Goal: Information Seeking & Learning: Find specific fact

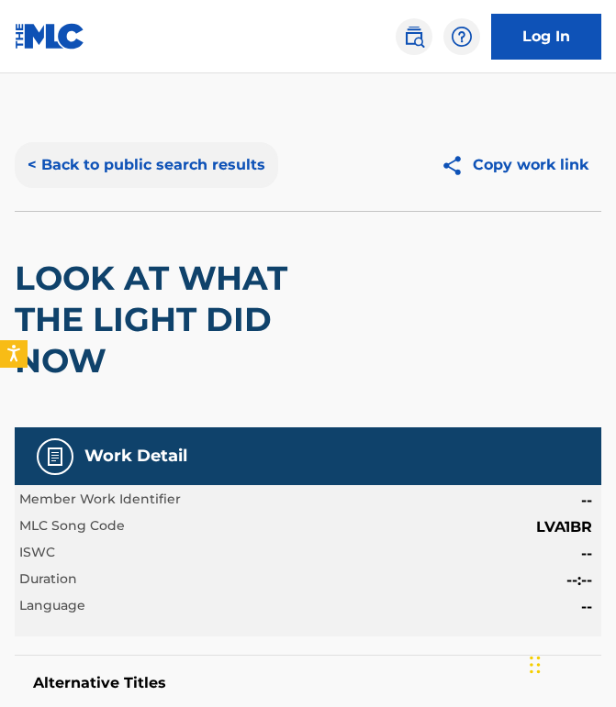
click at [176, 148] on button "< Back to public search results" at bounding box center [146, 165] width 263 height 46
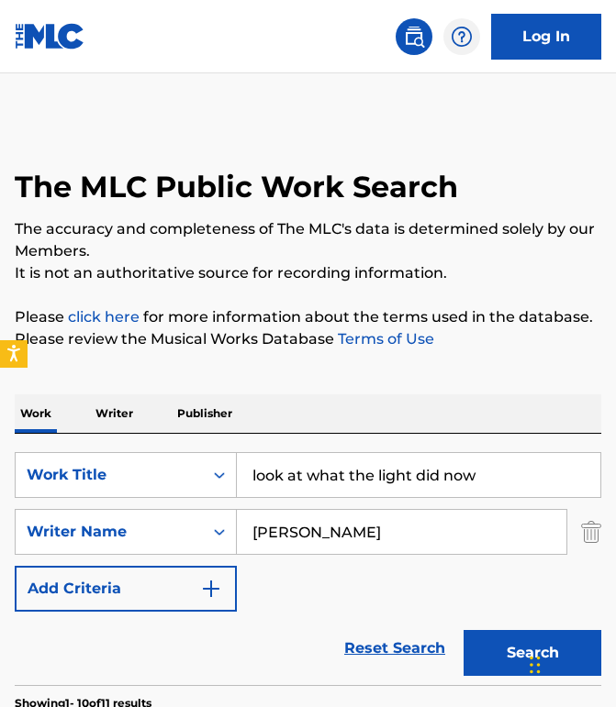
drag, startPoint x: 507, startPoint y: 472, endPoint x: 22, endPoint y: 387, distance: 492.8
paste input "Abrazame Vida"
type input "Abrazame Vida"
click at [367, 517] on input "[PERSON_NAME]" at bounding box center [401, 532] width 329 height 44
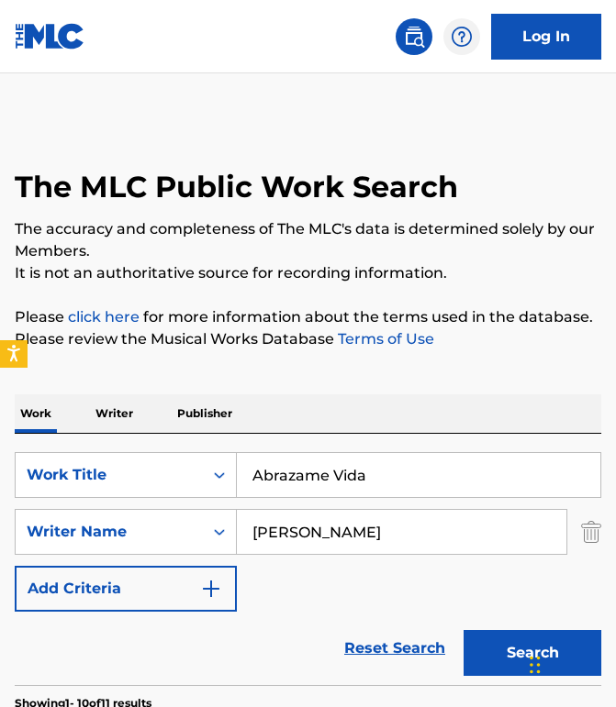
click at [367, 517] on input "[PERSON_NAME]" at bounding box center [401, 532] width 329 height 44
paste input "[PERSON_NAME] [PERSON_NAME] TrevínoRey [PERSON_NAME]"
drag, startPoint x: 384, startPoint y: 532, endPoint x: 601, endPoint y: 554, distance: 217.6
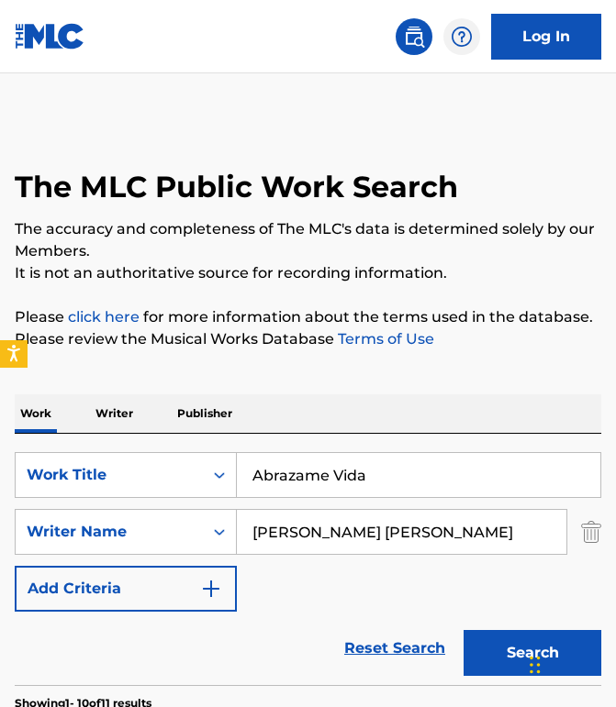
type input "[PERSON_NAME] [PERSON_NAME]"
click at [463, 630] on button "Search" at bounding box center [532, 653] width 138 height 46
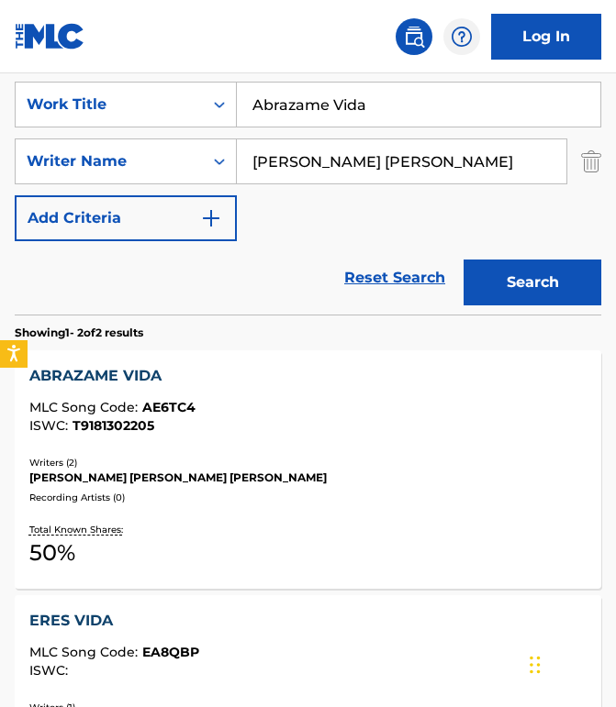
scroll to position [372, 0]
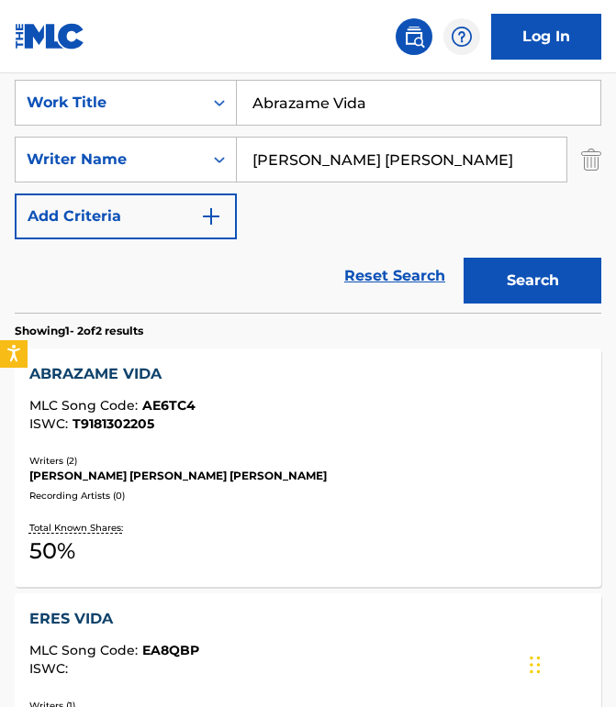
click at [304, 406] on div "MLC Song Code : AE6TC4" at bounding box center [307, 408] width 557 height 18
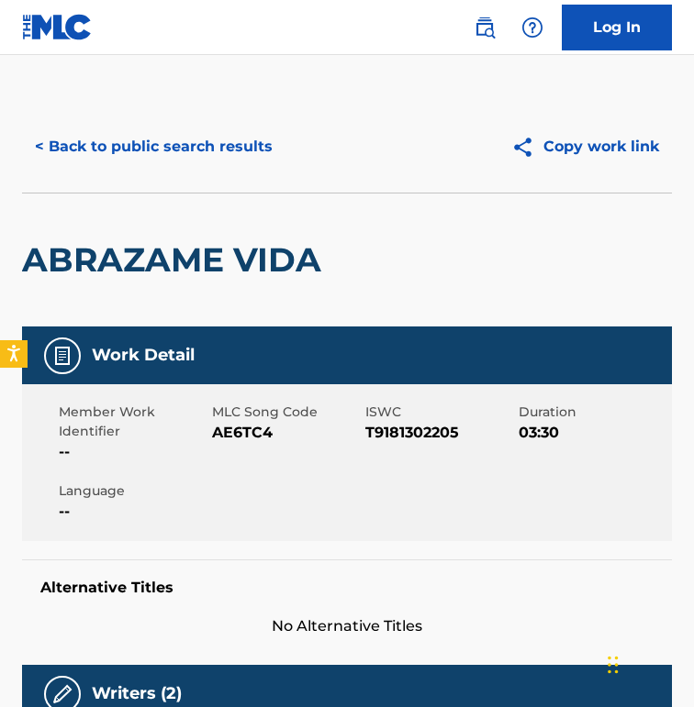
click at [244, 441] on span "AE6TC4" at bounding box center [286, 433] width 149 height 22
copy span "AE6TC4"
click at [168, 137] on button "< Back to public search results" at bounding box center [153, 147] width 263 height 46
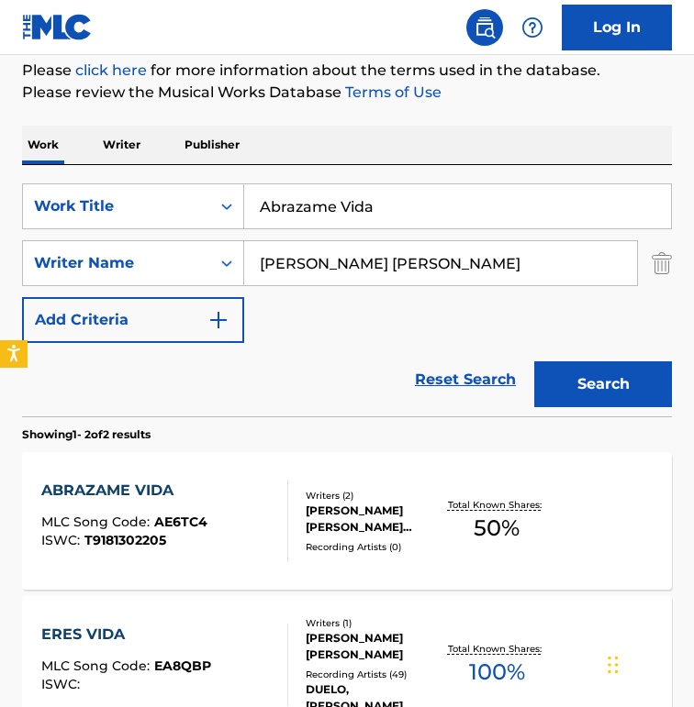
scroll to position [217, 0]
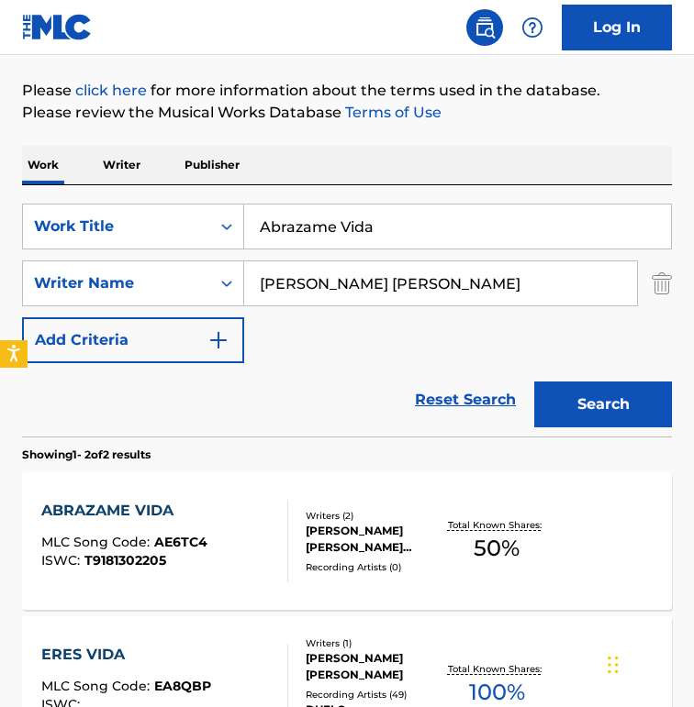
drag, startPoint x: 405, startPoint y: 226, endPoint x: 0, endPoint y: 226, distance: 404.6
click at [0, 226] on div "The MLC Public Work Search The accuracy and completeness of The MLC's data is d…" at bounding box center [347, 361] width 694 height 957
paste input "[DEMOGRAPHIC_DATA], Adios Amor"
click at [422, 236] on input "Adios, Adios Amor" at bounding box center [457, 227] width 427 height 44
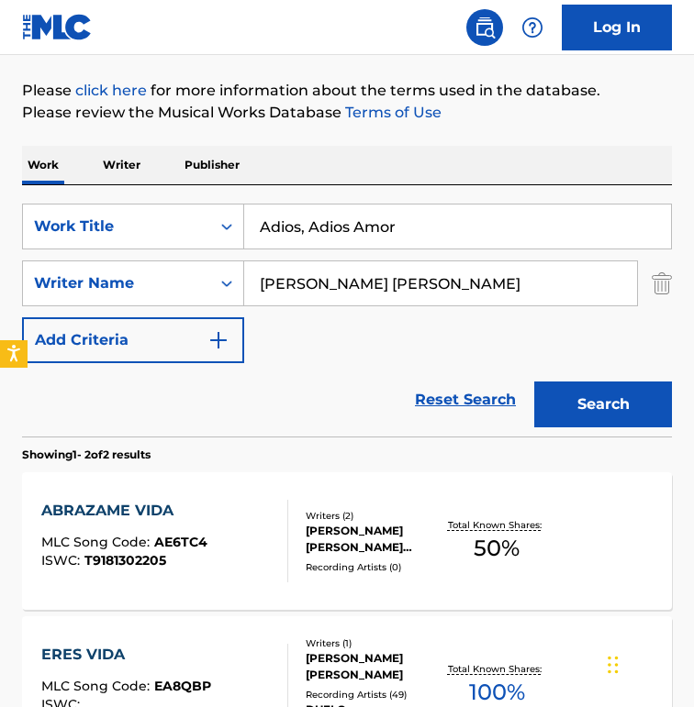
click at [422, 236] on input "Adios, Adios Amor" at bounding box center [457, 227] width 427 height 44
paste input "ire"
type input "Aire"
click at [462, 287] on input "[PERSON_NAME] [PERSON_NAME]" at bounding box center [440, 283] width 393 height 44
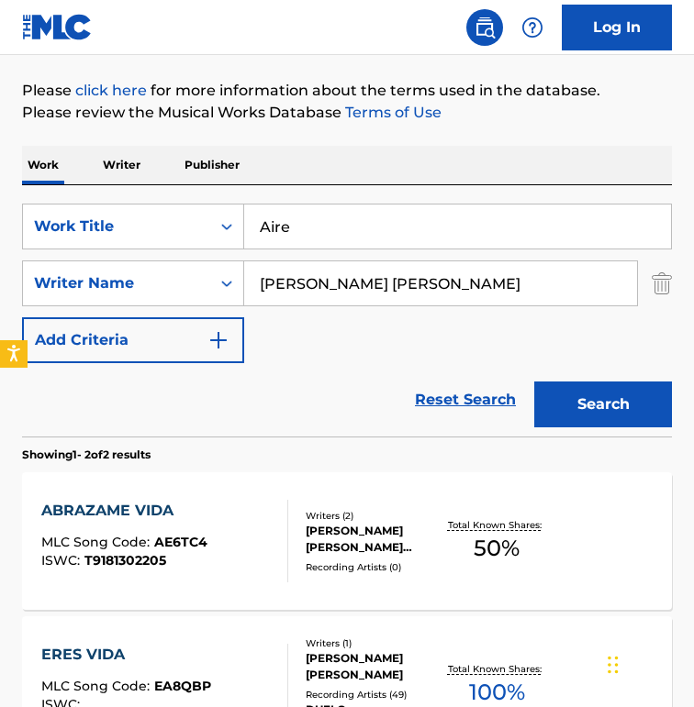
click at [462, 287] on input "[PERSON_NAME] [PERSON_NAME]" at bounding box center [440, 283] width 393 height 44
paste input "[PERSON_NAME] RosasJosué [PERSON_NAME]"
drag, startPoint x: 390, startPoint y: 282, endPoint x: 573, endPoint y: 281, distance: 183.5
click at [573, 281] on input "[PERSON_NAME] RosasJosué [PERSON_NAME]" at bounding box center [440, 283] width 393 height 44
type input "[PERSON_NAME]"
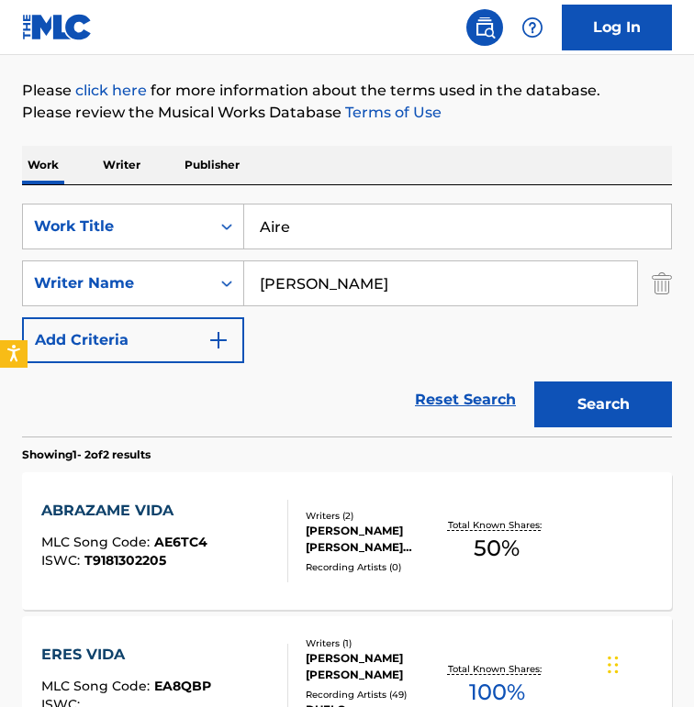
click at [534, 382] on button "Search" at bounding box center [603, 405] width 138 height 46
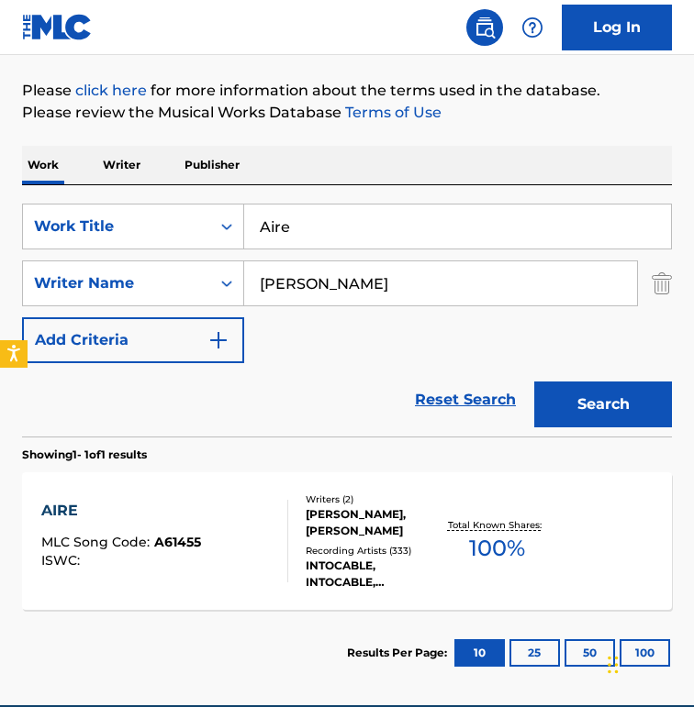
click at [301, 549] on div "Writers ( 2 ) [PERSON_NAME], [PERSON_NAME] Recording Artists ( 333 ) INTOCABLE,…" at bounding box center [365, 542] width 154 height 98
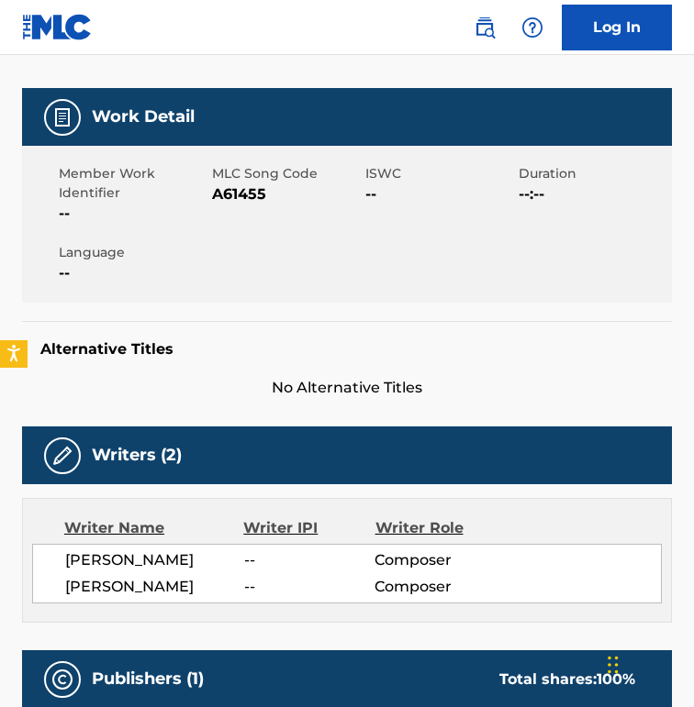
scroll to position [229, 0]
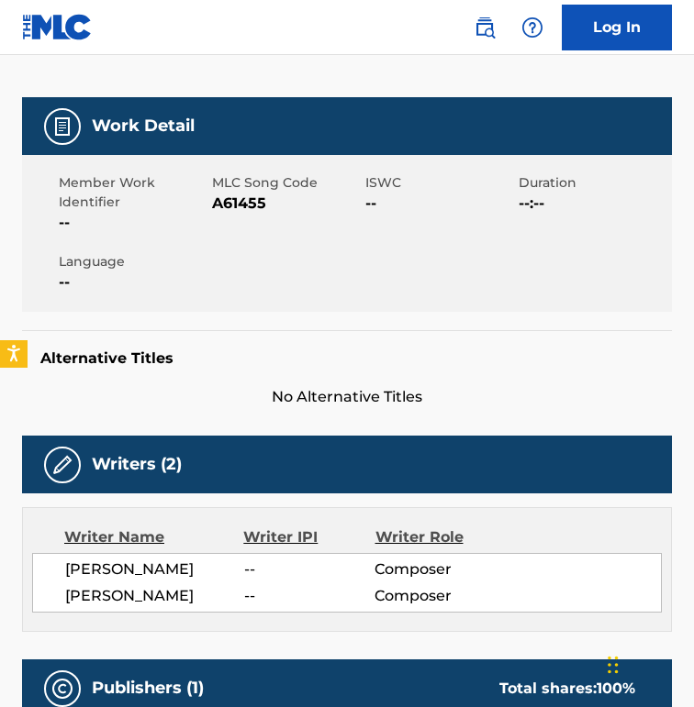
click at [226, 211] on span "A61455" at bounding box center [286, 204] width 149 height 22
copy span "A61455"
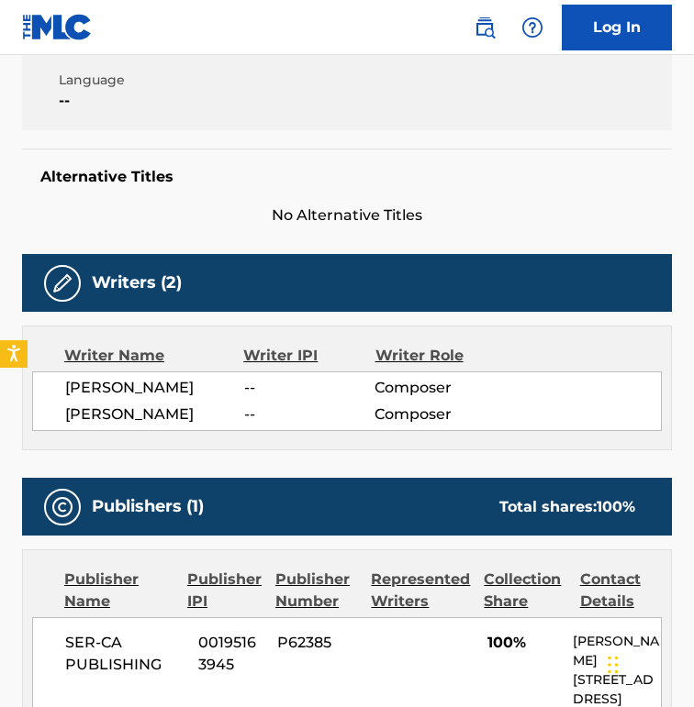
scroll to position [412, 0]
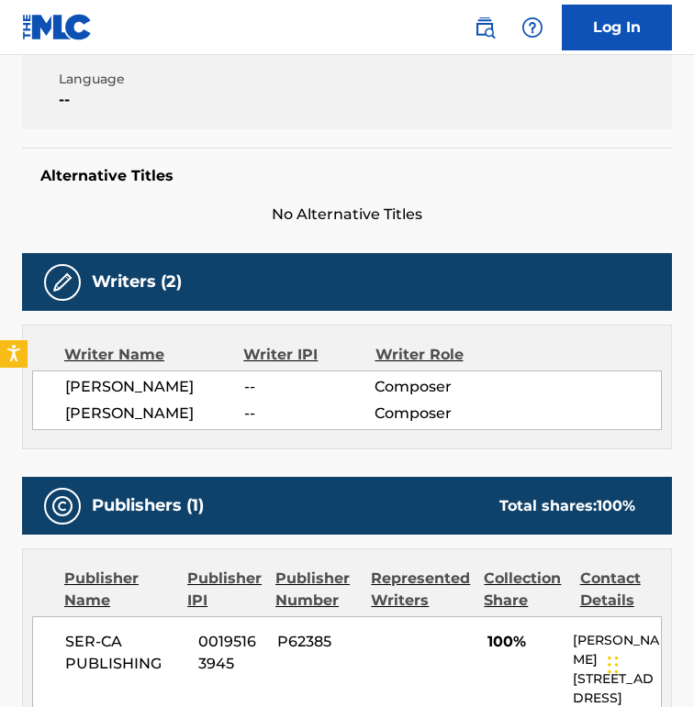
click at [287, 103] on div "Member Work Identifier -- MLC Song Code A61455 ISWC -- Duration --:-- Language …" at bounding box center [347, 50] width 650 height 157
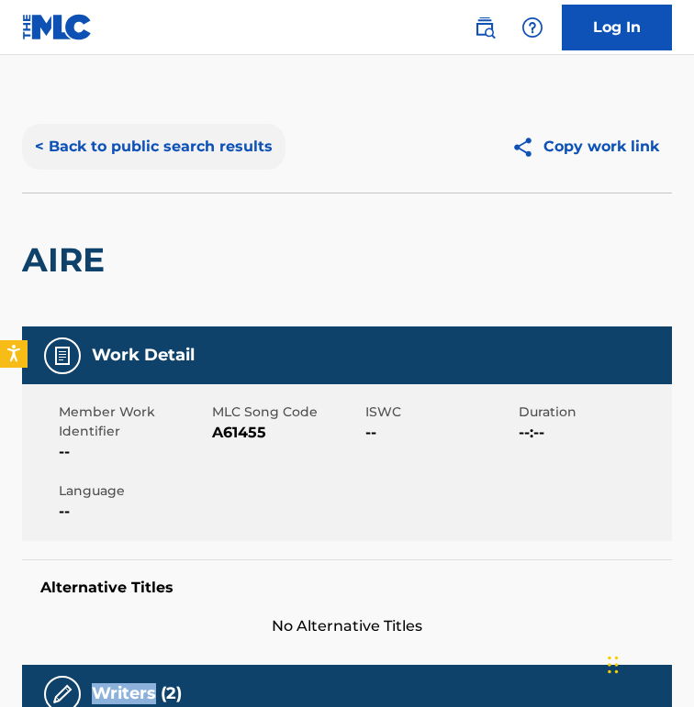
click at [164, 159] on button "< Back to public search results" at bounding box center [153, 147] width 263 height 46
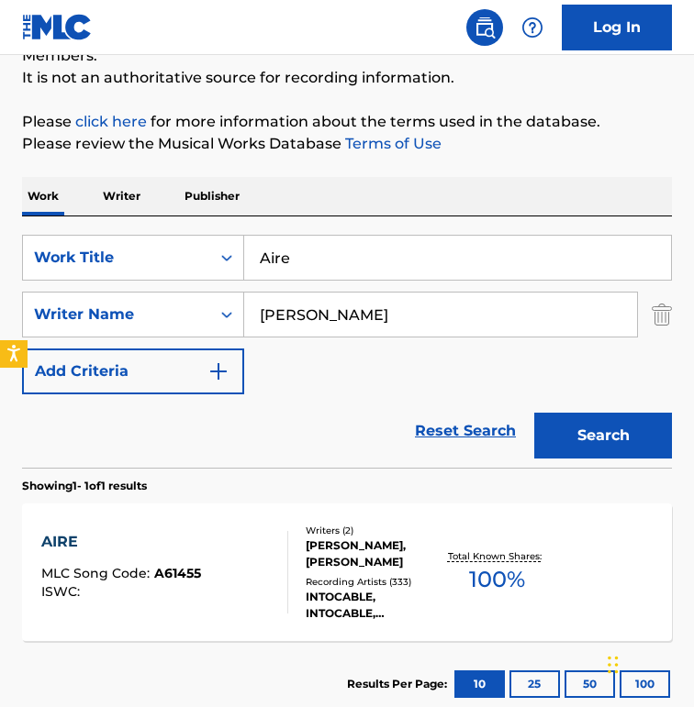
scroll to position [185, 0]
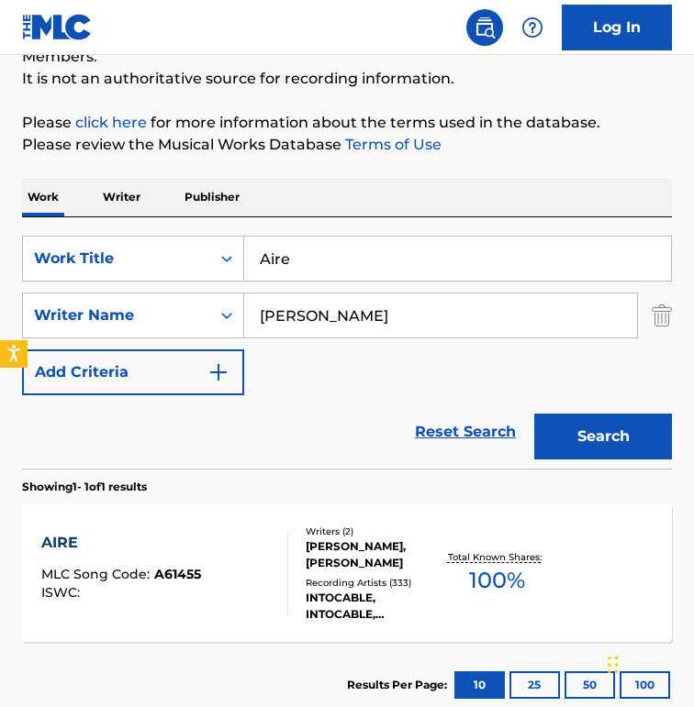
drag, startPoint x: 338, startPoint y: 259, endPoint x: -191, endPoint y: 259, distance: 528.5
click at [0, 259] on html "Accessibility Screen-Reader Guide, Feedback, and Issue Reporting | New window 0…" at bounding box center [347, 168] width 694 height 707
paste input "longside the Silhouettes"
type input "Alongside the Silhouettes"
click at [464, 337] on input "[PERSON_NAME]" at bounding box center [440, 316] width 393 height 44
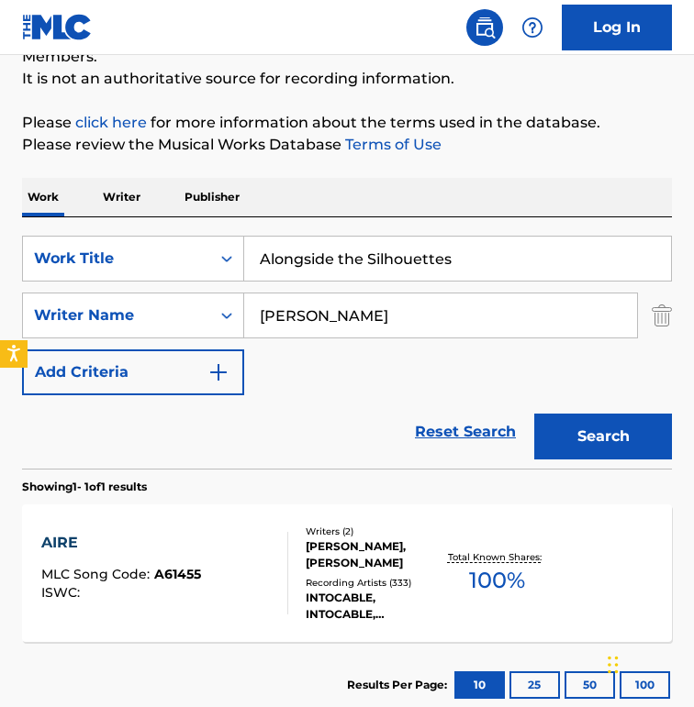
click at [464, 337] on input "[PERSON_NAME]" at bounding box center [440, 316] width 393 height 44
paste input "[MEDICAL_DATA][PERSON_NAME]"
type input "[MEDICAL_DATA][PERSON_NAME]"
click at [534, 414] on button "Search" at bounding box center [603, 437] width 138 height 46
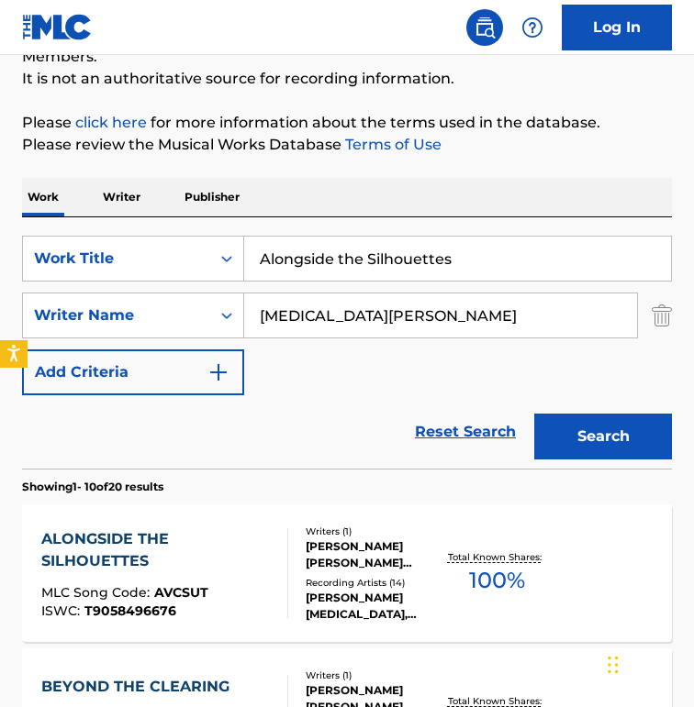
click at [326, 347] on div "SearchWithCriteriacd003c52-71ff-4130-b737-9b6f11f31932 Work Title Alongside the…" at bounding box center [347, 316] width 650 height 160
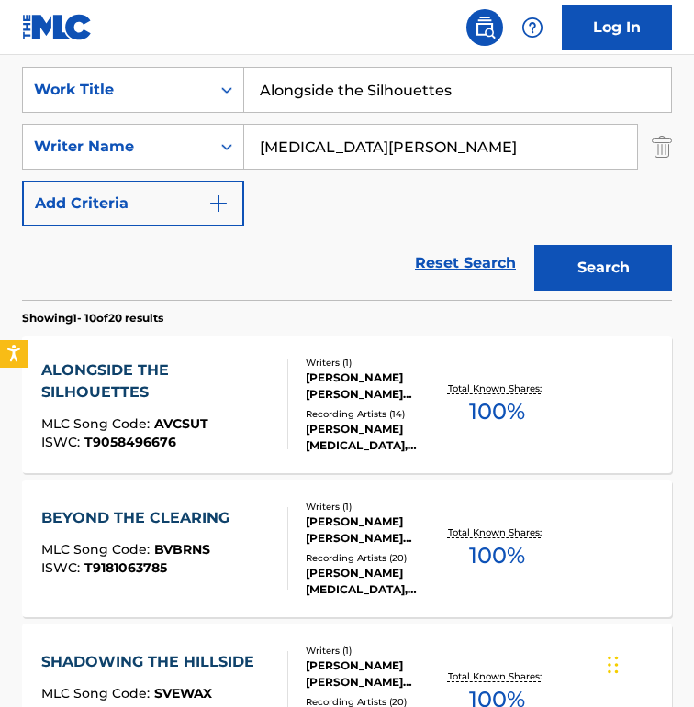
scroll to position [355, 0]
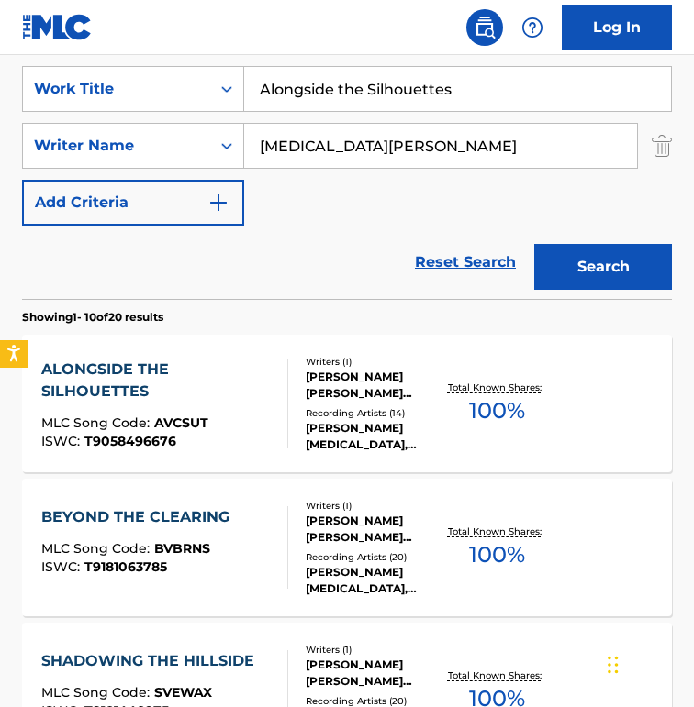
click at [304, 390] on div "Writers ( 1 ) [PERSON_NAME] [PERSON_NAME][MEDICAL_DATA] Recording Artists ( 14 …" at bounding box center [365, 404] width 154 height 98
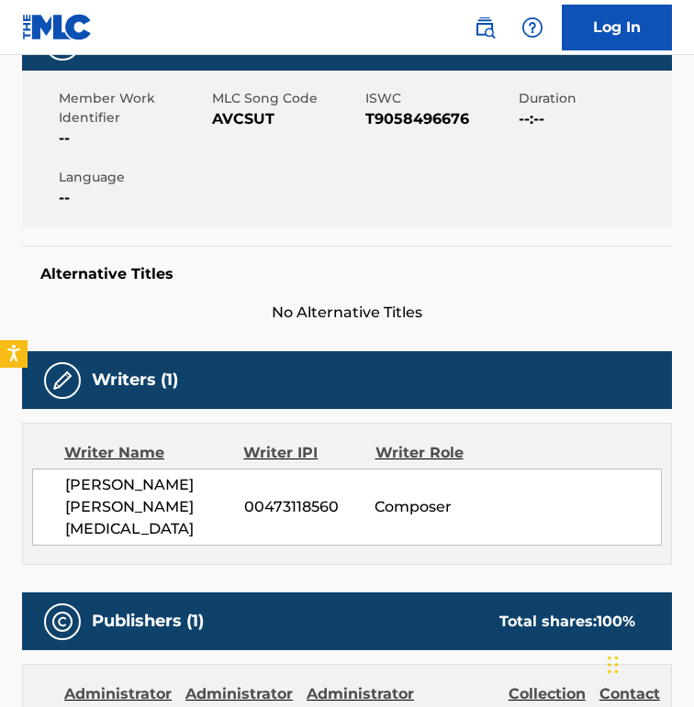
scroll to position [357, 0]
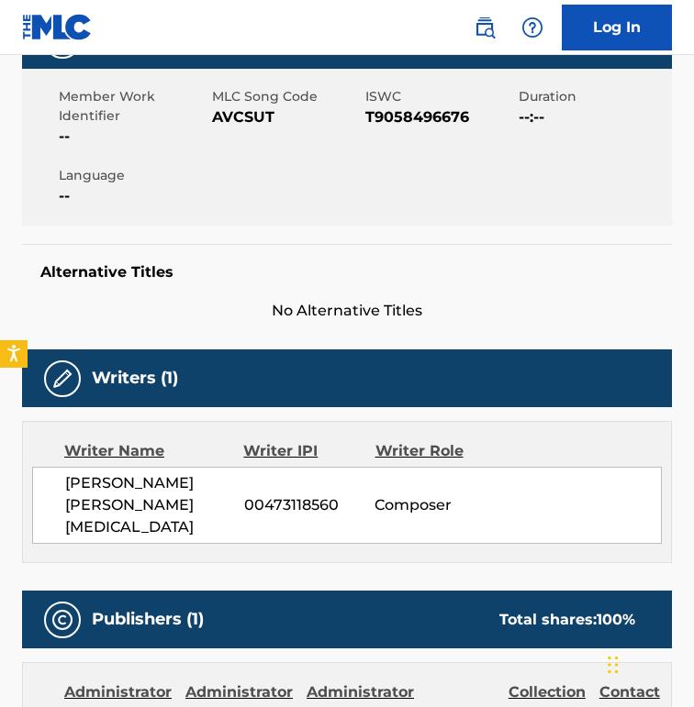
click at [236, 121] on span "AVCSUT" at bounding box center [286, 117] width 149 height 22
copy span "AVCSUT"
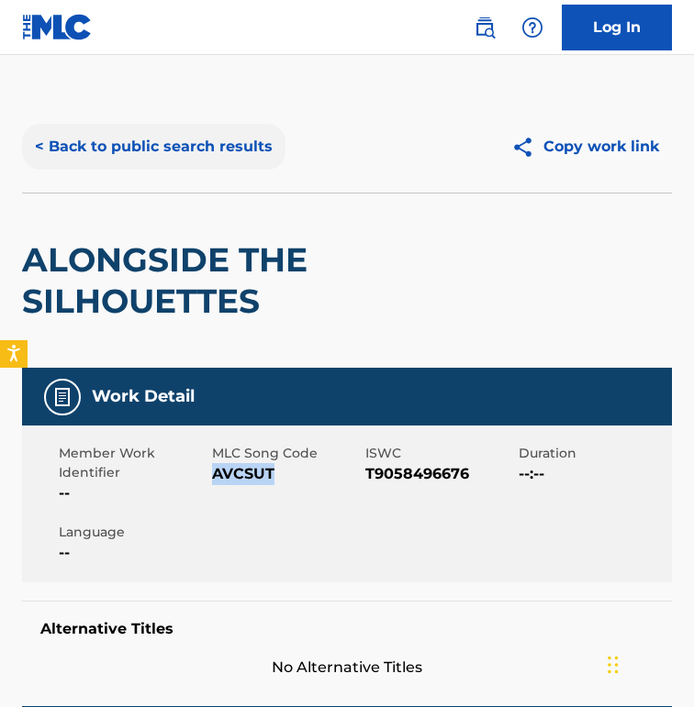
click at [139, 165] on button "< Back to public search results" at bounding box center [153, 147] width 263 height 46
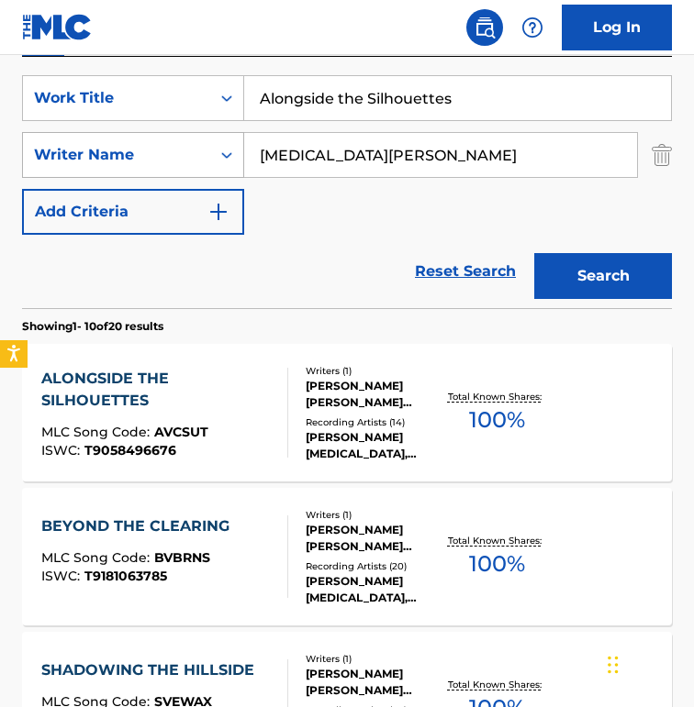
scroll to position [346, 0]
drag, startPoint x: 484, startPoint y: 92, endPoint x: -91, endPoint y: 65, distance: 575.9
click at [0, 65] on html "Accessibility Screen-Reader Guide, Feedback, and Issue Reporting | New window 0…" at bounding box center [347, 7] width 694 height 707
paste input "MOR DE SIEMPRE"
type input "AMOR DE SIEMPRE"
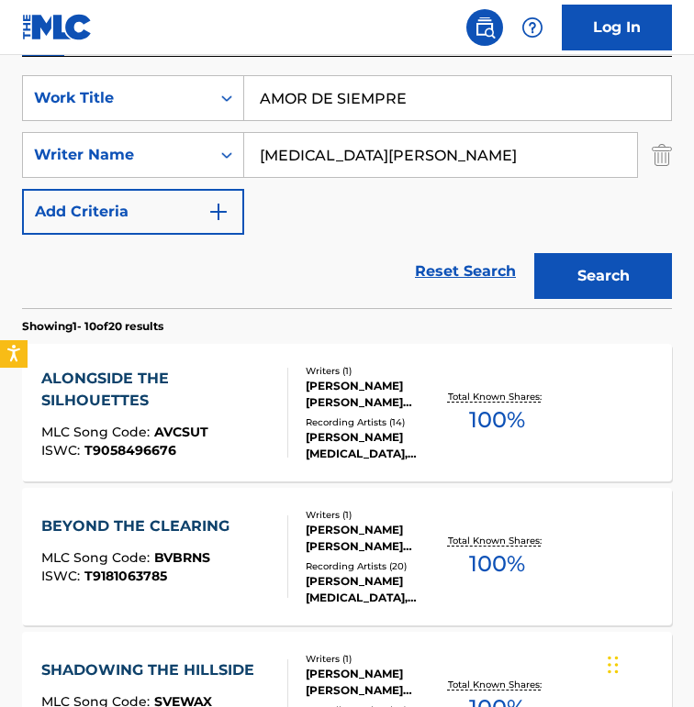
click at [460, 143] on input "[MEDICAL_DATA][PERSON_NAME]" at bounding box center [440, 155] width 393 height 44
paste input "[PERSON_NAME]"
type input "[PERSON_NAME]"
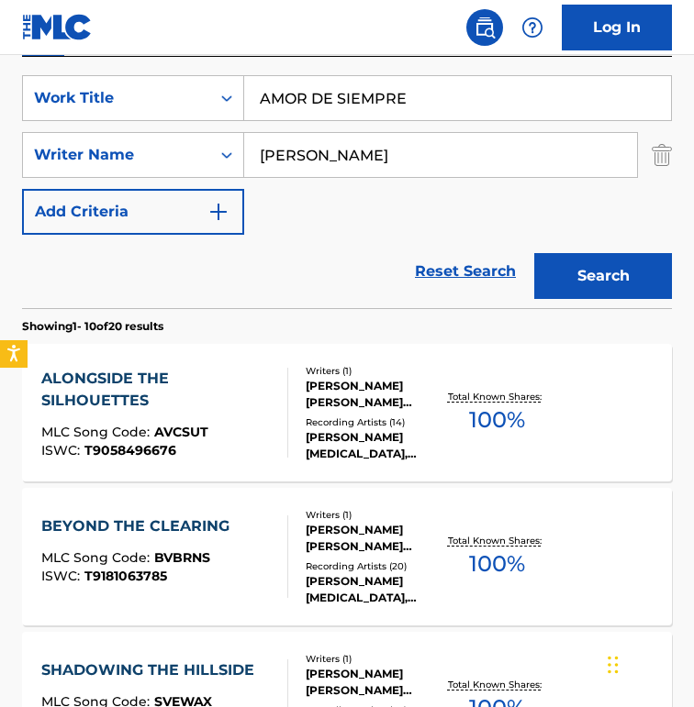
click at [534, 253] on button "Search" at bounding box center [603, 276] width 138 height 46
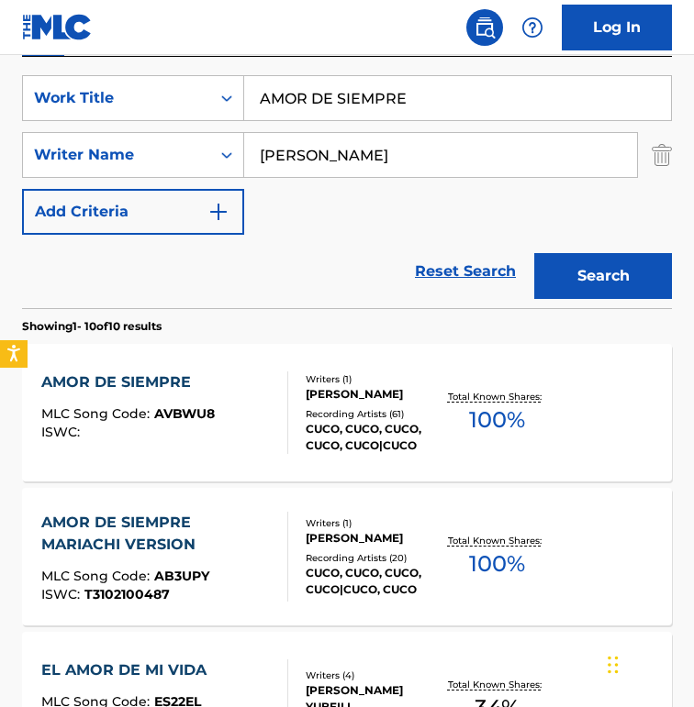
click at [267, 403] on div "AMOR DE SIEMPRE MLC Song Code : AVBWU8 ISWC :" at bounding box center [164, 413] width 247 height 83
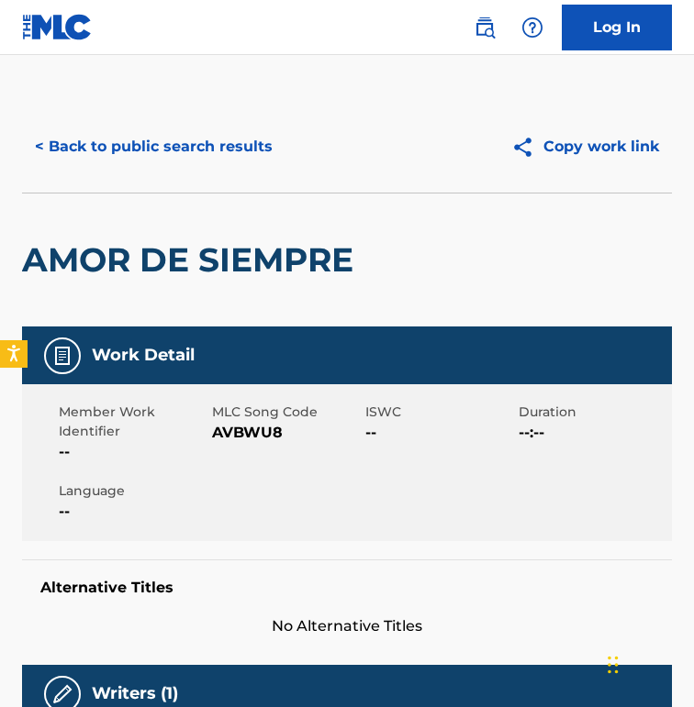
click at [257, 425] on span "AVBWU8" at bounding box center [286, 433] width 149 height 22
copy span "AVBWU8"
click at [159, 117] on div "< Back to public search results Copy work link" at bounding box center [347, 147] width 650 height 92
click at [155, 132] on button "< Back to public search results" at bounding box center [153, 147] width 263 height 46
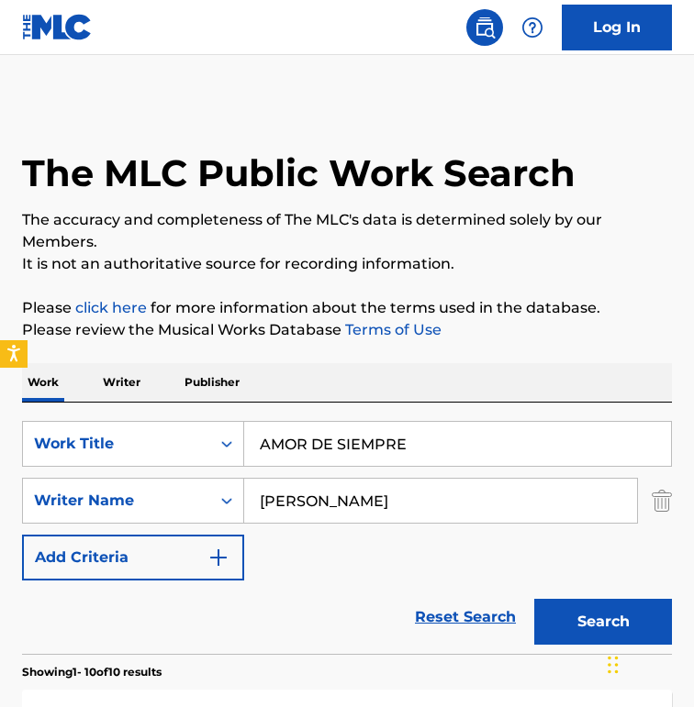
scroll to position [346, 0]
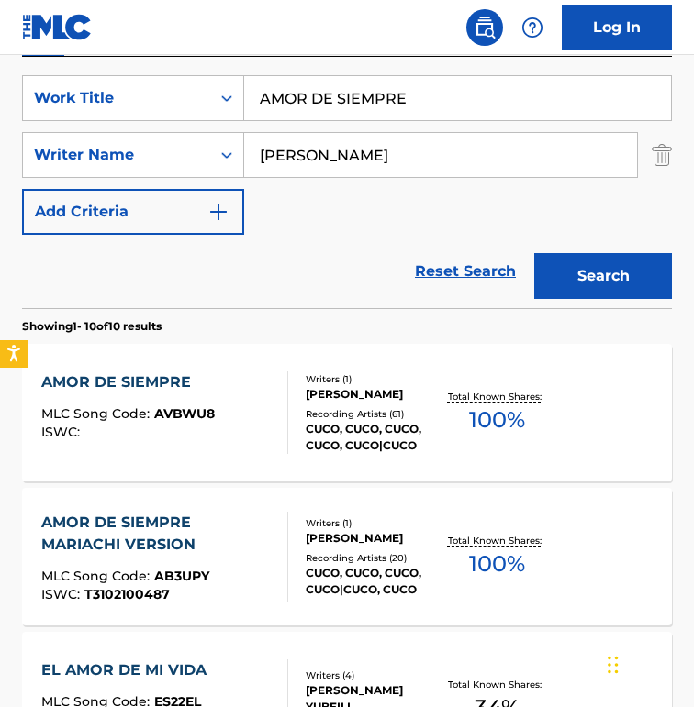
drag, startPoint x: 445, startPoint y: 96, endPoint x: -80, endPoint y: 96, distance: 524.8
click at [0, 96] on html "Accessibility Screen-Reader Guide, Feedback, and Issue Reporting | New window 0…" at bounding box center [347, 7] width 694 height 707
paste input "n Ordinary Extinction"
type input "An Ordinary Extinction"
click at [380, 149] on input "[PERSON_NAME]" at bounding box center [440, 155] width 393 height 44
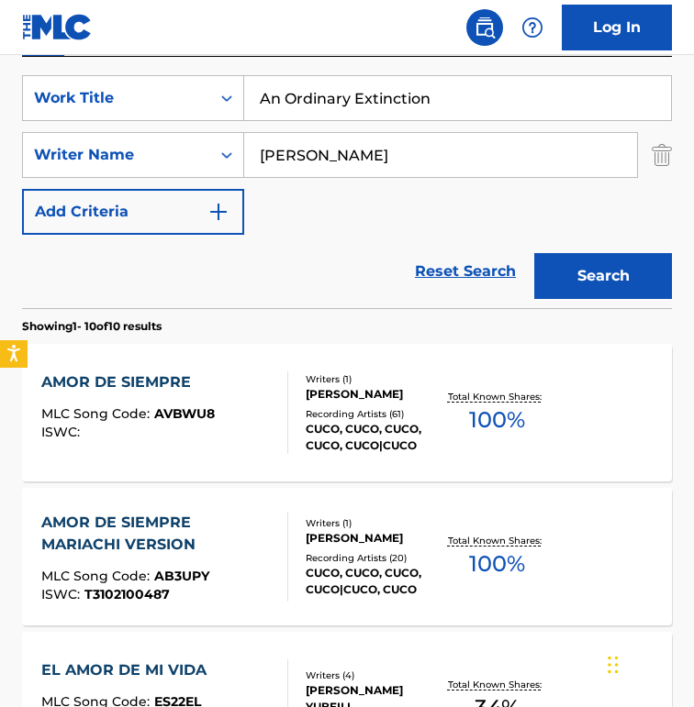
click at [380, 149] on input "[PERSON_NAME]" at bounding box center [440, 155] width 393 height 44
paste input "[PERSON_NAME] [PERSON_NAME]"
click at [329, 153] on input "[PERSON_NAME] [PERSON_NAME]" at bounding box center [440, 155] width 393 height 44
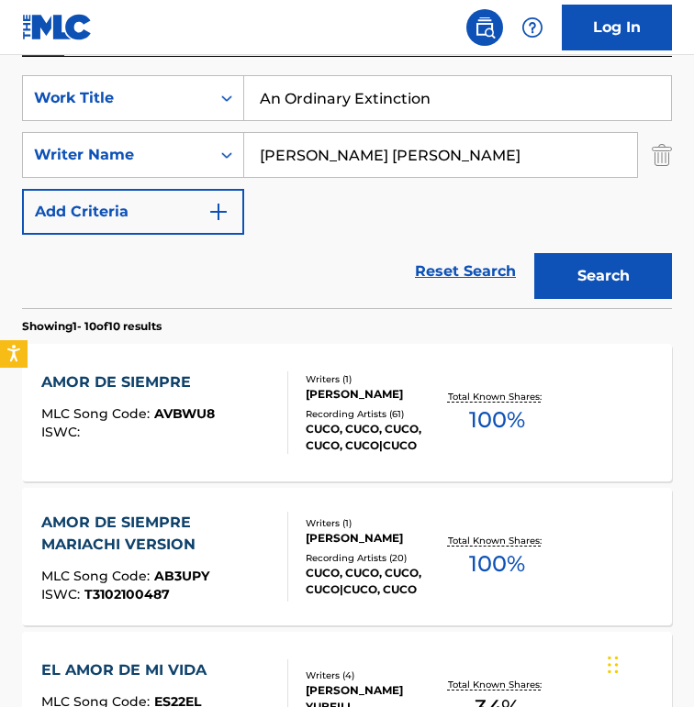
scroll to position [0, 135]
drag, startPoint x: 401, startPoint y: 151, endPoint x: 880, endPoint y: 167, distance: 479.2
click at [615, 167] on html "Accessibility Screen-Reader Guide, Feedback, and Issue Reporting | New window 0…" at bounding box center [347, 7] width 694 height 707
type input "[PERSON_NAME]"
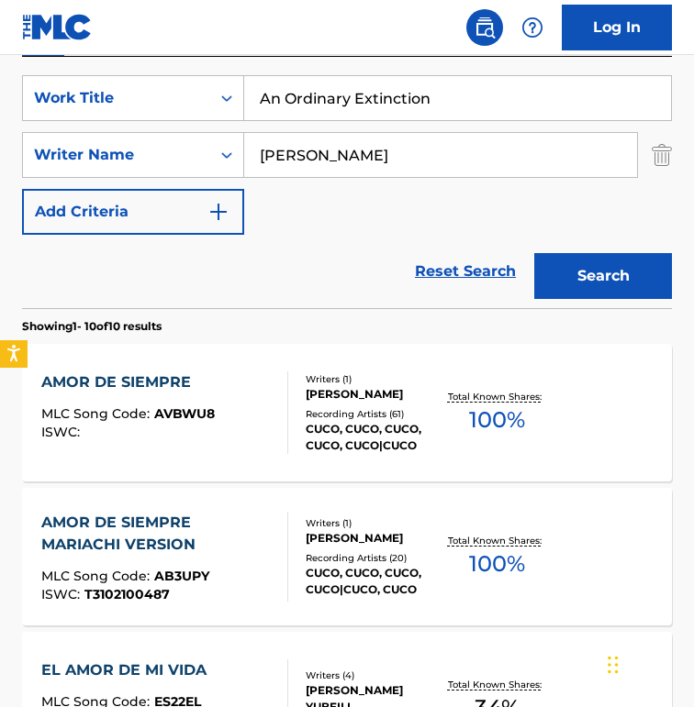
click at [534, 253] on button "Search" at bounding box center [603, 276] width 138 height 46
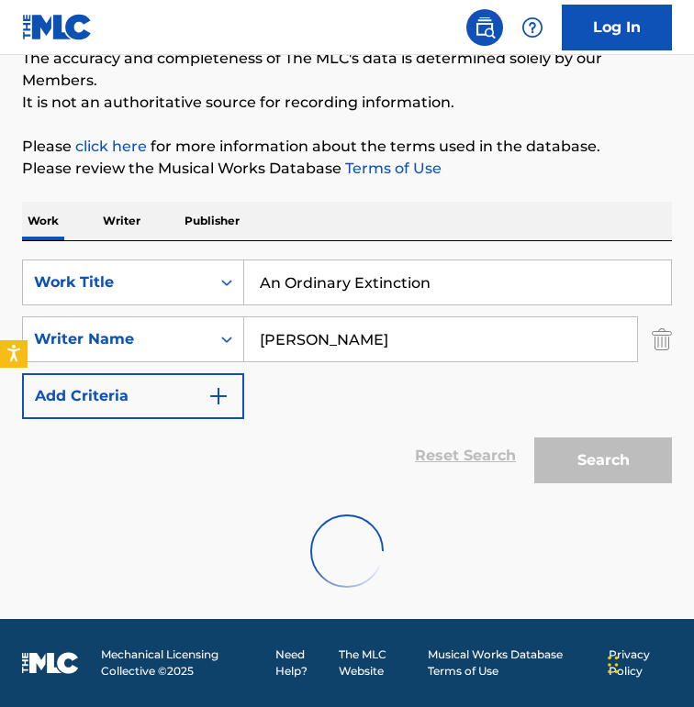
scroll to position [304, 0]
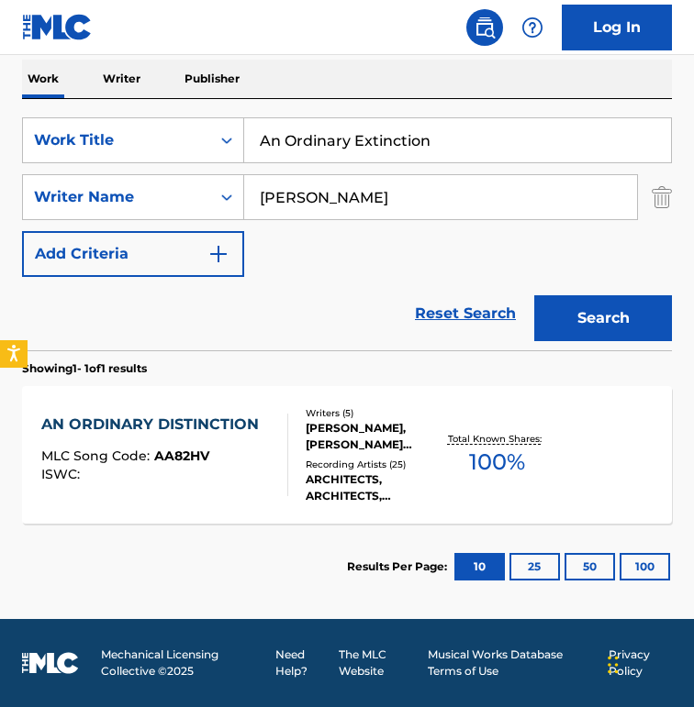
click at [295, 389] on div "AN ORDINARY DISTINCTION MLC Song Code : AA82HV ISWC : Writers ( 5 ) [PERSON_NAM…" at bounding box center [347, 455] width 650 height 138
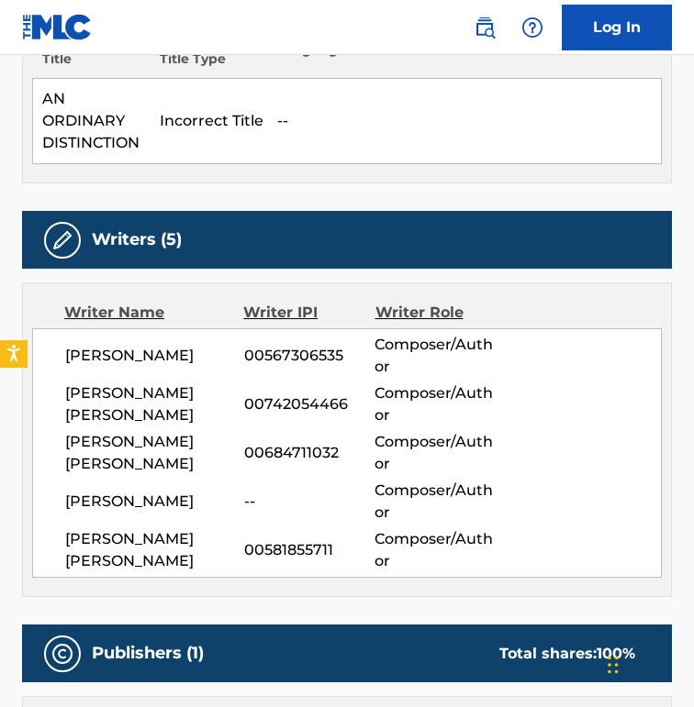
scroll to position [644, 0]
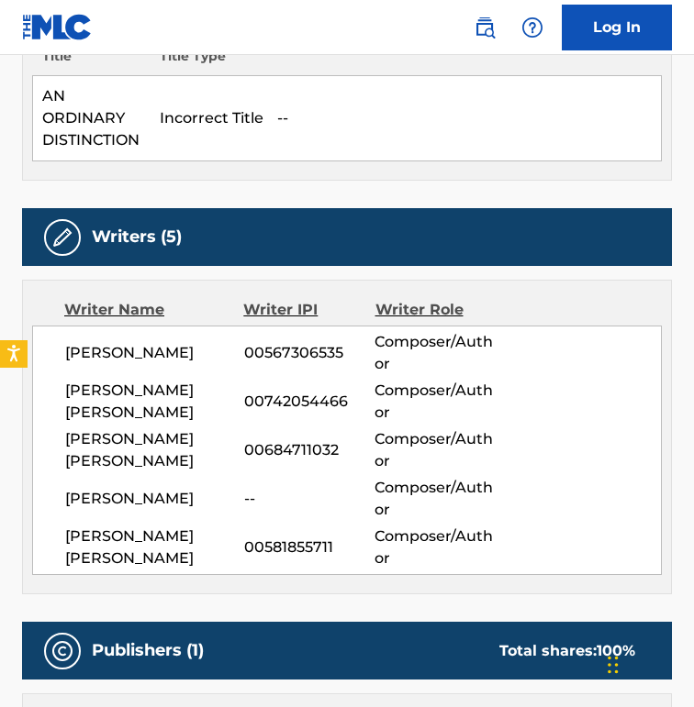
click at [151, 492] on span "[PERSON_NAME]" at bounding box center [154, 499] width 179 height 22
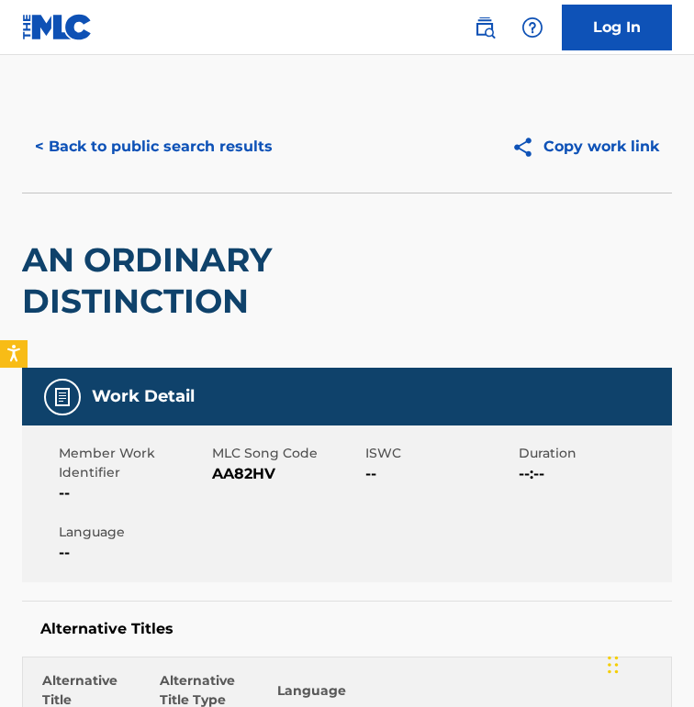
click at [238, 479] on span "AA82HV" at bounding box center [286, 474] width 149 height 22
copy span "AA82HV"
click at [178, 128] on button "< Back to public search results" at bounding box center [153, 147] width 263 height 46
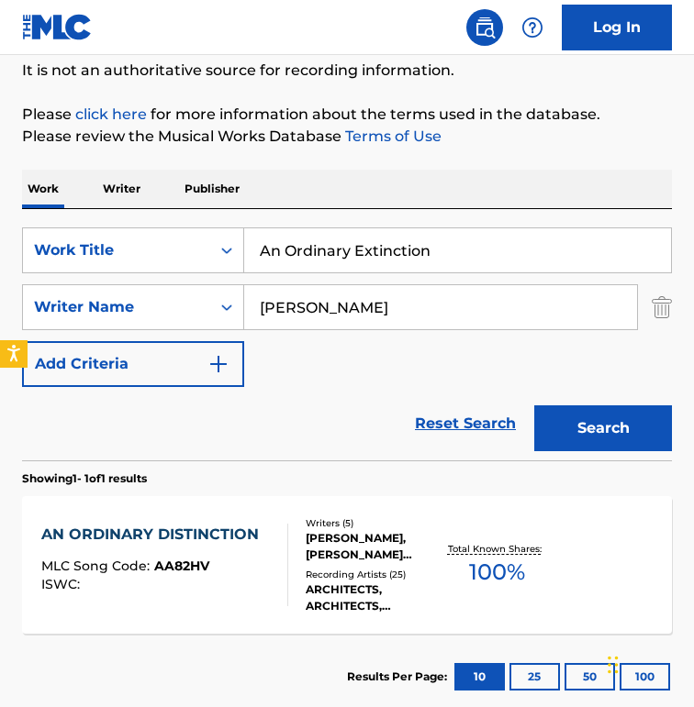
scroll to position [191, 0]
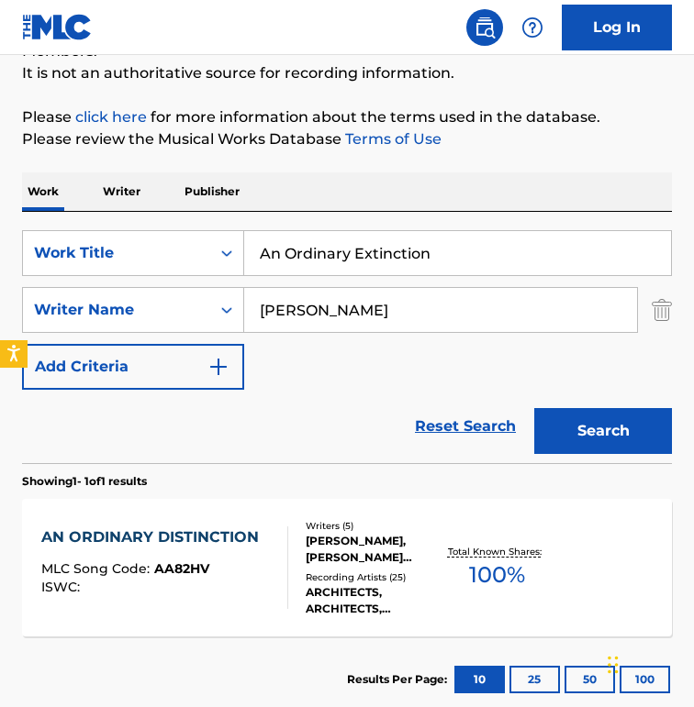
drag, startPoint x: 453, startPoint y: 245, endPoint x: -67, endPoint y: 245, distance: 520.2
click at [0, 245] on html "Accessibility Screen-Reader Guide, Feedback, and Issue Reporting | New window 0…" at bounding box center [347, 162] width 694 height 707
paste input "alog"
type input "Analog"
click at [446, 300] on input "[PERSON_NAME]" at bounding box center [440, 310] width 393 height 44
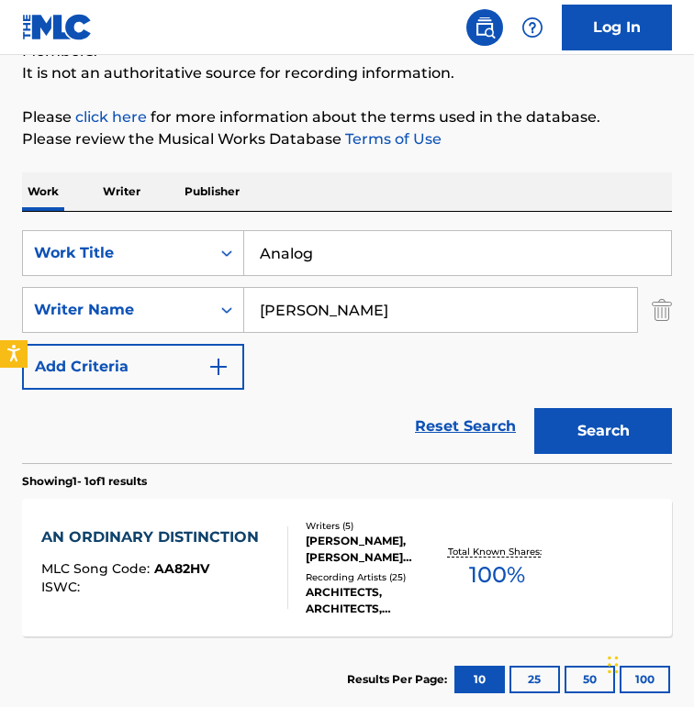
click at [446, 300] on input "[PERSON_NAME]" at bounding box center [440, 310] width 393 height 44
paste input "[PERSON_NAME]"
type input "[PERSON_NAME]"
click at [534, 408] on button "Search" at bounding box center [603, 431] width 138 height 46
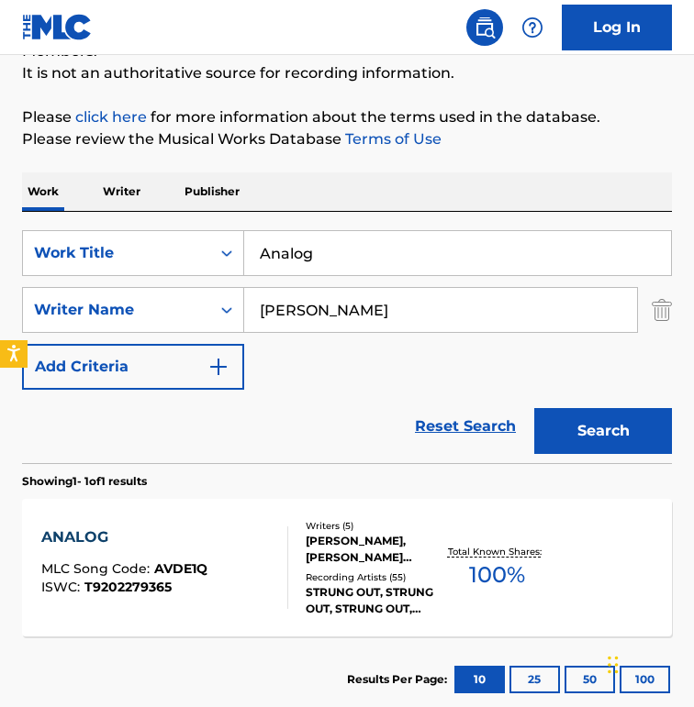
scroll to position [304, 0]
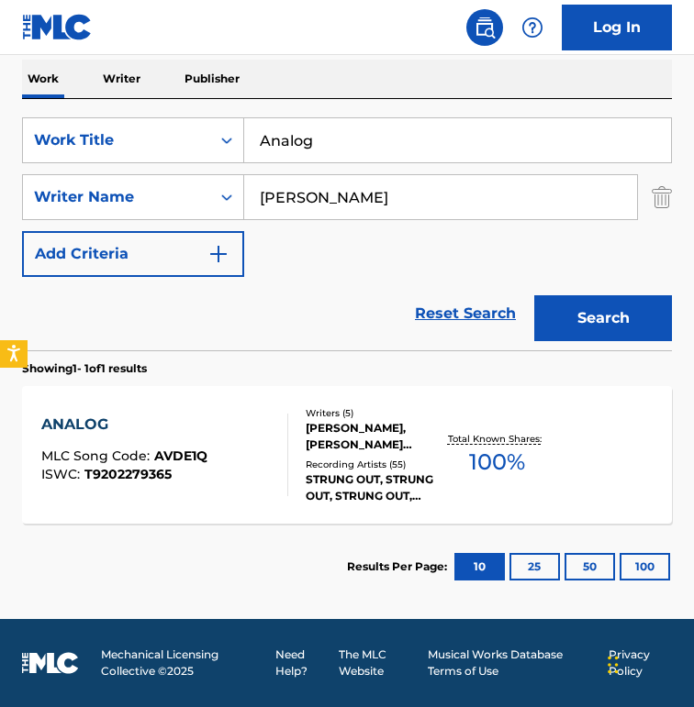
click at [281, 466] on div at bounding box center [279, 455] width 15 height 83
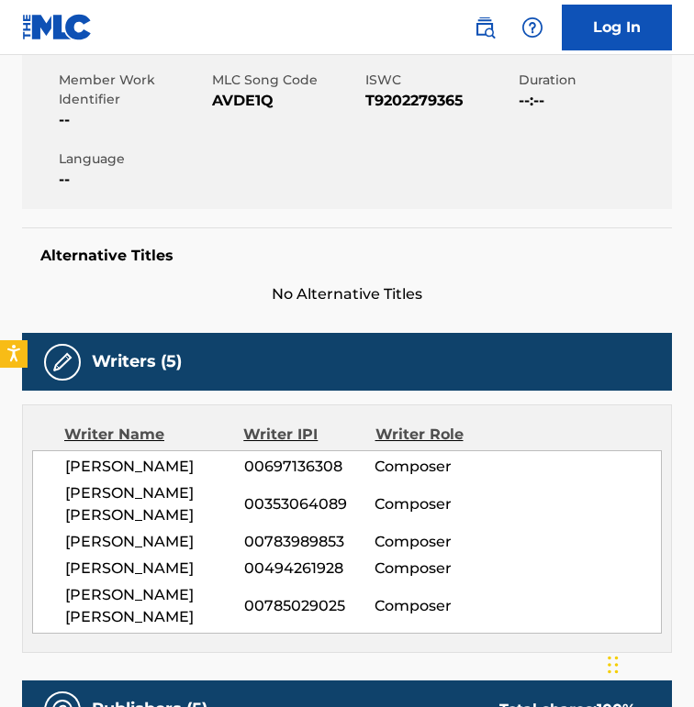
scroll to position [334, 0]
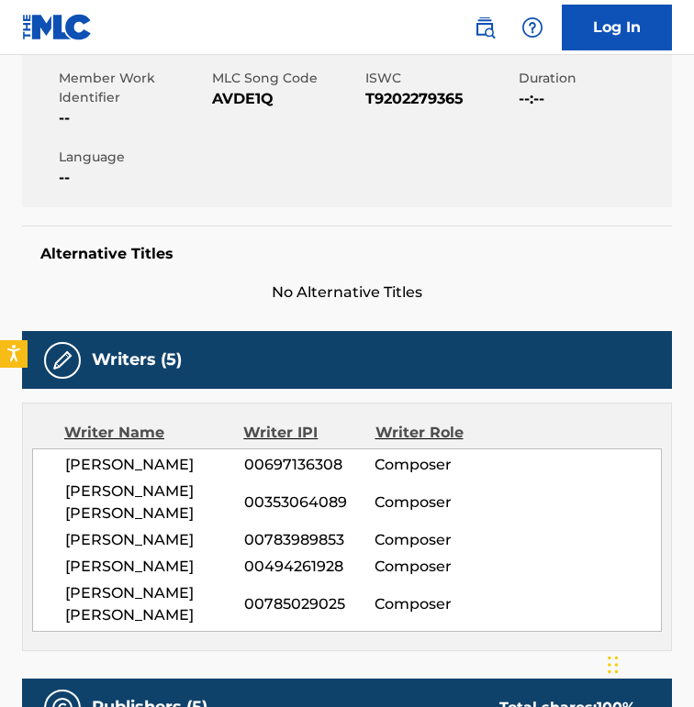
click at [264, 179] on div "Member Work Identifier -- MLC Song Code AVDE1Q ISWC T9202279365 Duration --:-- …" at bounding box center [347, 128] width 650 height 157
click at [256, 96] on span "AVDE1Q" at bounding box center [286, 99] width 149 height 22
copy span "AVDE1Q"
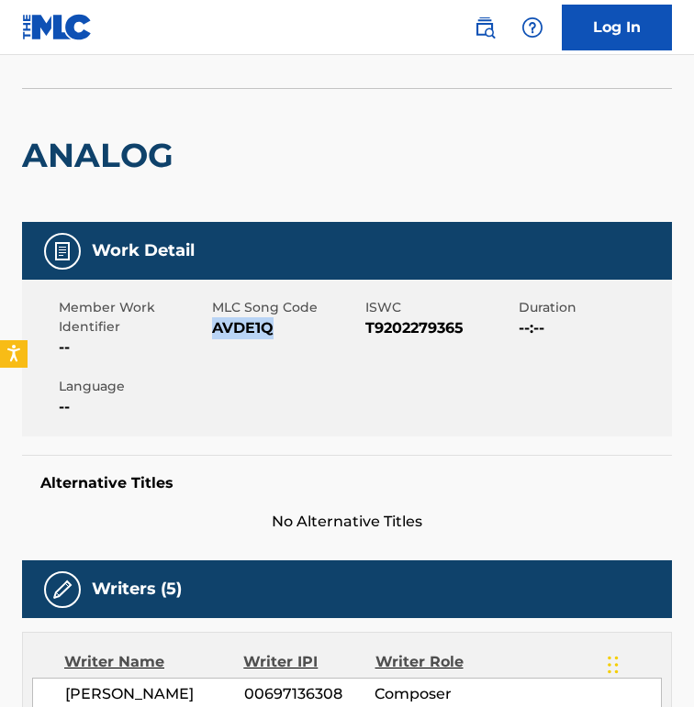
scroll to position [0, 0]
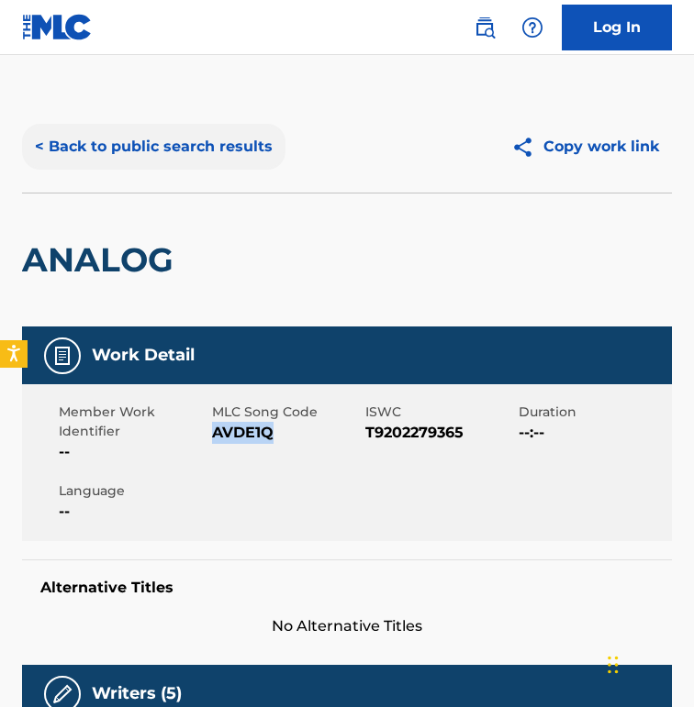
click at [198, 150] on button "< Back to public search results" at bounding box center [153, 147] width 263 height 46
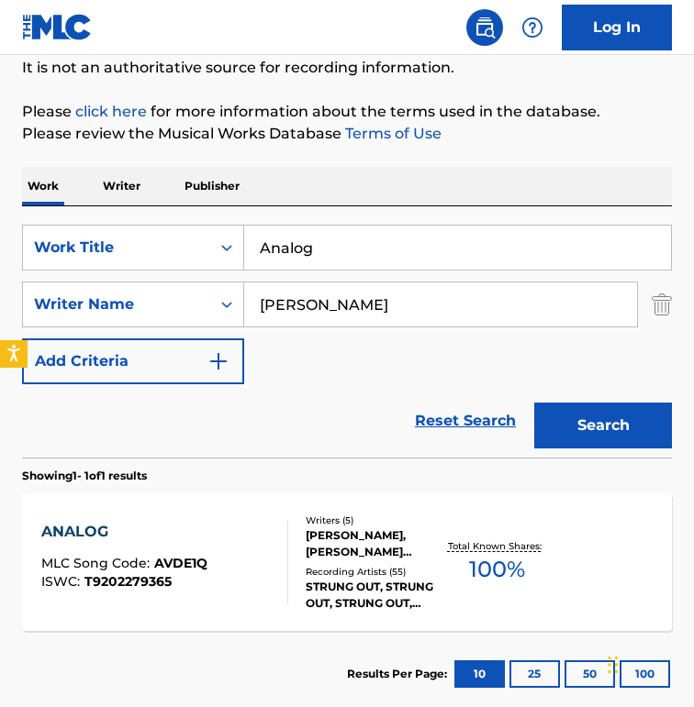
drag, startPoint x: 379, startPoint y: 248, endPoint x: 309, endPoint y: 248, distance: 69.7
click at [309, 248] on input "Analog" at bounding box center [457, 248] width 427 height 44
type input "[PERSON_NAME]"
click at [367, 302] on input "[PERSON_NAME]" at bounding box center [440, 305] width 393 height 44
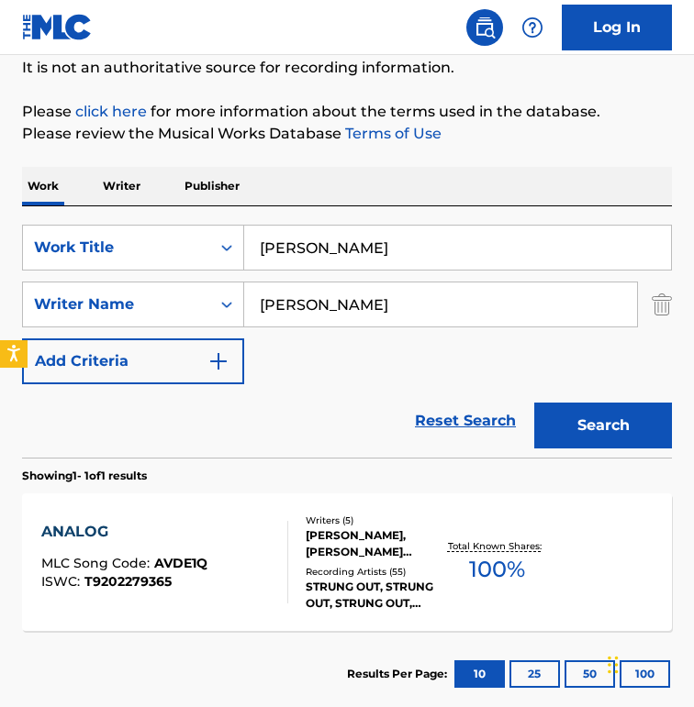
click at [367, 302] on input "[PERSON_NAME]" at bounding box center [440, 305] width 393 height 44
paste input "[PERSON_NAME]"
click at [534, 403] on button "Search" at bounding box center [603, 426] width 138 height 46
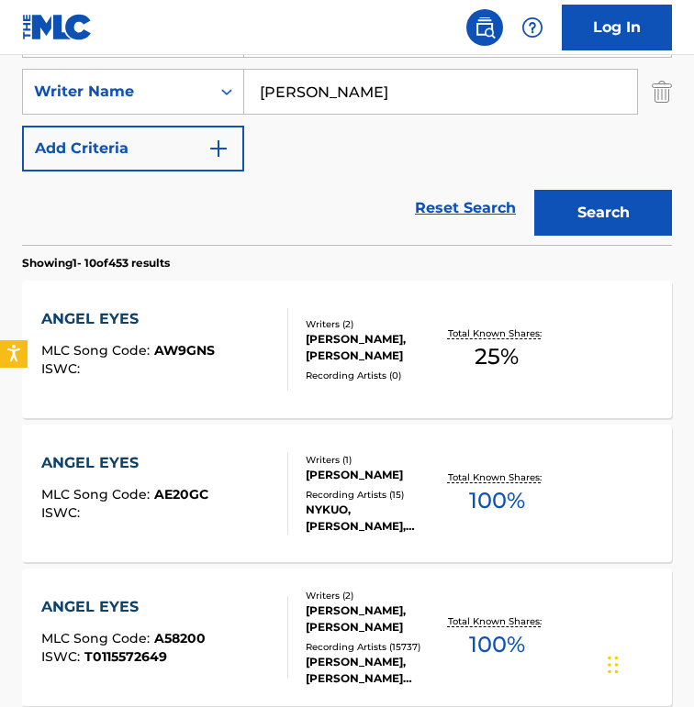
scroll to position [411, 0]
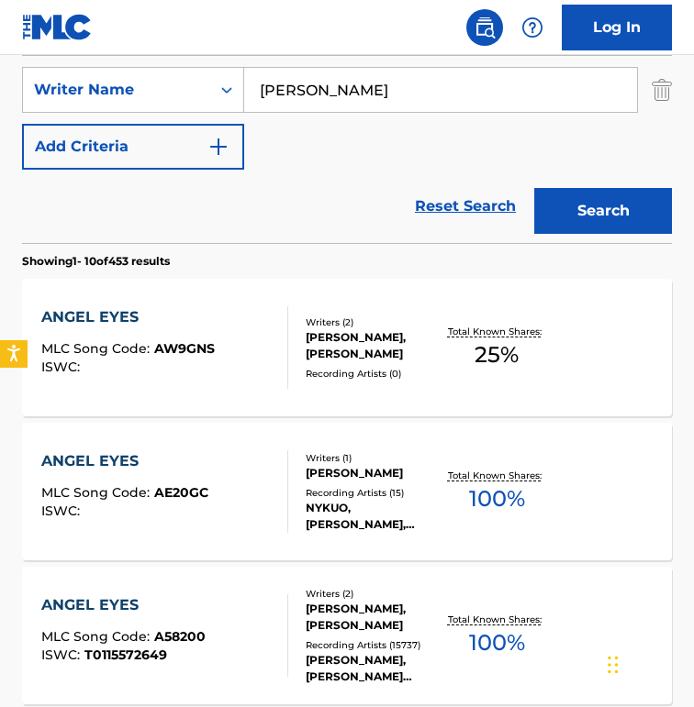
click at [389, 83] on input "[PERSON_NAME]" at bounding box center [440, 90] width 393 height 44
paste input "[PERSON_NAME]"
type input "[PERSON_NAME]"
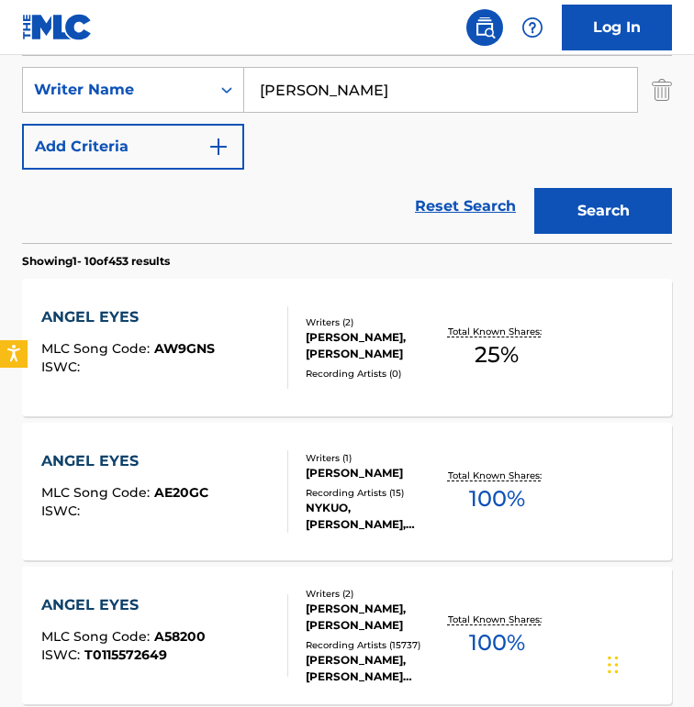
click at [534, 188] on button "Search" at bounding box center [603, 211] width 138 height 46
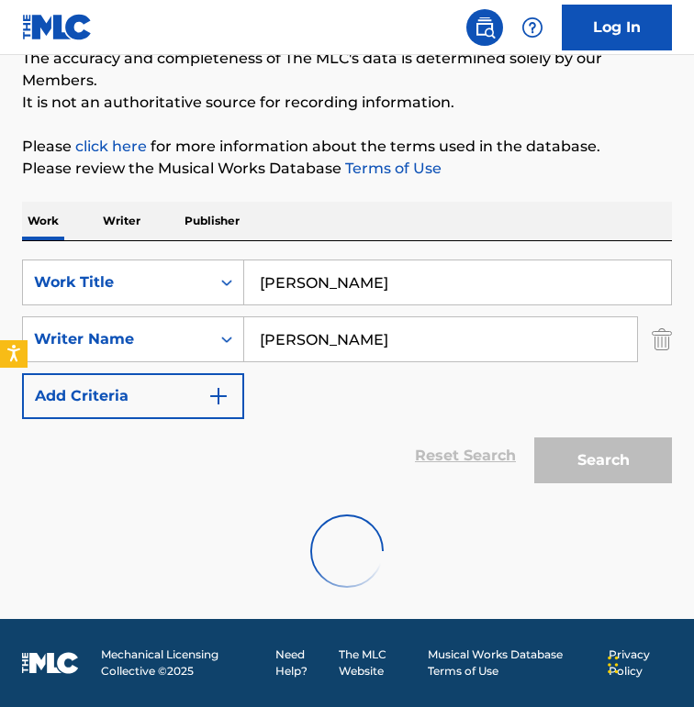
scroll to position [304, 0]
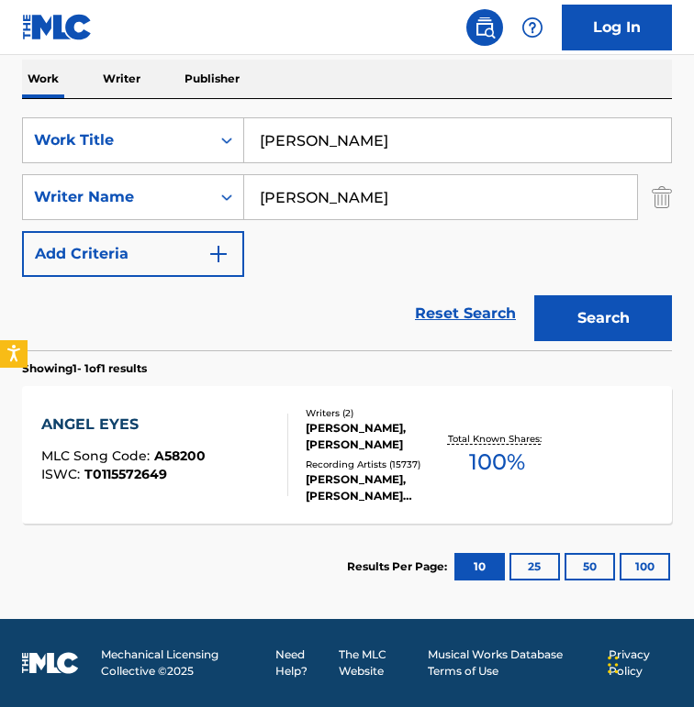
click at [287, 421] on div "[PERSON_NAME] MLC Song Code : A58200 ISWC : T0115572649" at bounding box center [164, 455] width 247 height 83
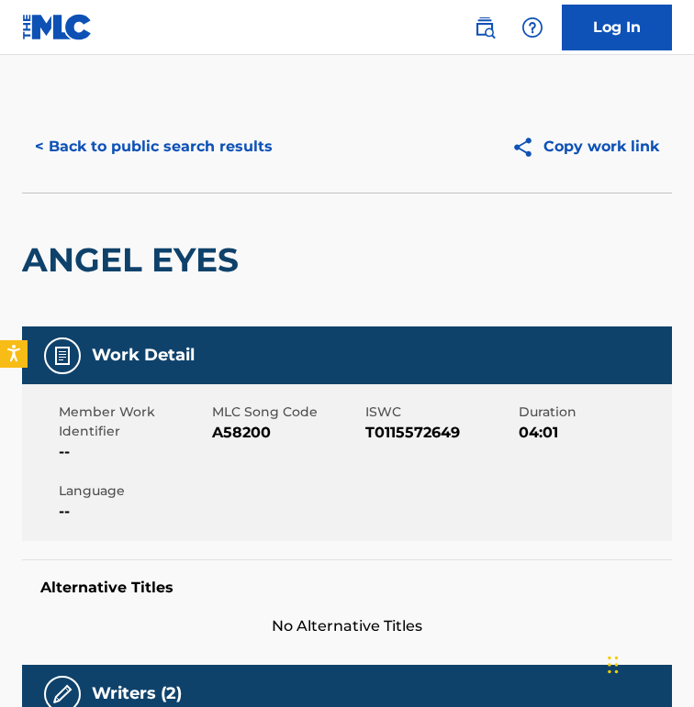
click at [242, 433] on span "A58200" at bounding box center [286, 433] width 149 height 22
copy span "A58200"
click at [127, 156] on button "< Back to public search results" at bounding box center [153, 147] width 263 height 46
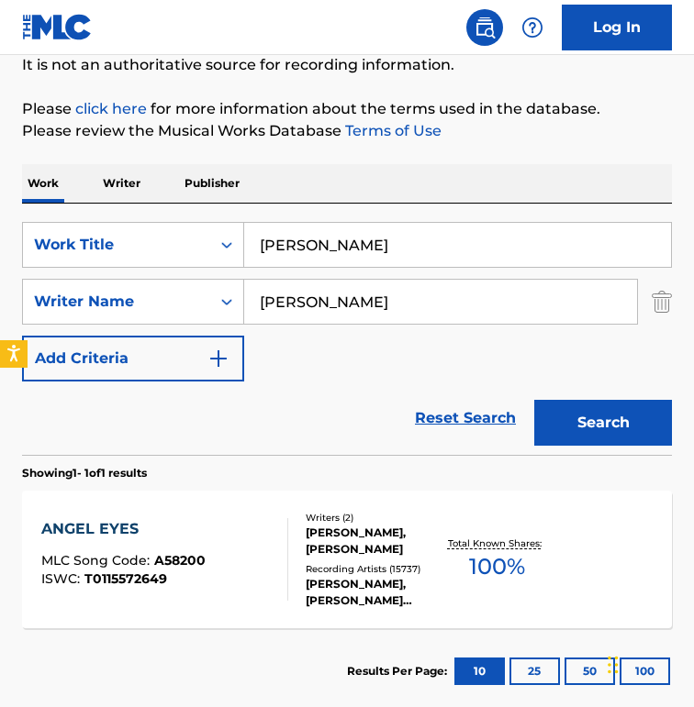
drag, startPoint x: 414, startPoint y: 303, endPoint x: 36, endPoint y: 275, distance: 379.0
click at [39, 279] on div "SearchWithCriteriaf224a8d1-585e-42ca-9a61-974bafe265c4 Writer Name [PERSON_NAME]" at bounding box center [347, 302] width 650 height 46
paste input "[PERSON_NAME]"
type input "[PERSON_NAME]"
click at [388, 241] on input "[PERSON_NAME]" at bounding box center [457, 245] width 427 height 44
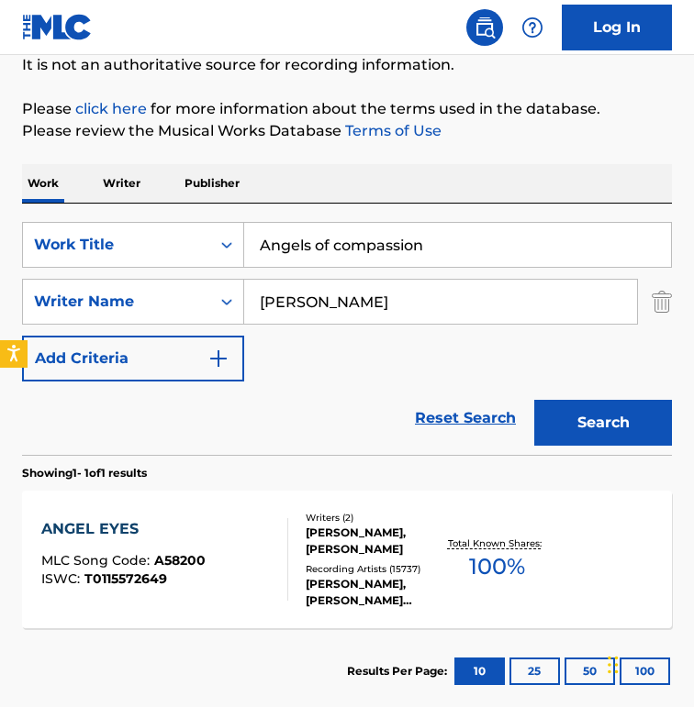
click at [534, 400] on button "Search" at bounding box center [603, 423] width 138 height 46
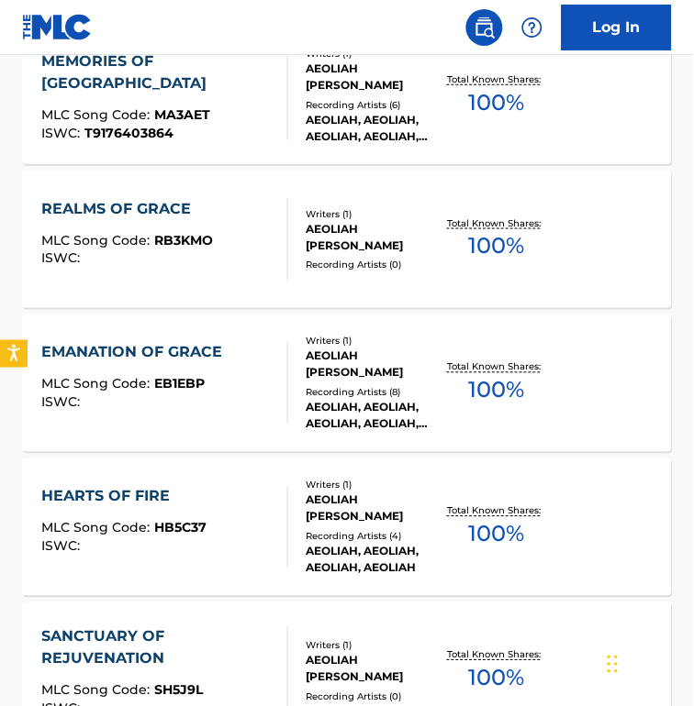
scroll to position [393, 0]
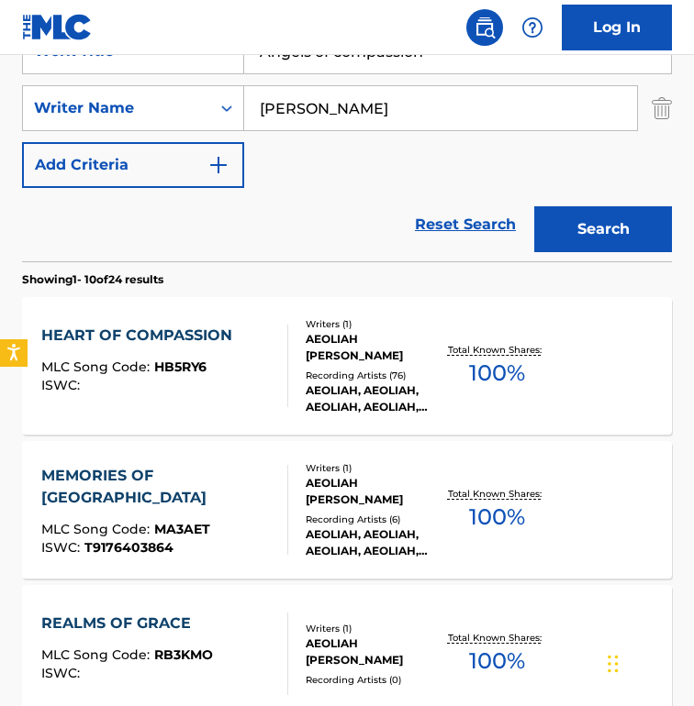
drag, startPoint x: 450, startPoint y: 65, endPoint x: -101, endPoint y: 59, distance: 550.5
paste input "netichrist"
type input "Annetichrist"
click at [484, 112] on input "[PERSON_NAME]" at bounding box center [440, 108] width 393 height 44
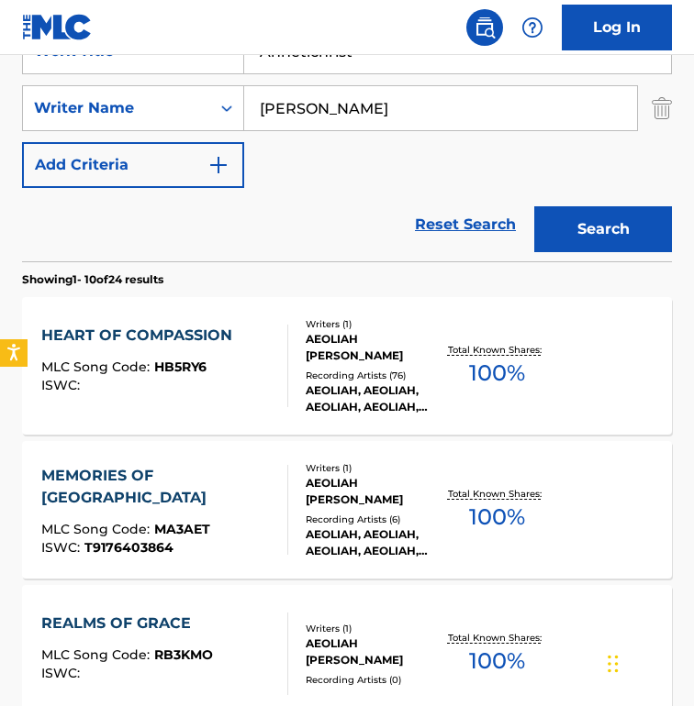
click at [484, 112] on input "[PERSON_NAME]" at bounding box center [440, 108] width 393 height 44
paste input "[PERSON_NAME]"
click at [534, 206] on button "Search" at bounding box center [603, 229] width 138 height 46
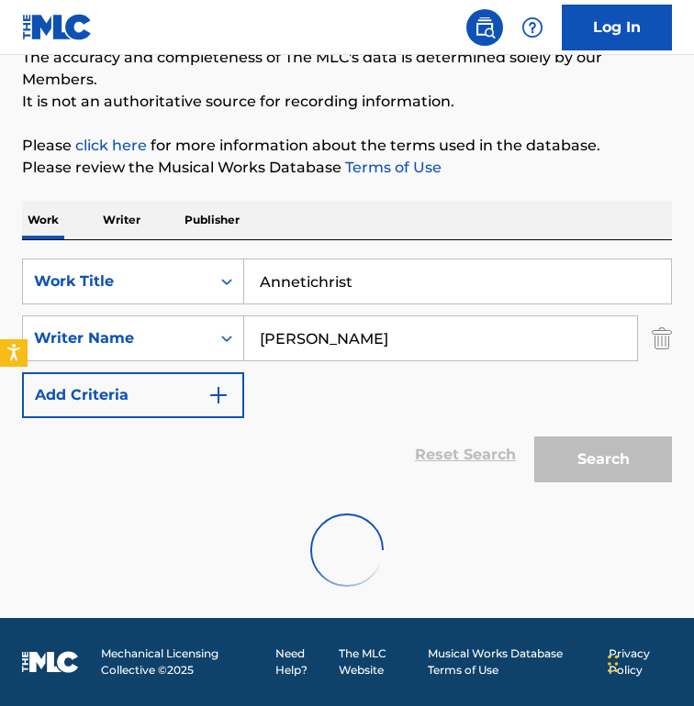
scroll to position [103, 0]
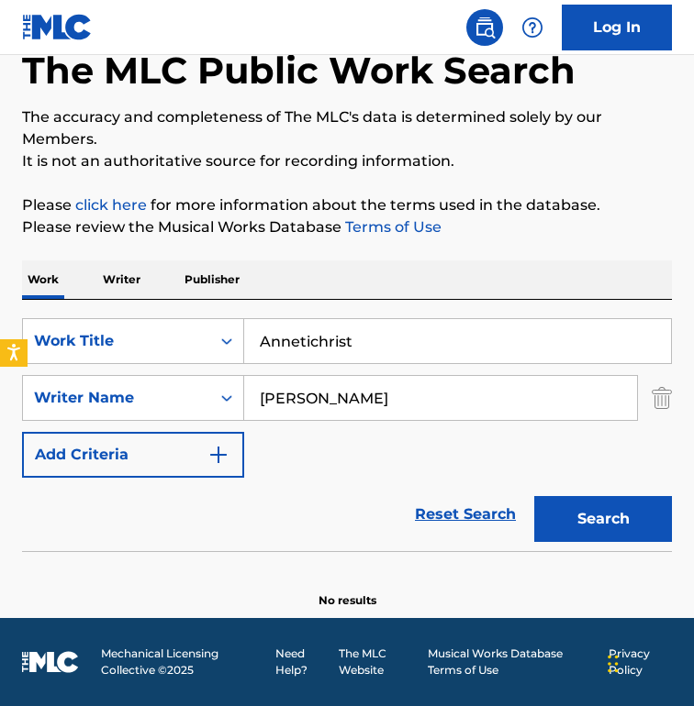
click at [314, 443] on div "SearchWithCriteriacd003c52-71ff-4130-b737-9b6f11f31932 Work Title Annetichrist …" at bounding box center [347, 398] width 650 height 160
click at [420, 378] on input "[PERSON_NAME]" at bounding box center [440, 398] width 393 height 44
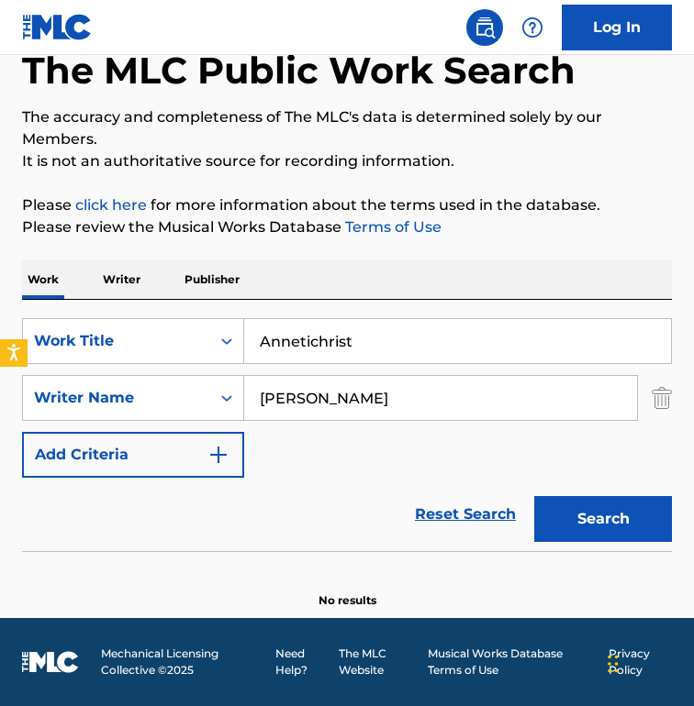
paste input "Super Drag"
click at [534, 496] on button "Search" at bounding box center [603, 519] width 138 height 46
click at [459, 413] on input "Super Drag" at bounding box center [440, 398] width 393 height 44
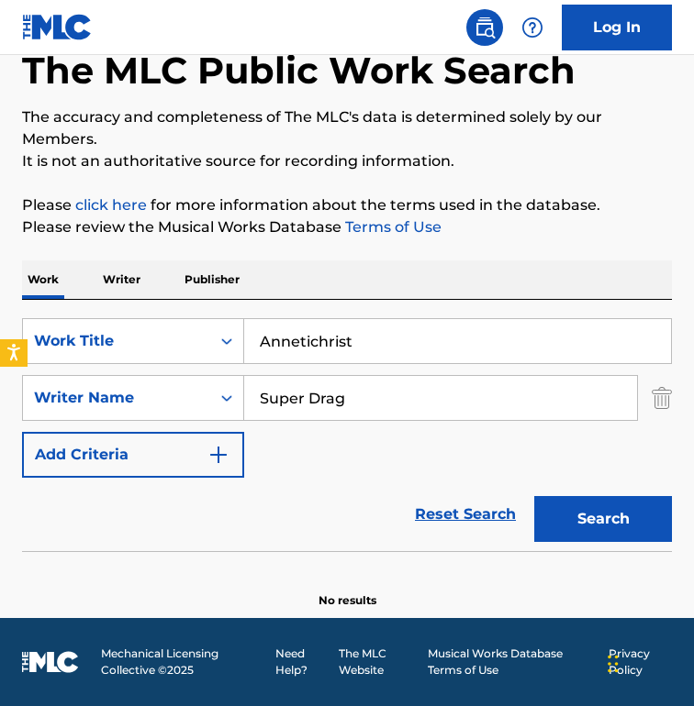
paste input "[PERSON_NAME]"
click at [534, 496] on button "Search" at bounding box center [603, 519] width 138 height 46
click at [430, 413] on input "[PERSON_NAME]" at bounding box center [440, 398] width 393 height 44
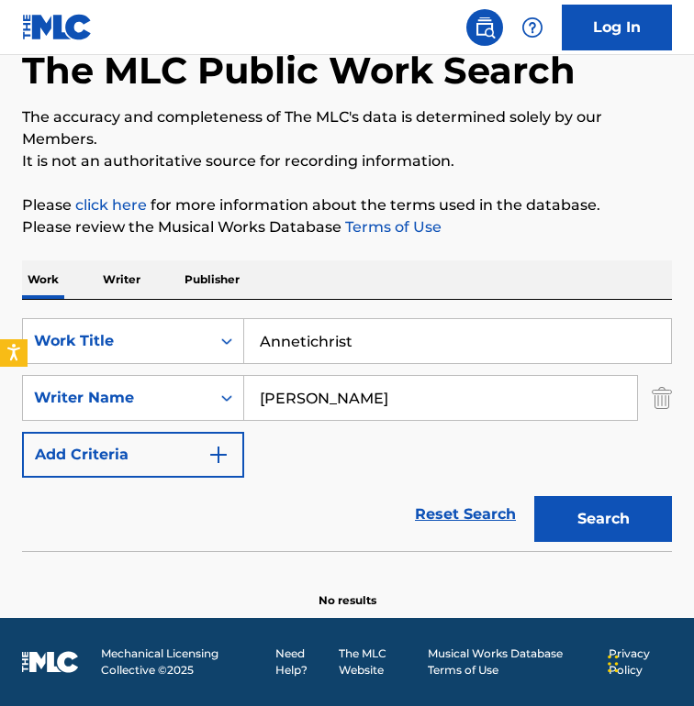
paste input "[PERSON_NAME]"
type input "[PERSON_NAME]"
click at [534, 496] on button "Search" at bounding box center [603, 519] width 138 height 46
drag, startPoint x: 392, startPoint y: 331, endPoint x: 461, endPoint y: 367, distance: 78.4
click at [464, 369] on div "SearchWithCriteriacd003c52-71ff-4130-b737-9b6f11f31932 Work Title Annetichrist …" at bounding box center [347, 398] width 650 height 160
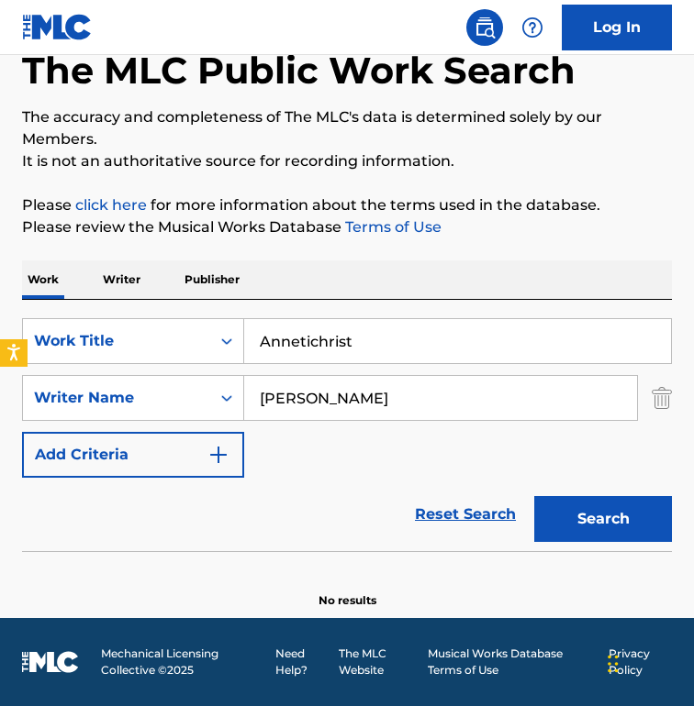
paste input "ppalachian Spring"
type input "Appalachian Spring"
click at [372, 402] on input "[PERSON_NAME]" at bounding box center [440, 398] width 393 height 44
paste input "[PERSON_NAME]"
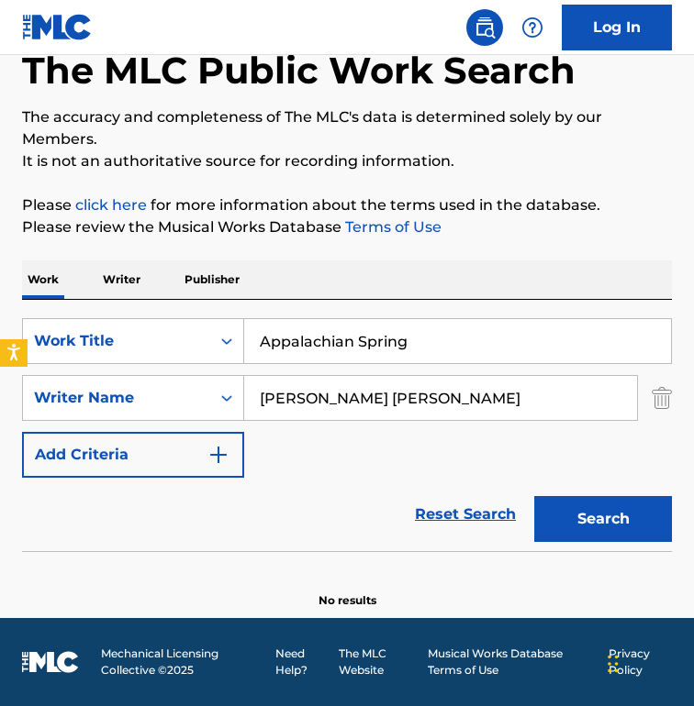
click at [372, 401] on input "[PERSON_NAME] [PERSON_NAME]" at bounding box center [440, 398] width 393 height 44
paste input "Search Form"
type input "[PERSON_NAME]"
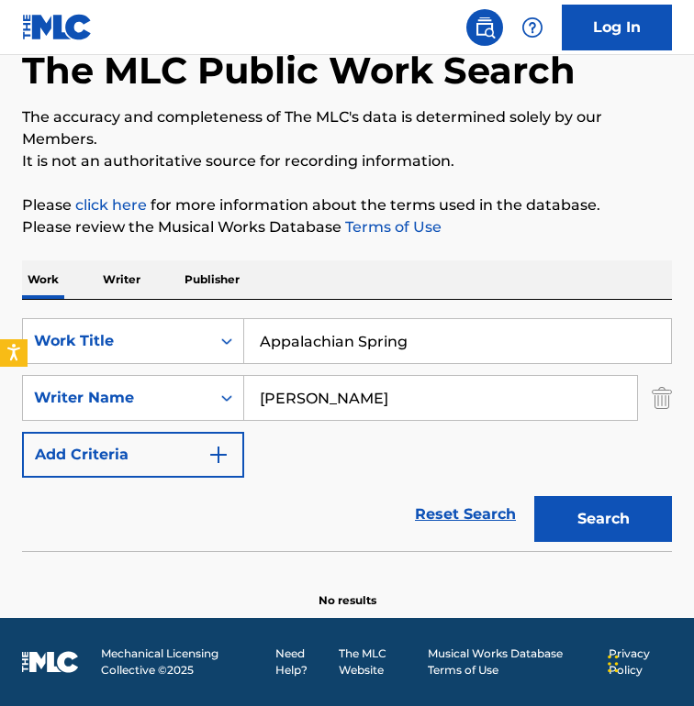
click at [534, 496] on button "Search" at bounding box center [603, 519] width 138 height 46
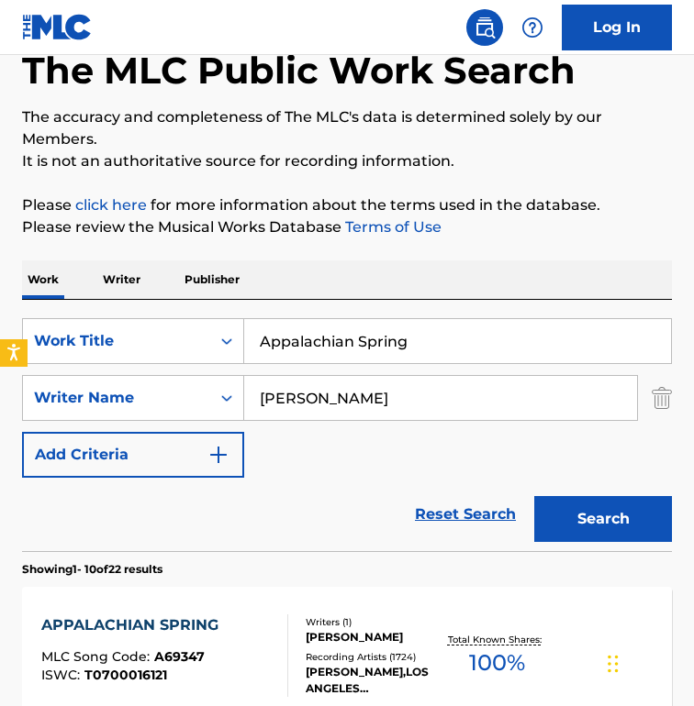
click at [317, 485] on div "Reset Search Search" at bounding box center [347, 514] width 650 height 73
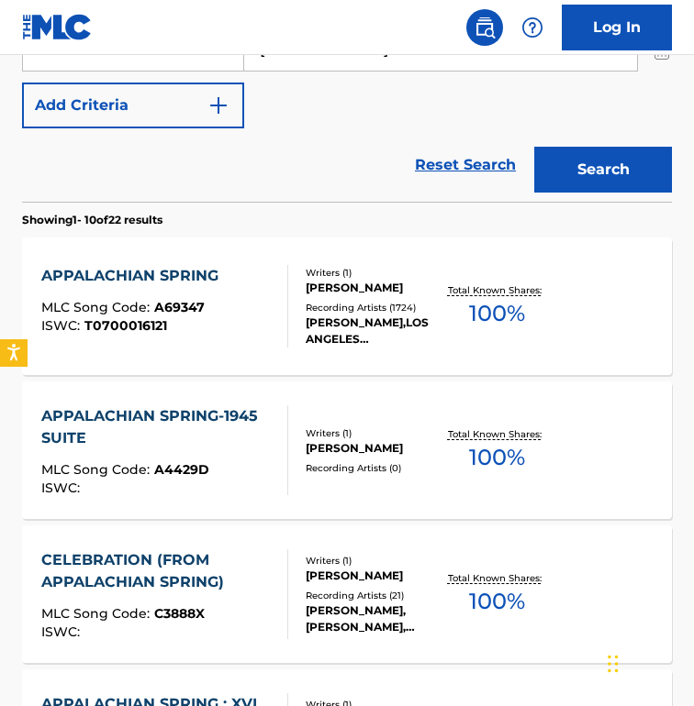
scroll to position [455, 0]
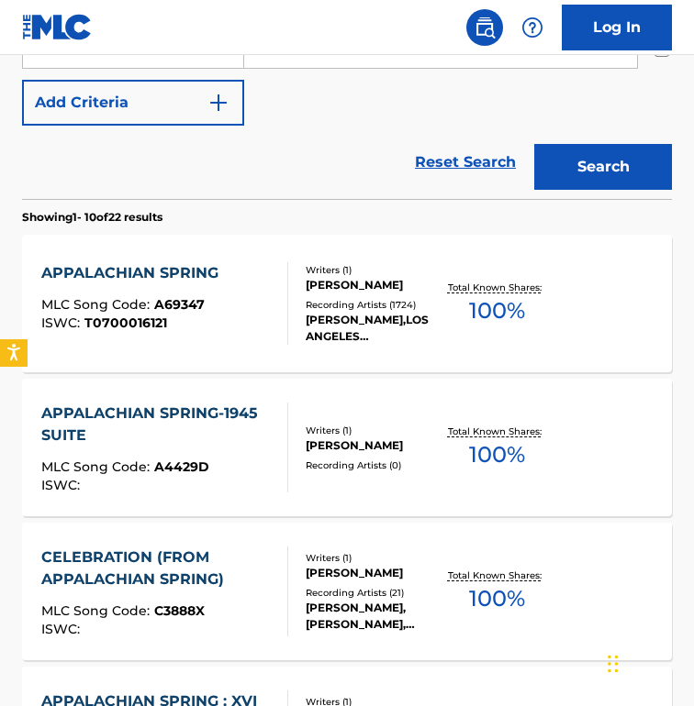
click at [287, 281] on div "APPALACHIAN SPRING MLC Song Code : A69347 ISWC : T0700016121" at bounding box center [164, 303] width 247 height 83
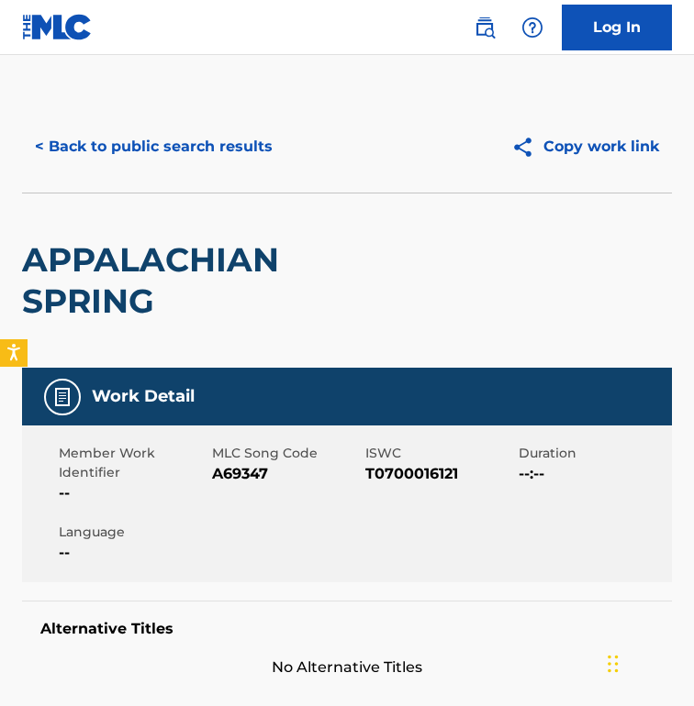
click at [244, 479] on span "A69347" at bounding box center [286, 474] width 149 height 22
copy span "A69347"
click at [186, 154] on button "< Back to public search results" at bounding box center [153, 147] width 263 height 46
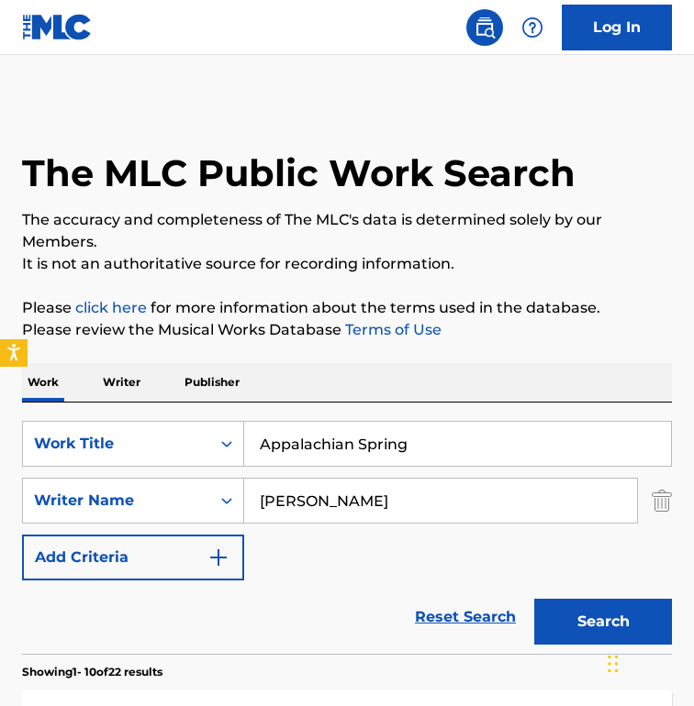
drag, startPoint x: 450, startPoint y: 447, endPoint x: -74, endPoint y: 417, distance: 525.6
click at [0, 417] on html "Accessibility Screen-Reader Guide, Feedback, and Issue Reporting | New window 0…" at bounding box center [347, 353] width 694 height 706
paste input "lication (I'm Looking 4 a New Love)"
type input "Application (I'm Looking 4 a New Love)"
click at [458, 499] on input "[PERSON_NAME]" at bounding box center [440, 501] width 393 height 44
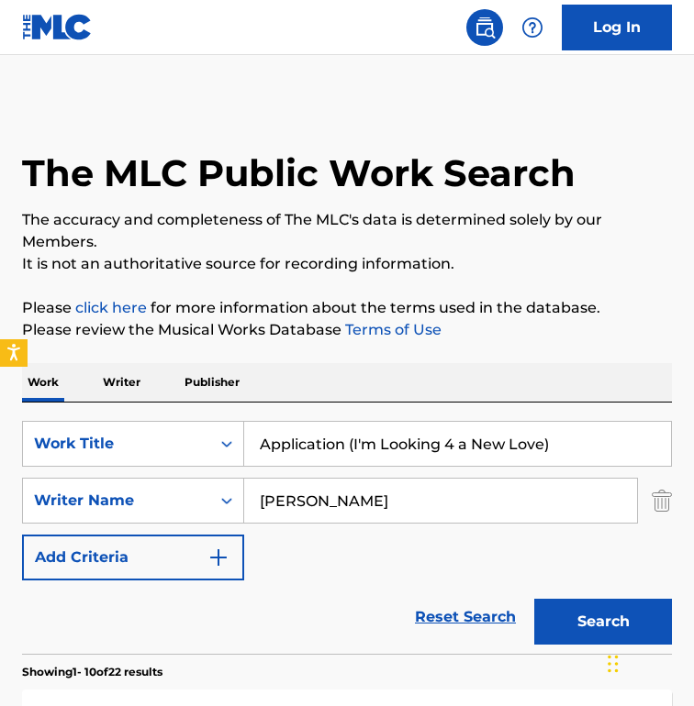
click at [458, 499] on input "[PERSON_NAME]" at bounding box center [440, 501] width 393 height 44
paste input "[PERSON_NAME] "Delite" [PERSON_NAME]"
drag, startPoint x: 377, startPoint y: 500, endPoint x: 664, endPoint y: 506, distance: 287.2
click at [615, 506] on div "SearchWithCriteriaf224a8d1-585e-42ca-9a61-974bafe265c4 Writer Name [PERSON_NAME…" at bounding box center [347, 501] width 650 height 46
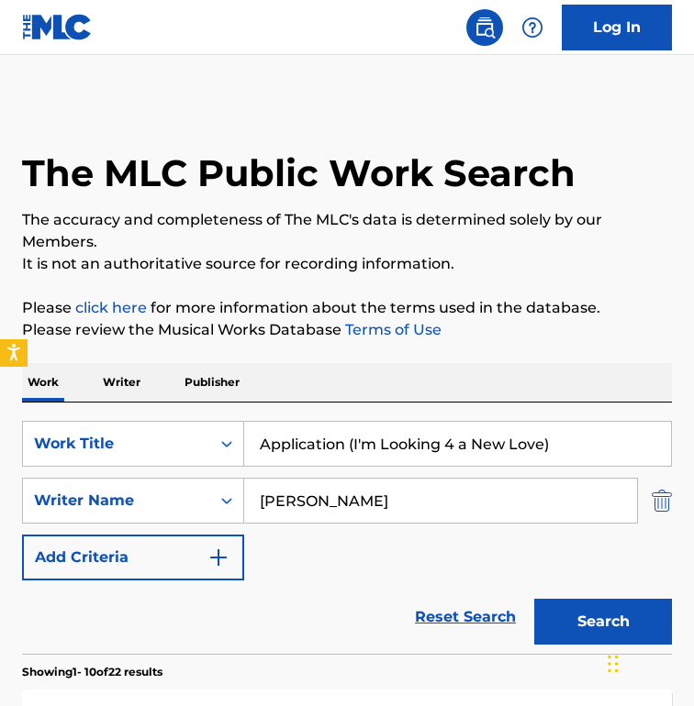
type input "[PERSON_NAME]"
click at [534, 599] on button "Search" at bounding box center [603, 622] width 138 height 46
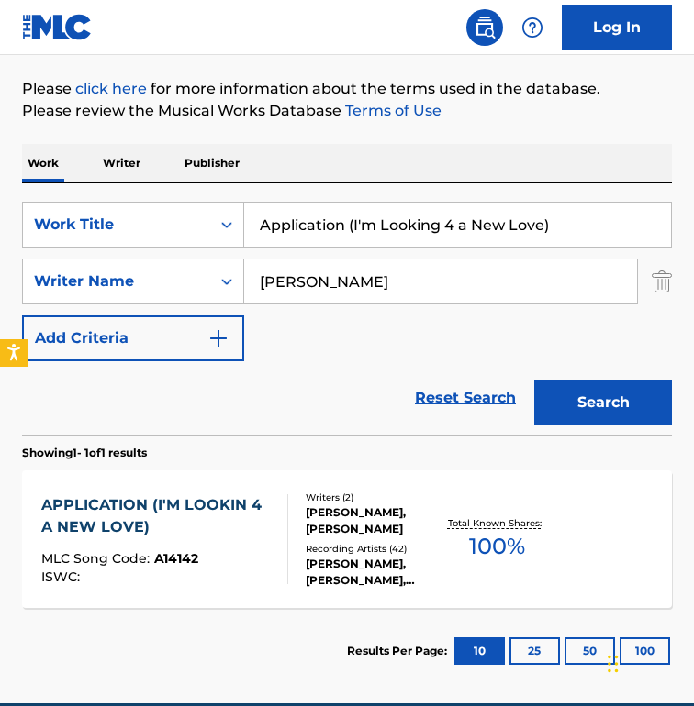
scroll to position [268, 0]
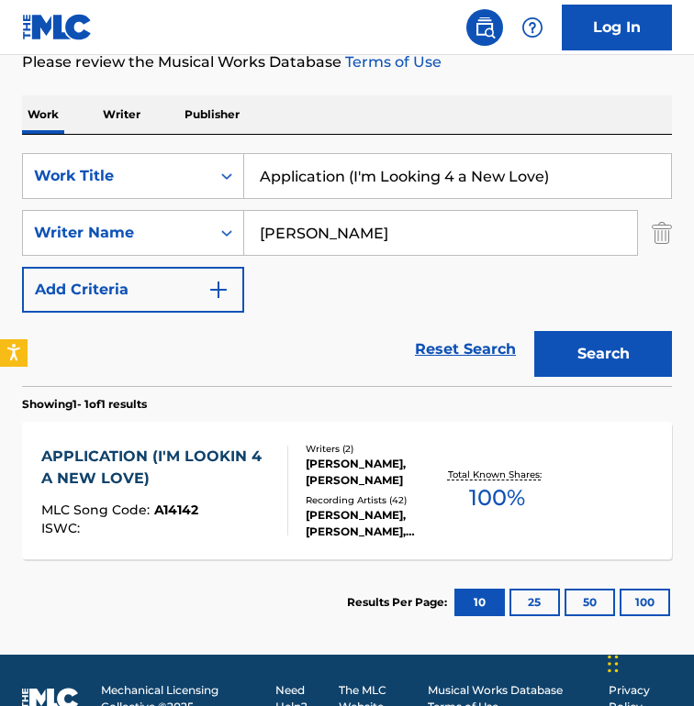
click at [331, 384] on div "Reset Search Search" at bounding box center [347, 349] width 650 height 73
click at [260, 485] on div "APPLICATION (I'M LOOKIN 4 A NEW LOVE)" at bounding box center [156, 468] width 231 height 44
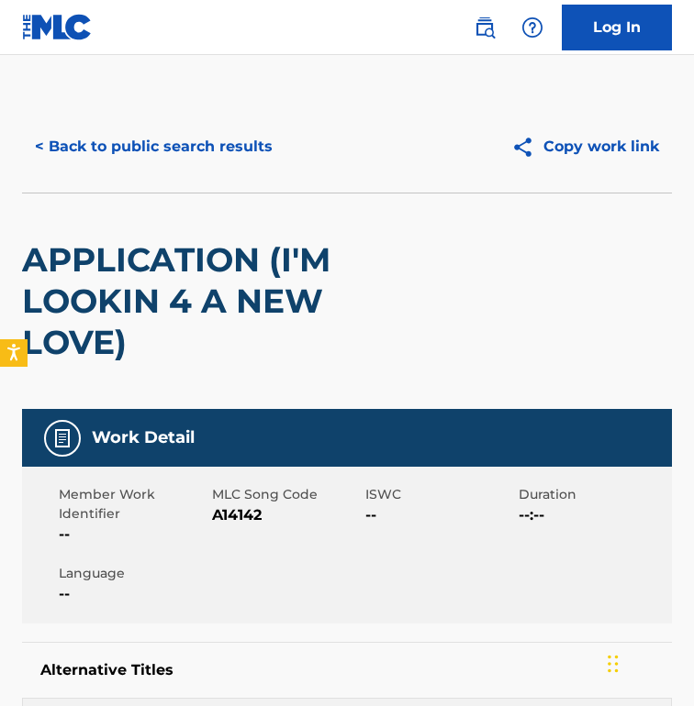
click at [257, 488] on span "MLC Song Code" at bounding box center [286, 494] width 149 height 19
click at [209, 384] on div "APPLICATION (I'M LOOKIN 4 A NEW LOVE)" at bounding box center [217, 302] width 390 height 216
click at [130, 132] on button "< Back to public search results" at bounding box center [153, 147] width 263 height 46
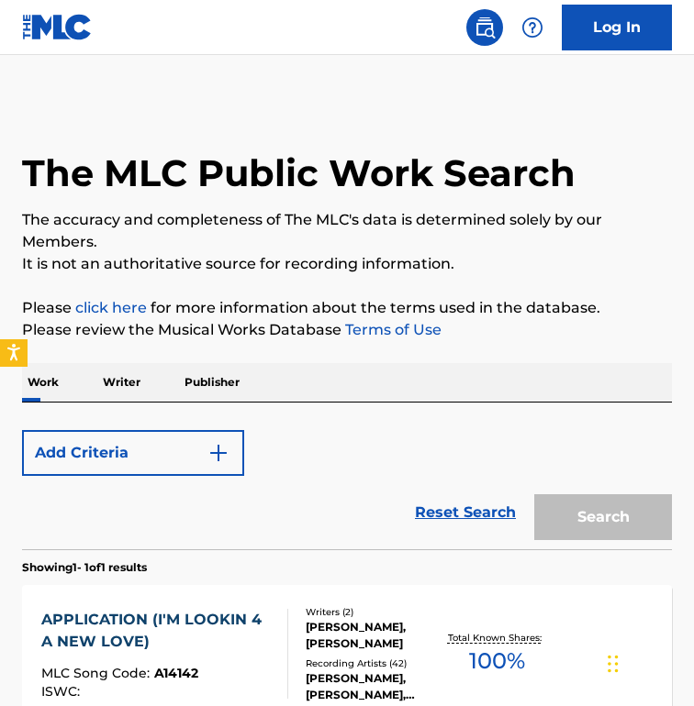
scroll to position [200, 0]
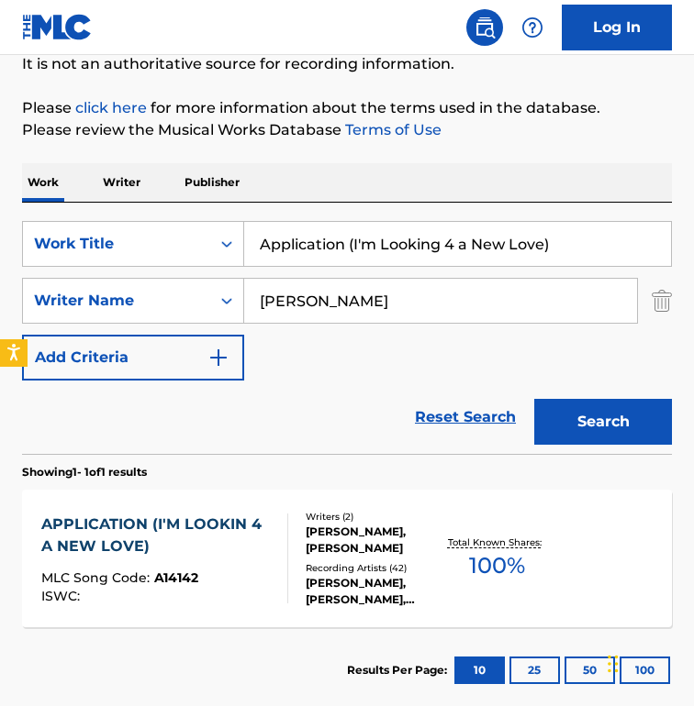
click at [437, 224] on input "Application (I'm Looking 4 a New Love)" at bounding box center [457, 244] width 427 height 44
click at [378, 326] on div "SearchWithCriteriacd003c52-71ff-4130-b737-9b6f11f31932 Work Title Application (…" at bounding box center [347, 301] width 650 height 160
click at [311, 514] on div "Writers ( 2 )" at bounding box center [374, 517] width 137 height 14
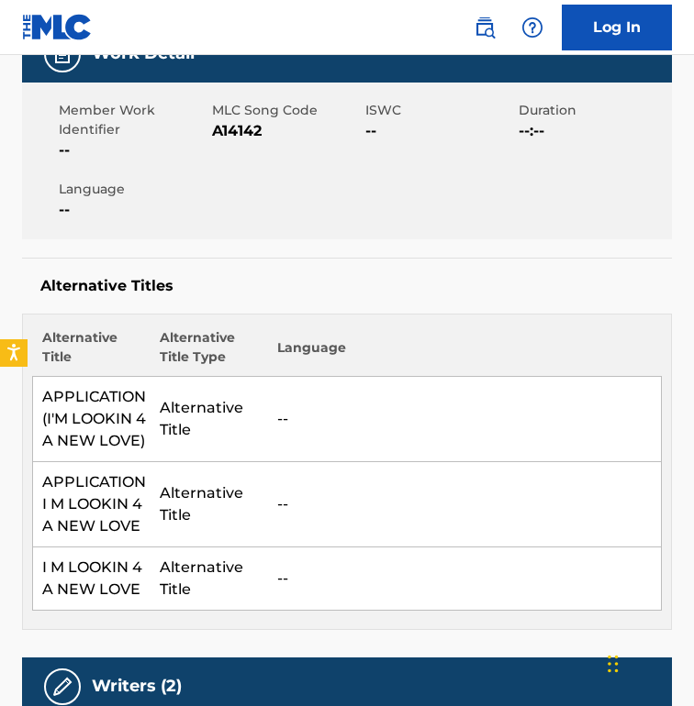
click at [288, 391] on td "--" at bounding box center [464, 419] width 393 height 85
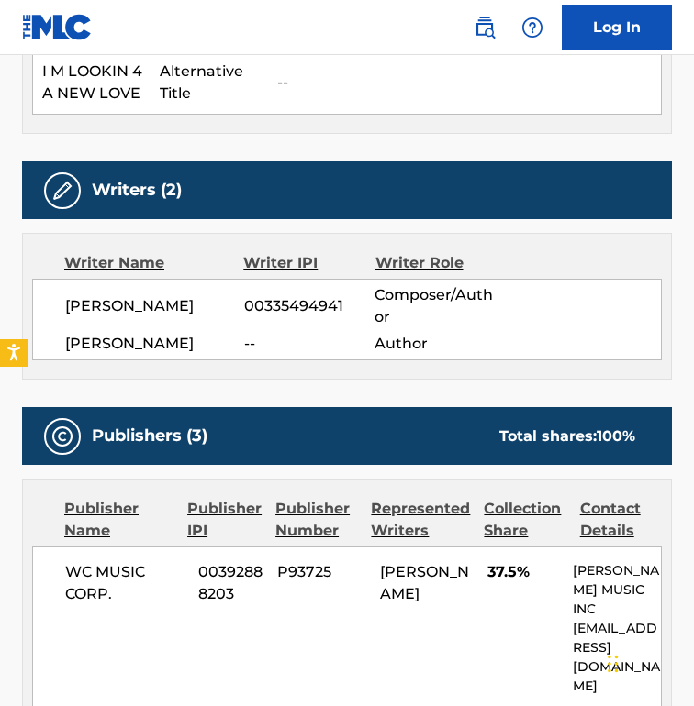
scroll to position [882, 0]
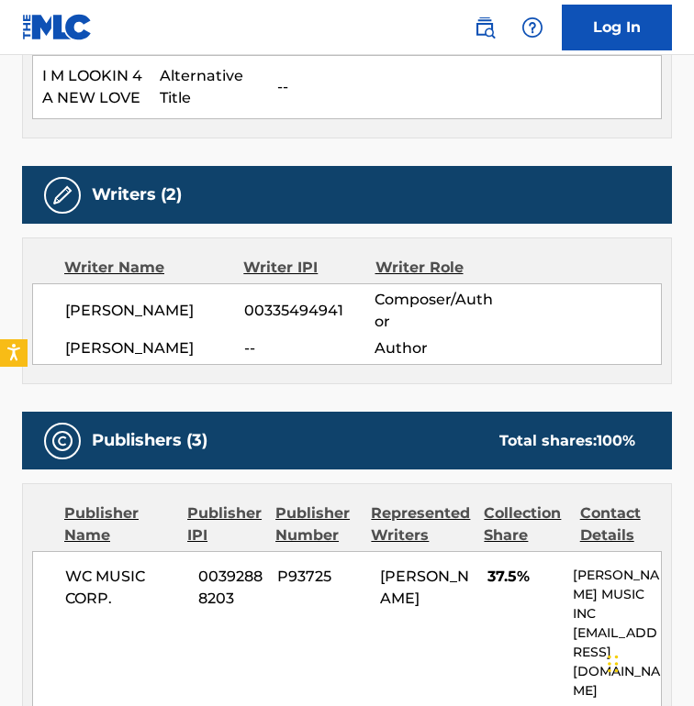
scroll to position [0, 0]
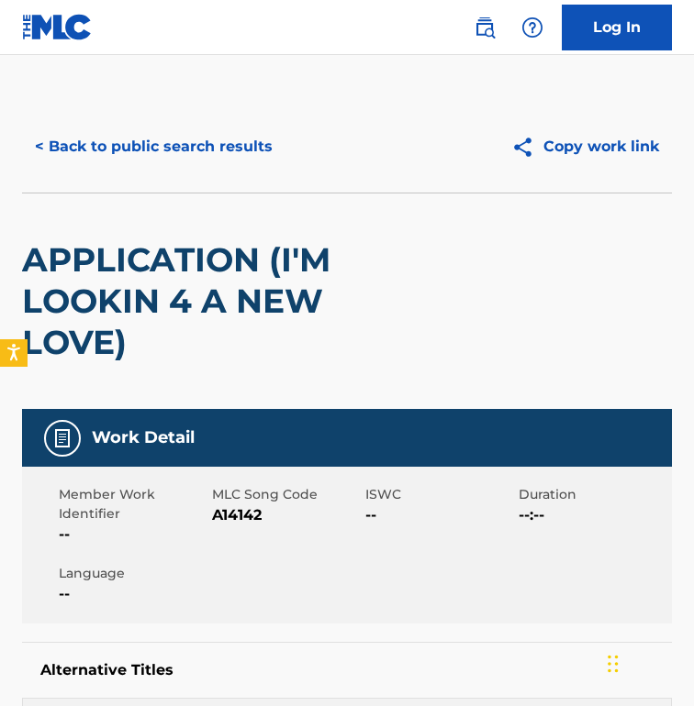
drag, startPoint x: 303, startPoint y: 319, endPoint x: 305, endPoint y: 348, distance: 28.5
click at [303, 319] on h2 "APPLICATION (I'M LOOKIN 4 A NEW LOVE)" at bounding box center [217, 301] width 390 height 124
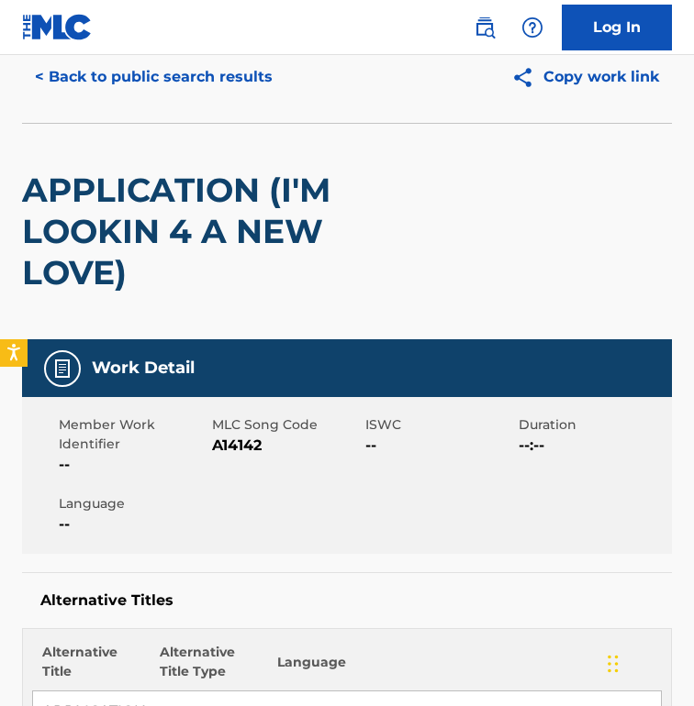
scroll to position [82, 0]
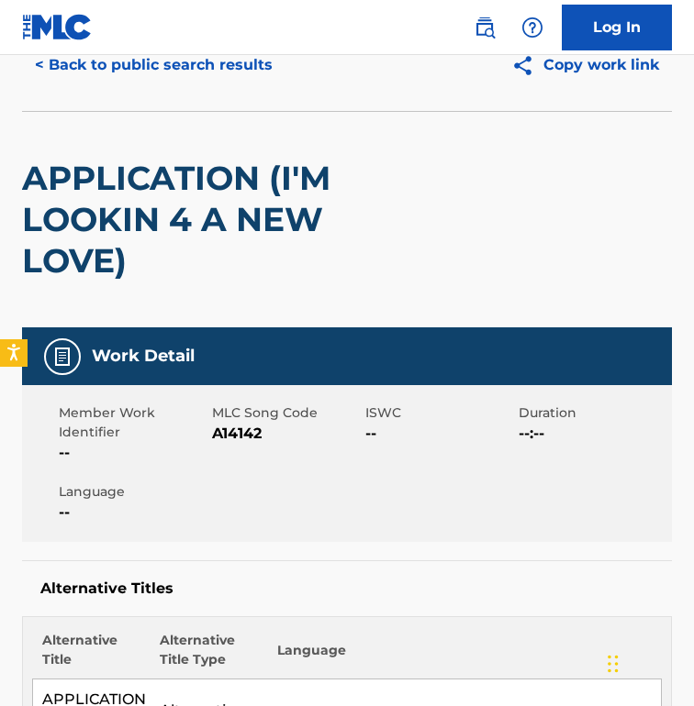
click at [225, 428] on span "A14142" at bounding box center [286, 434] width 149 height 22
copy span "A14142"
click at [163, 84] on button "< Back to public search results" at bounding box center [153, 65] width 263 height 46
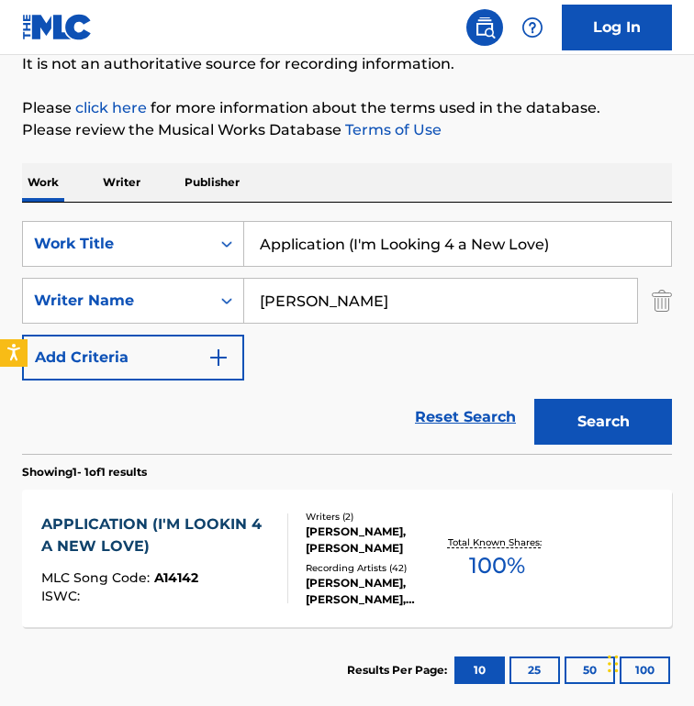
click at [444, 228] on input "Application (I'm Looking 4 a New Love)" at bounding box center [457, 244] width 427 height 44
paste input "rrastao"
type input "Arrastao"
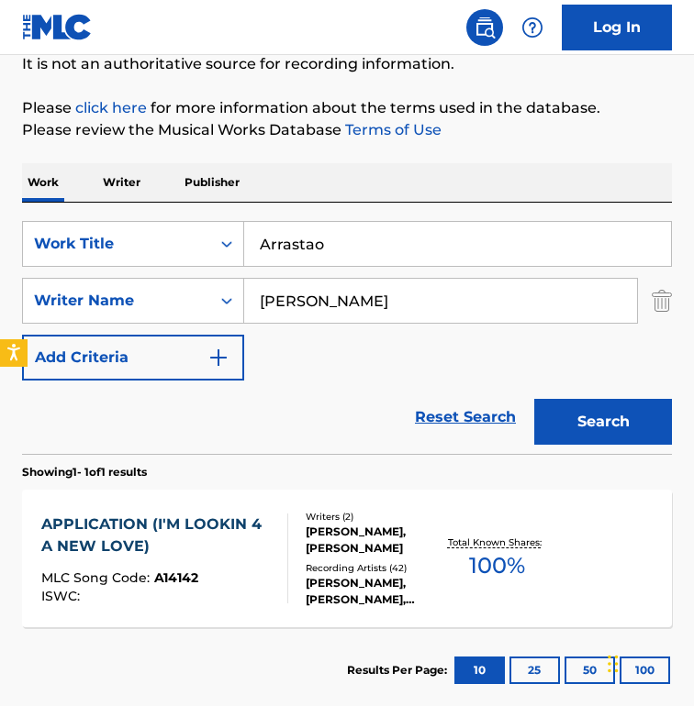
click at [409, 323] on div "[PERSON_NAME]" at bounding box center [441, 301] width 394 height 46
click at [409, 316] on input "[PERSON_NAME]" at bounding box center [440, 301] width 393 height 44
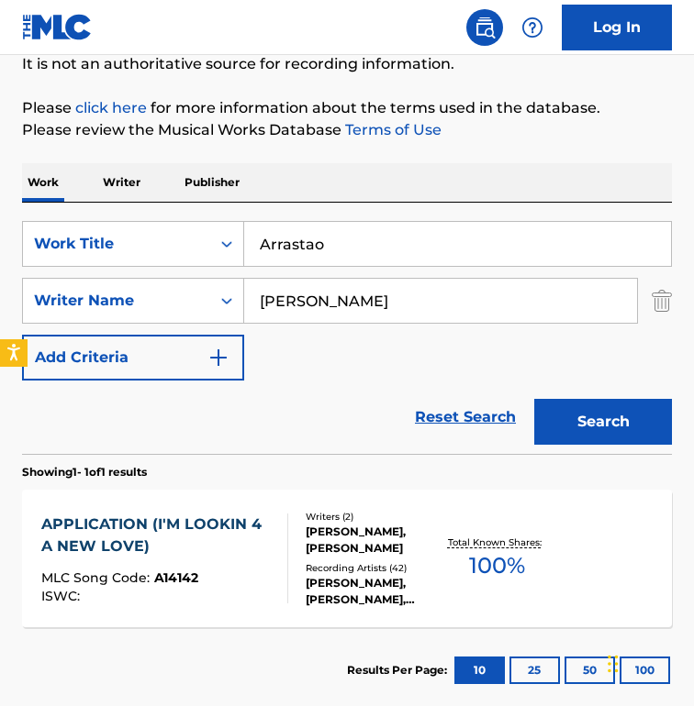
paste input "[PERSON_NAME]"
type input "[PERSON_NAME]"
click at [534, 399] on button "Search" at bounding box center [603, 422] width 138 height 46
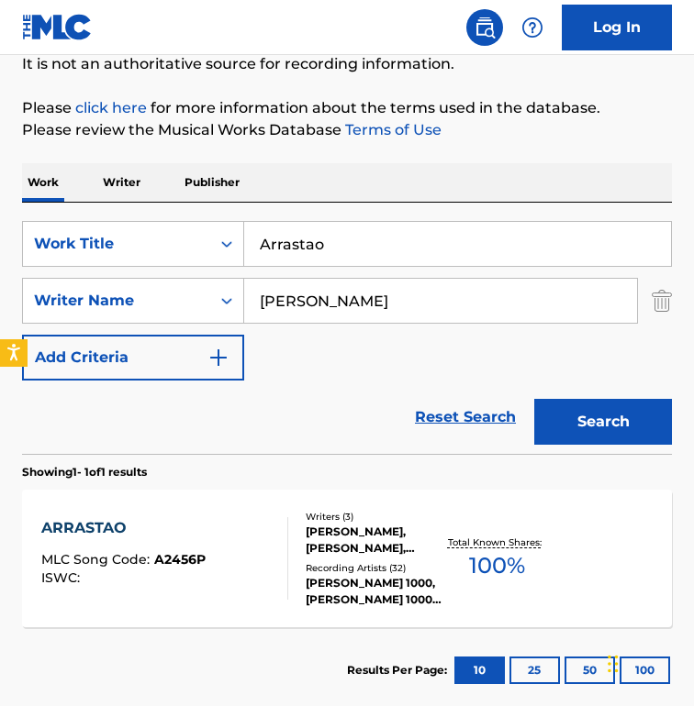
click at [298, 546] on div "Writers ( 3 ) [PERSON_NAME], [PERSON_NAME], [PERSON_NAME] Recording Artists ( 3…" at bounding box center [365, 559] width 154 height 98
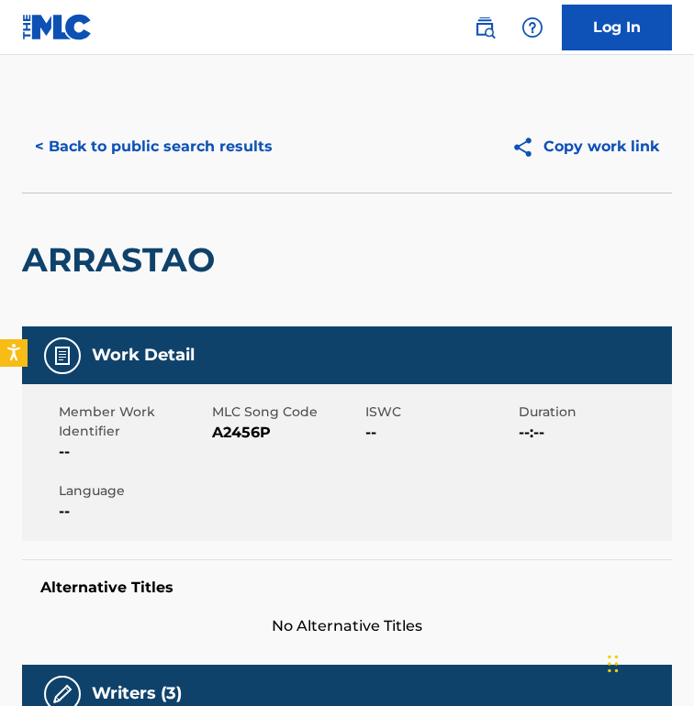
click at [245, 440] on span "A2456P" at bounding box center [286, 433] width 149 height 22
copy span "A2456P"
click at [237, 146] on button "< Back to public search results" at bounding box center [153, 147] width 263 height 46
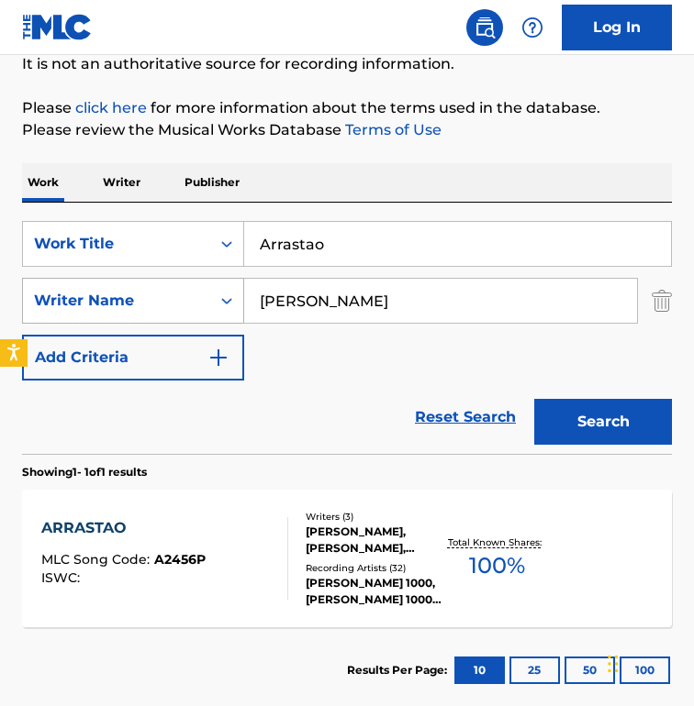
drag, startPoint x: 393, startPoint y: 315, endPoint x: 94, endPoint y: 287, distance: 300.4
click at [94, 287] on div "SearchWithCriteriaf224a8d1-585e-42ca-9a61-974bafe265c4 Writer Name [PERSON_NAME]" at bounding box center [347, 301] width 650 height 46
paste input "[PERSON_NAME]"
type input "[PERSON_NAME]"
click at [391, 230] on input "Arrastao" at bounding box center [457, 244] width 427 height 44
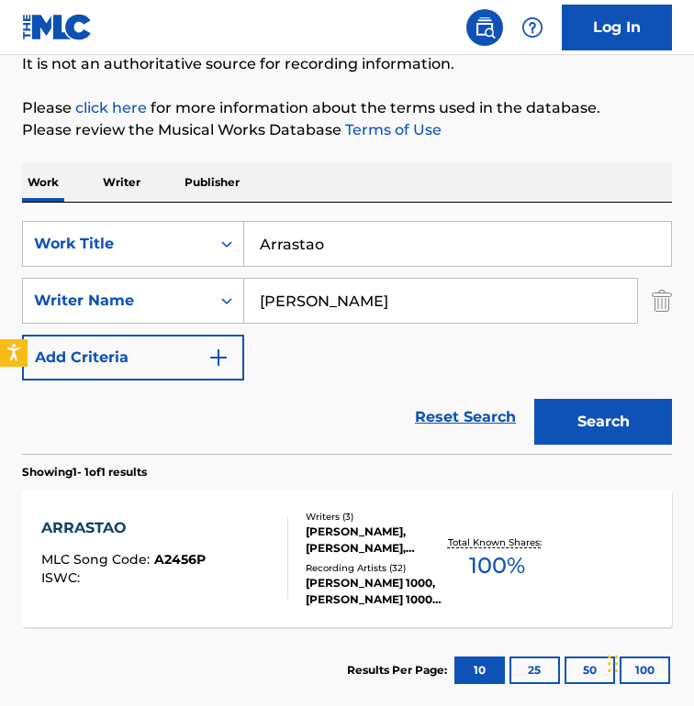
drag, startPoint x: 391, startPoint y: 234, endPoint x: 406, endPoint y: 234, distance: 14.7
click at [406, 234] on input "Arrastao" at bounding box center [457, 244] width 427 height 44
type input "arsenal efectivo"
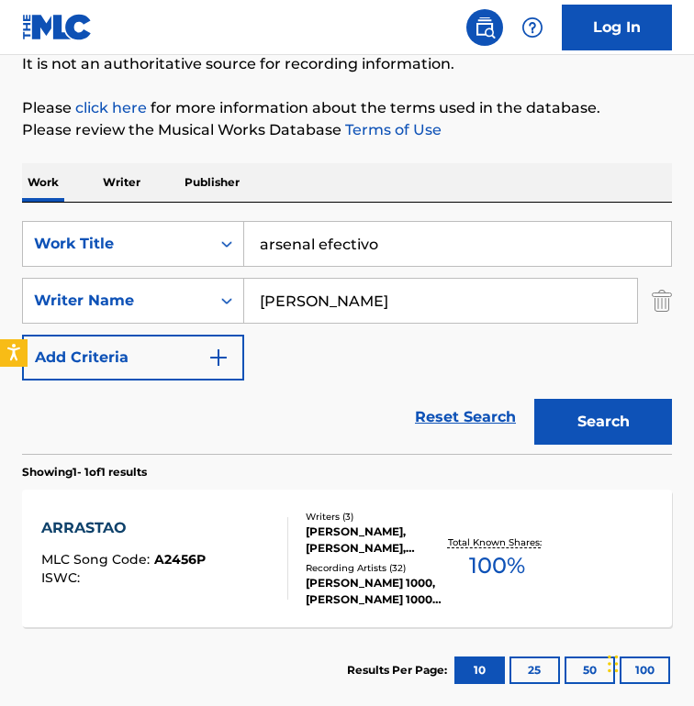
click at [534, 399] on button "Search" at bounding box center [603, 422] width 138 height 46
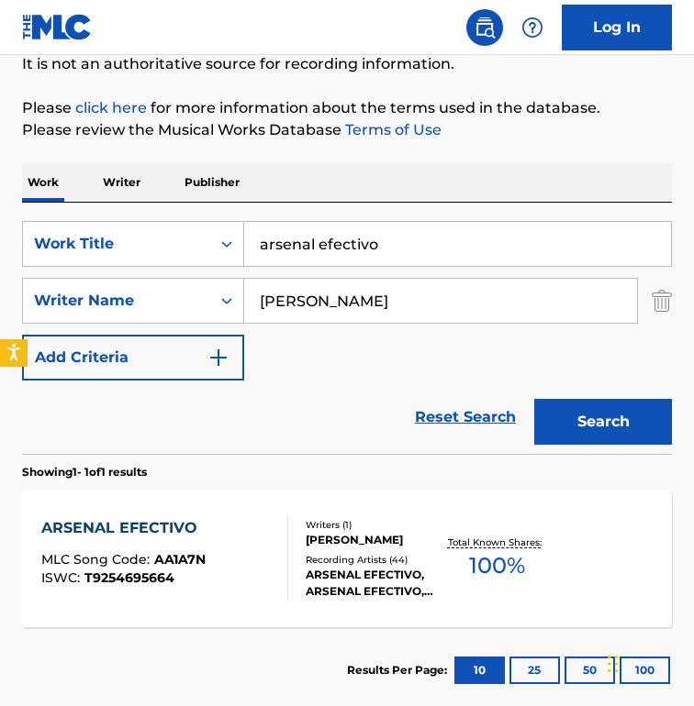
click at [289, 518] on div "Writers ( 1 ) [PERSON_NAME] Recording Artists ( 44 ) ARSENAL EFECTIVO, ARSENAL …" at bounding box center [365, 559] width 154 height 82
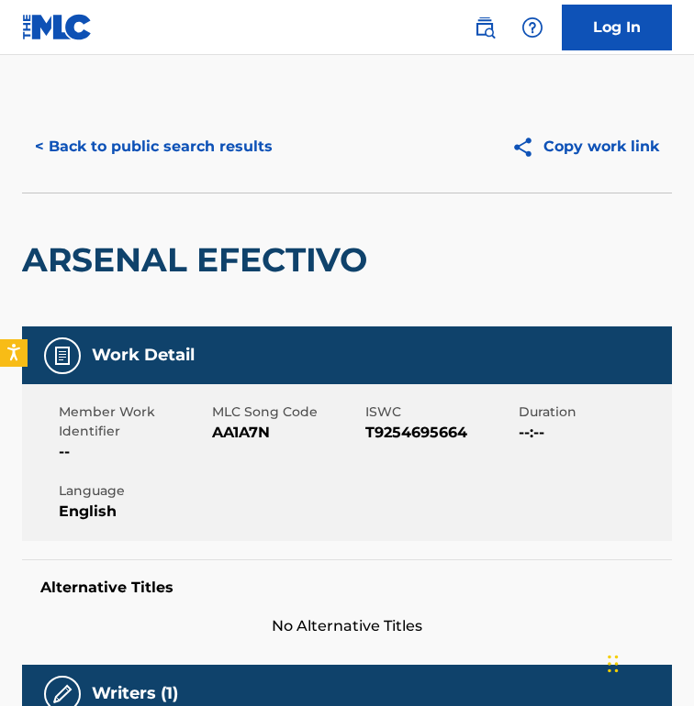
click at [248, 432] on span "AA1A7N" at bounding box center [286, 433] width 149 height 22
click at [196, 150] on button "< Back to public search results" at bounding box center [153, 147] width 263 height 46
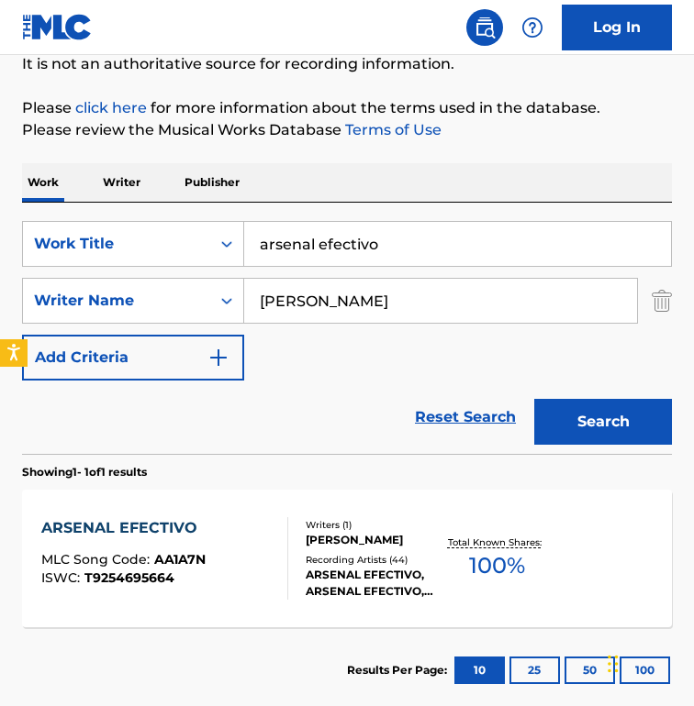
drag, startPoint x: 473, startPoint y: 304, endPoint x: -53, endPoint y: 304, distance: 526.6
click at [0, 304] on html "Accessibility Screen-Reader Guide, Feedback, and Issue Reporting | New window 0…" at bounding box center [347, 153] width 694 height 706
paste input "[PERSON_NAME] [PERSON_NAME]"
type input "[PERSON_NAME] [PERSON_NAME]"
drag, startPoint x: 428, startPoint y: 249, endPoint x: -30, endPoint y: 238, distance: 457.9
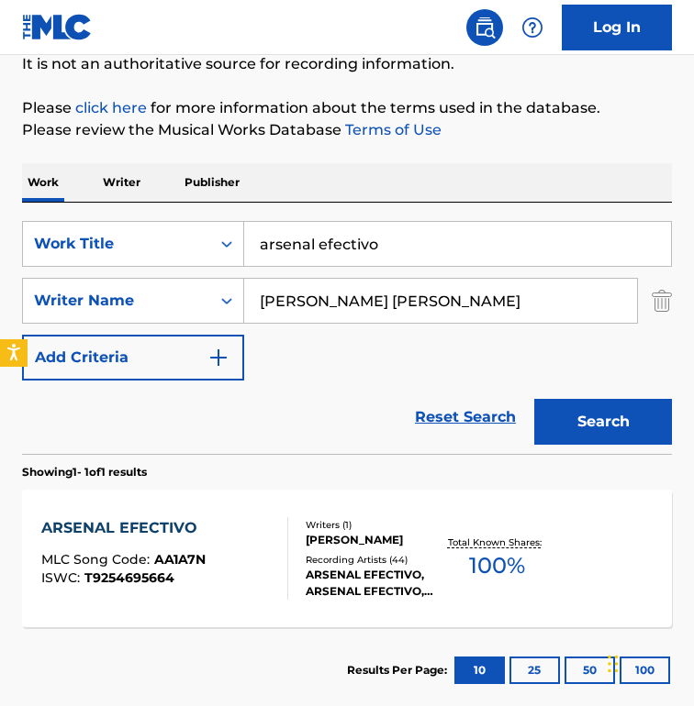
click at [0, 238] on html "Accessibility Screen-Reader Guide, Feedback, and Issue Reporting | New window 0…" at bounding box center [347, 153] width 694 height 706
type input "as if set afire"
click at [534, 399] on button "Search" at bounding box center [603, 422] width 138 height 46
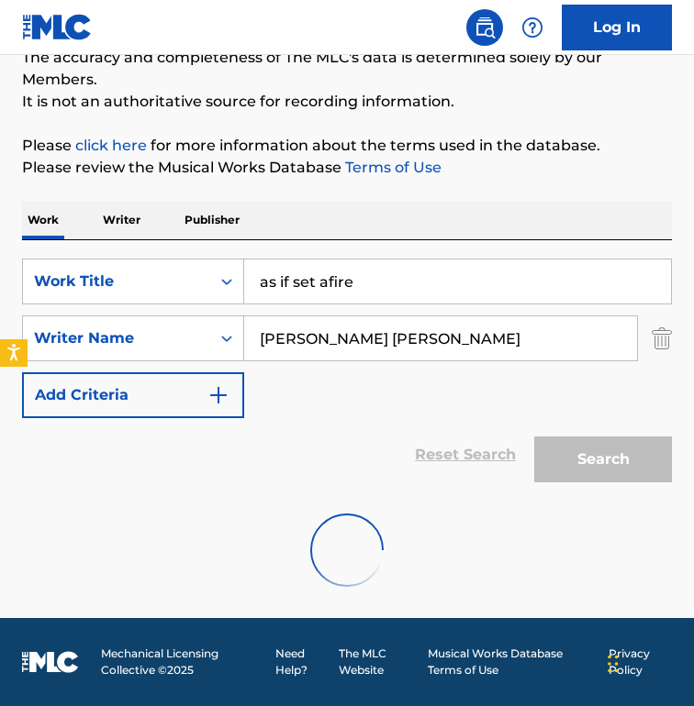
scroll to position [103, 0]
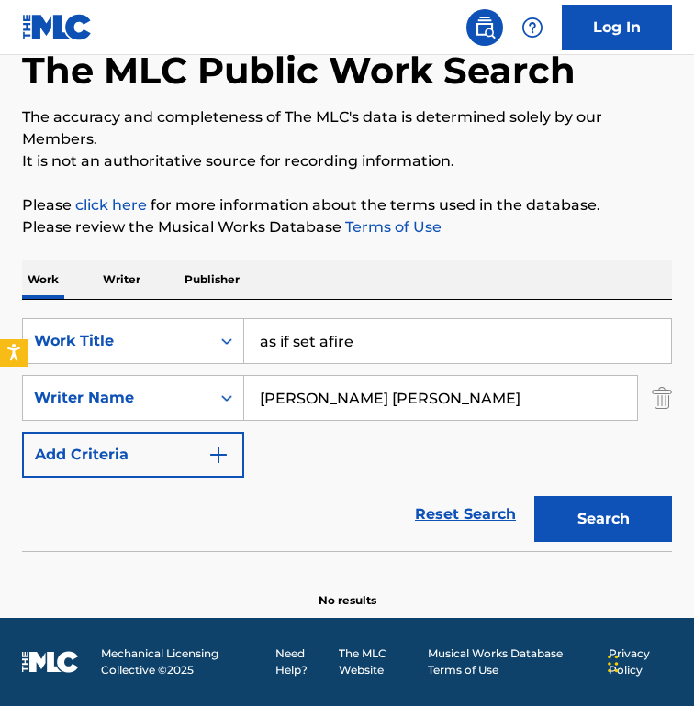
click at [348, 388] on input "[PERSON_NAME] [PERSON_NAME]" at bounding box center [440, 398] width 393 height 44
paste input "OUTOT [PERSON_NAME]"
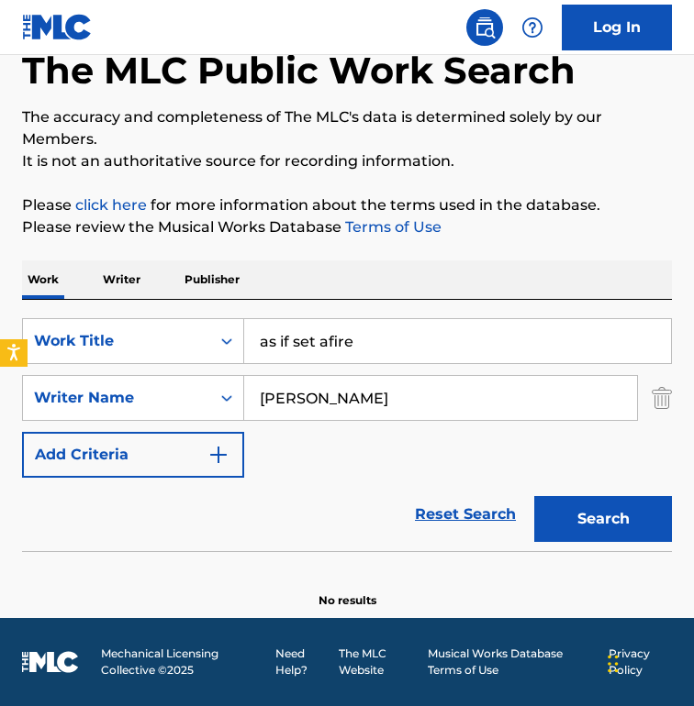
type input "[PERSON_NAME]"
click at [534, 496] on button "Search" at bounding box center [603, 519] width 138 height 46
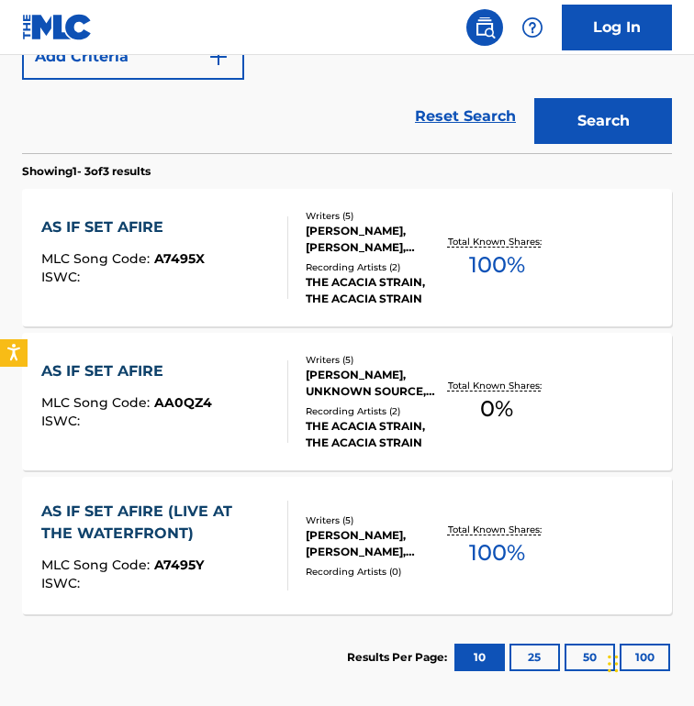
scroll to position [506, 0]
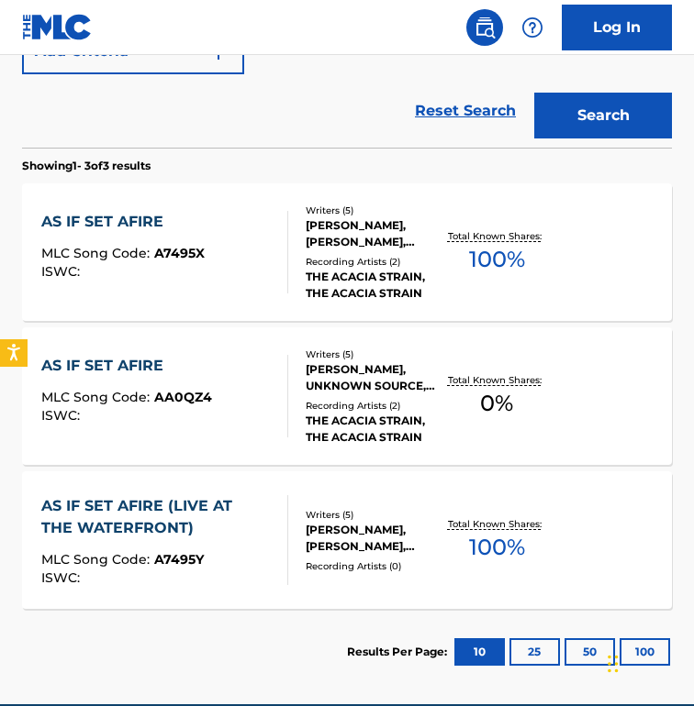
click at [211, 261] on div "AS IF SET AFIRE MLC Song Code : A7495X ISWC :" at bounding box center [164, 252] width 247 height 83
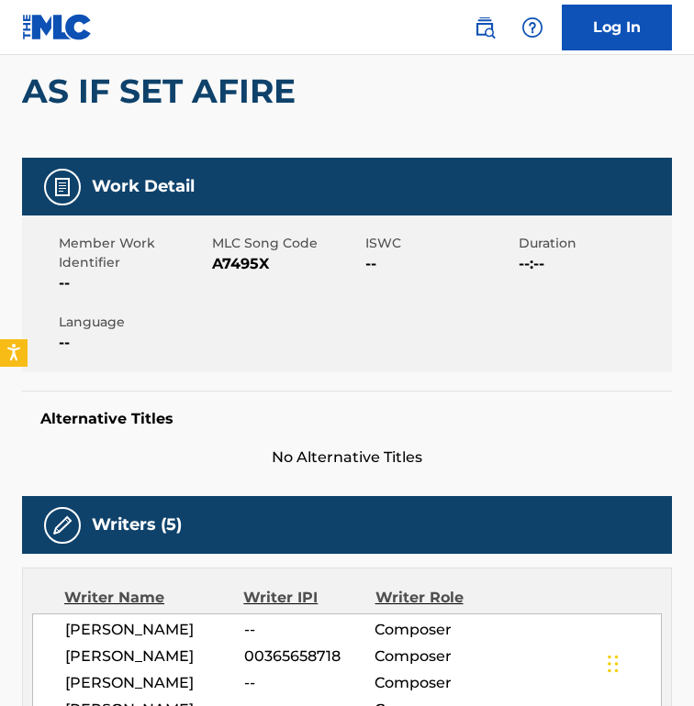
scroll to position [161, 0]
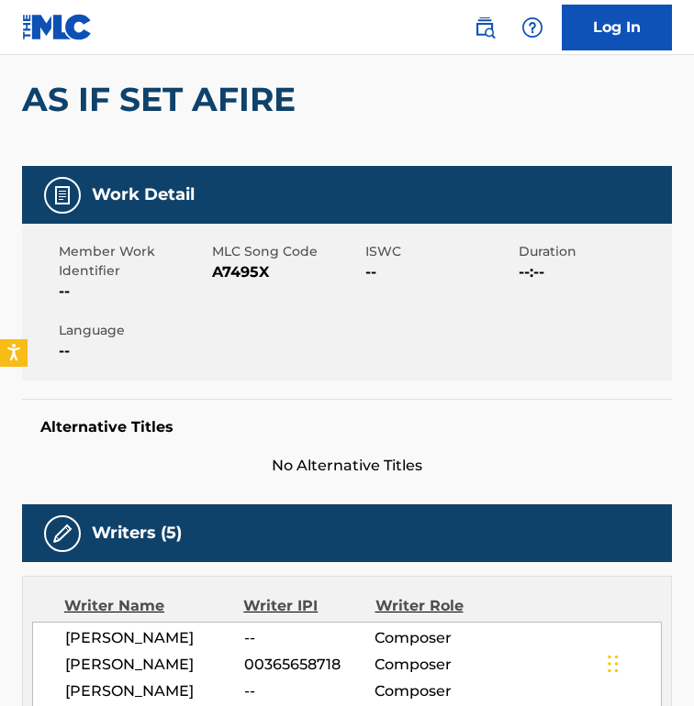
click at [243, 275] on span "A7495X" at bounding box center [286, 272] width 149 height 22
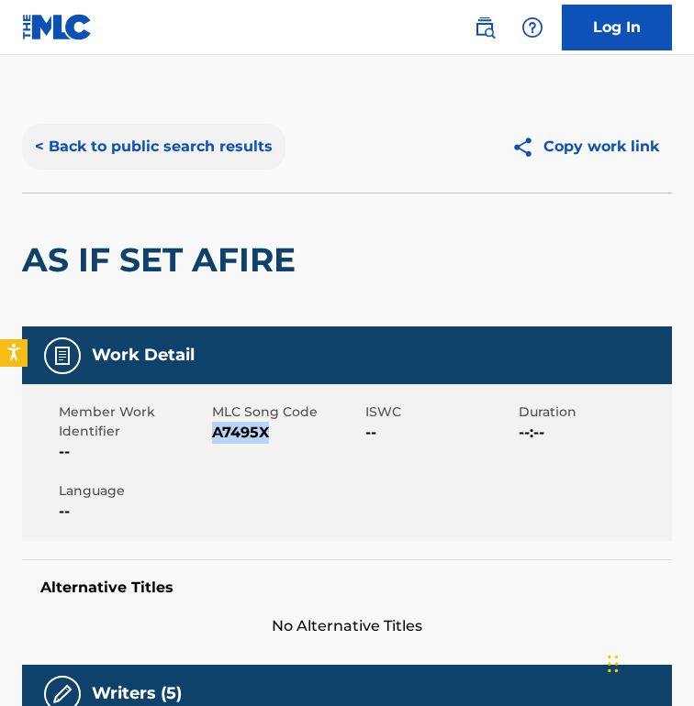
click at [134, 161] on button "< Back to public search results" at bounding box center [153, 147] width 263 height 46
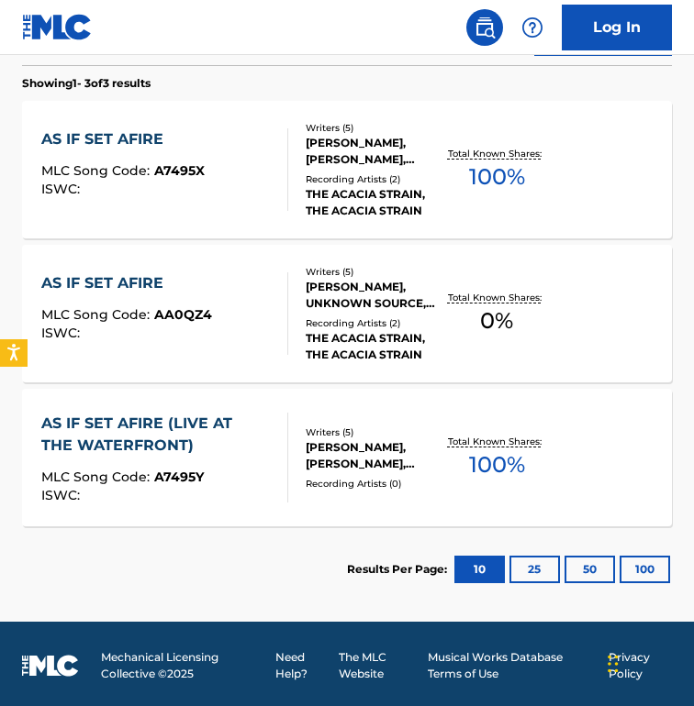
click at [186, 325] on div "MLC Song Code : AA0QZ4" at bounding box center [126, 317] width 171 height 18
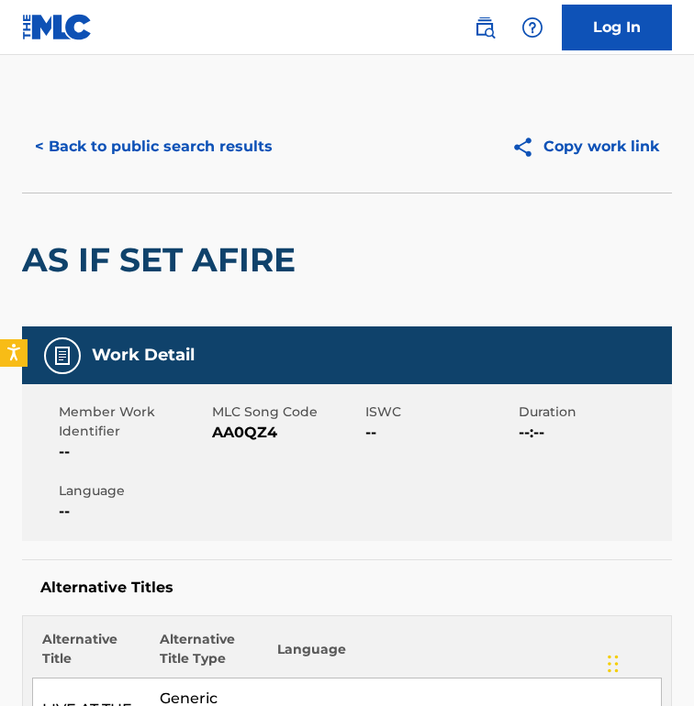
click at [240, 435] on span "AA0QZ4" at bounding box center [286, 433] width 149 height 22
click at [94, 150] on button "< Back to public search results" at bounding box center [153, 147] width 263 height 46
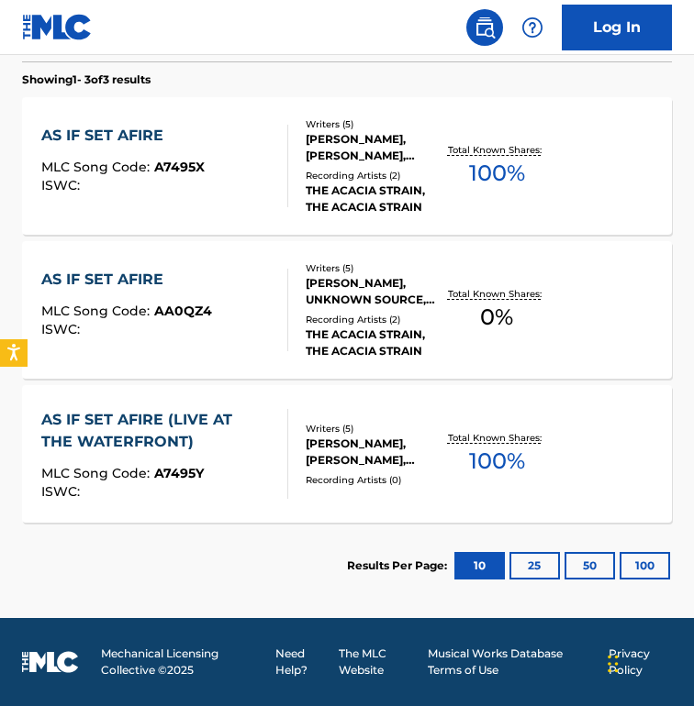
click at [154, 458] on div "AS IF SET AFIRE (LIVE AT THE WATERFRONT) MLC Song Code : A7495Y ISWC :" at bounding box center [156, 454] width 231 height 90
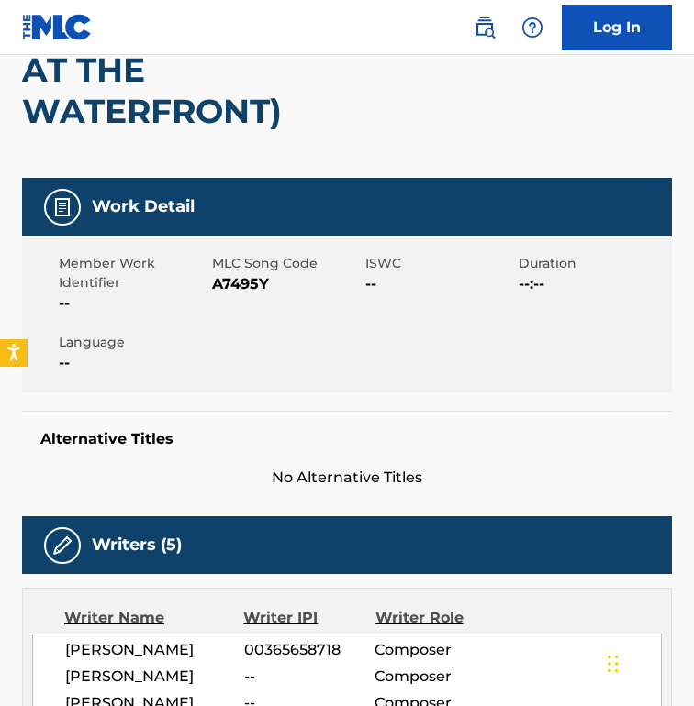
scroll to position [126, 0]
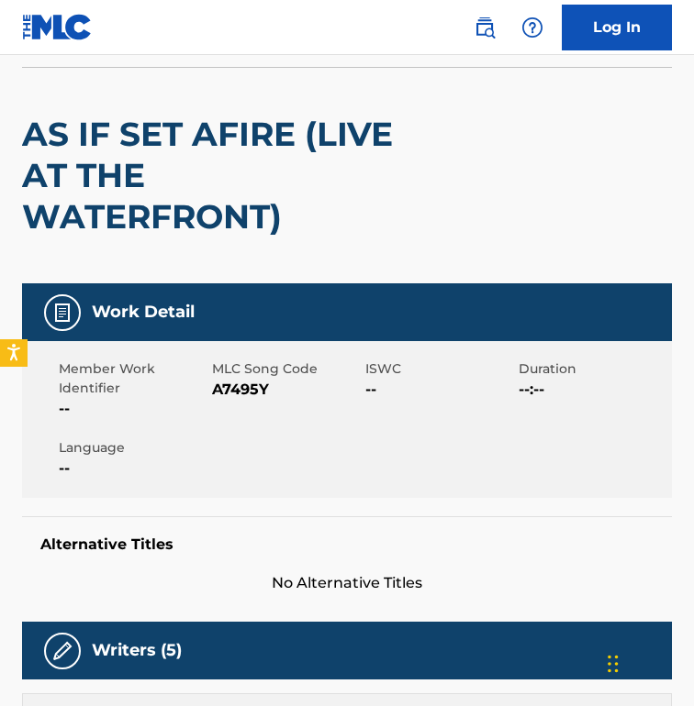
click at [245, 389] on span "A7495Y" at bounding box center [286, 390] width 149 height 22
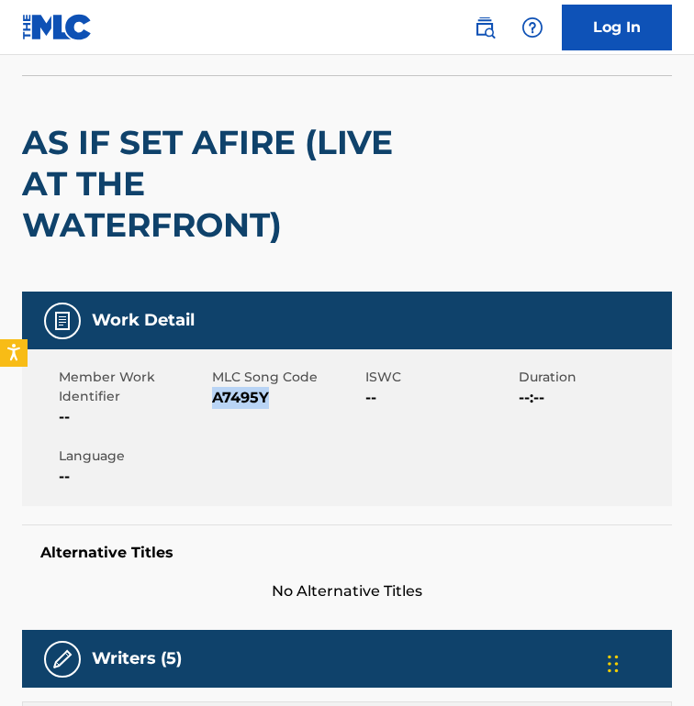
scroll to position [0, 0]
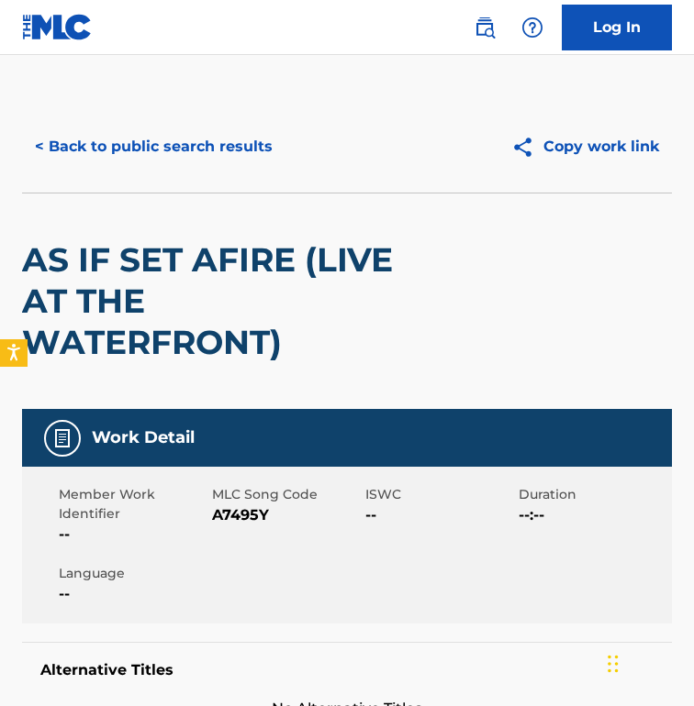
click at [199, 183] on div "< Back to public search results Copy work link" at bounding box center [347, 147] width 650 height 92
click at [199, 137] on button "< Back to public search results" at bounding box center [153, 147] width 263 height 46
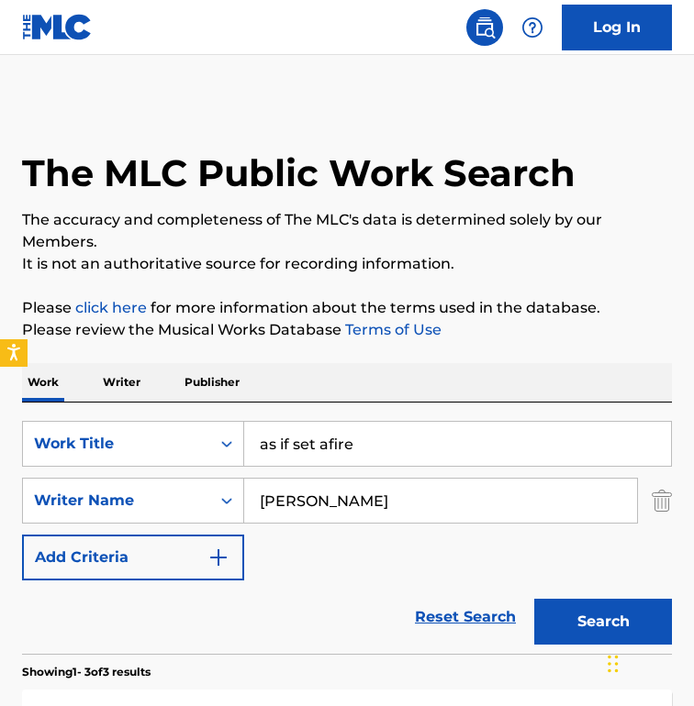
drag, startPoint x: 341, startPoint y: 450, endPoint x: -77, endPoint y: 384, distance: 423.4
click at [0, 384] on html "Accessibility Screen-Reader Guide, Feedback, and Issue Reporting | New window 0…" at bounding box center [347, 353] width 694 height 706
paste input "Ave [PERSON_NAME], WAB 6"
type input "Ave [PERSON_NAME], WAB 6"
click at [351, 512] on input "[PERSON_NAME]" at bounding box center [440, 501] width 393 height 44
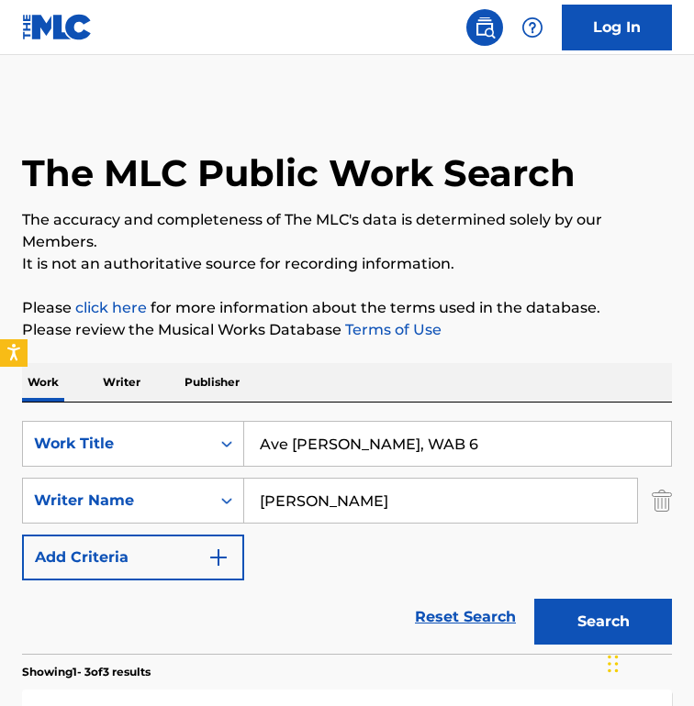
click at [351, 512] on input "[PERSON_NAME]" at bounding box center [440, 501] width 393 height 44
paste input "[PERSON_NAME]"
drag, startPoint x: 380, startPoint y: 500, endPoint x: 478, endPoint y: 527, distance: 101.7
click at [478, 527] on div "SearchWithCriteriacd003c52-71ff-4130-b737-9b6f11f31932 Work Title [GEOGRAPHIC_D…" at bounding box center [347, 501] width 650 height 160
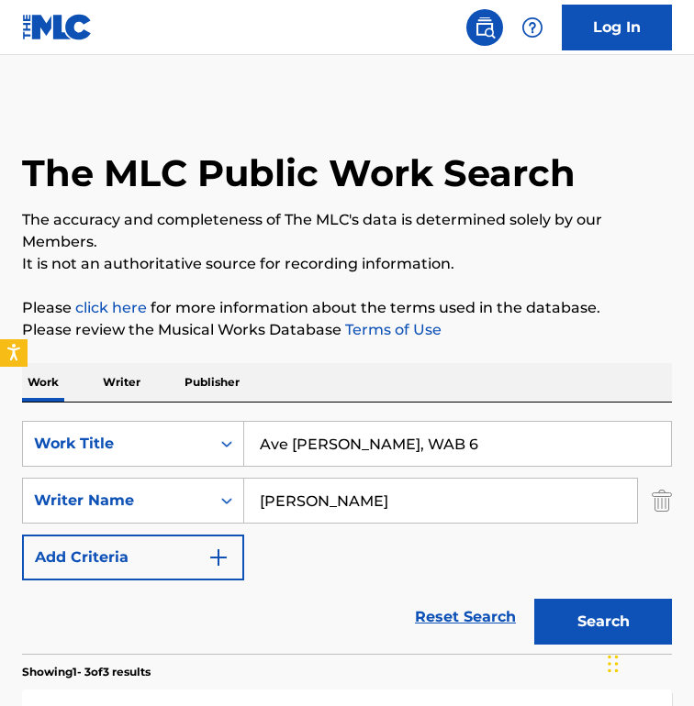
type input "[PERSON_NAME]"
click at [534, 599] on button "Search" at bounding box center [603, 622] width 138 height 46
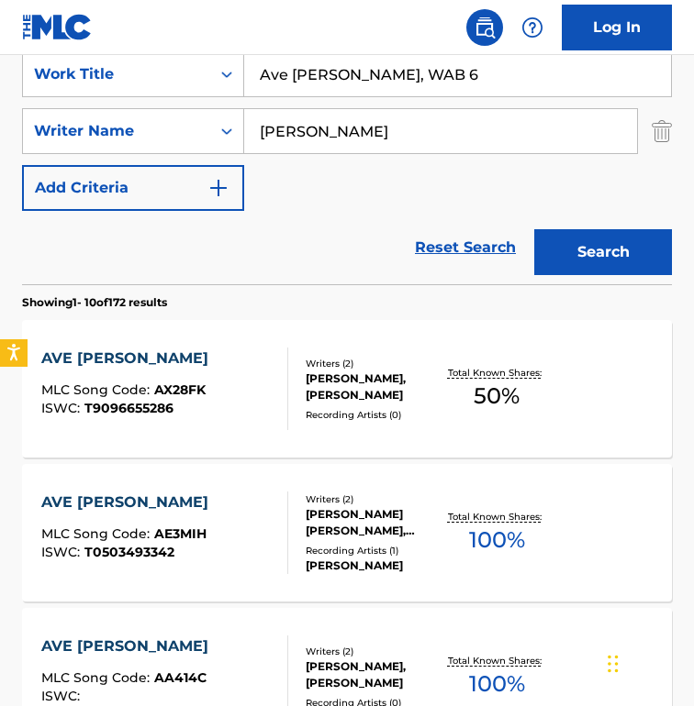
scroll to position [372, 0]
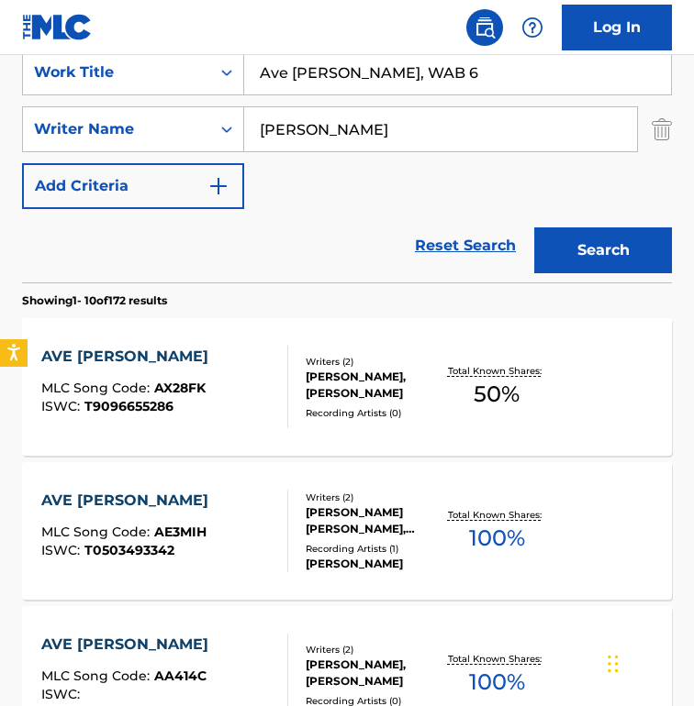
click at [429, 65] on input "Ave [PERSON_NAME], WAB 6" at bounding box center [457, 72] width 427 height 44
type input "avenues and alleyways"
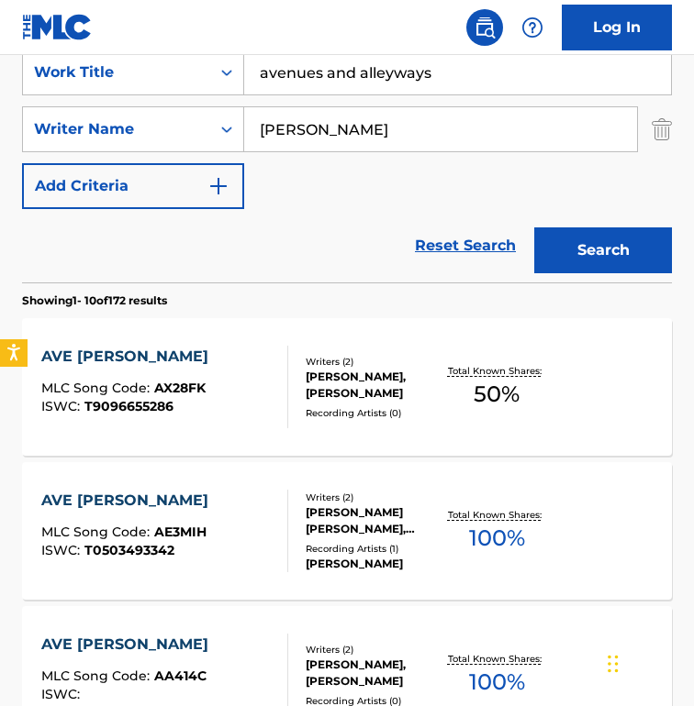
click at [394, 150] on input "[PERSON_NAME]" at bounding box center [440, 129] width 393 height 44
click at [394, 149] on input "[PERSON_NAME]" at bounding box center [440, 129] width 393 height 44
paste input "[PERSON_NAME]"
click at [534, 228] on button "Search" at bounding box center [603, 251] width 138 height 46
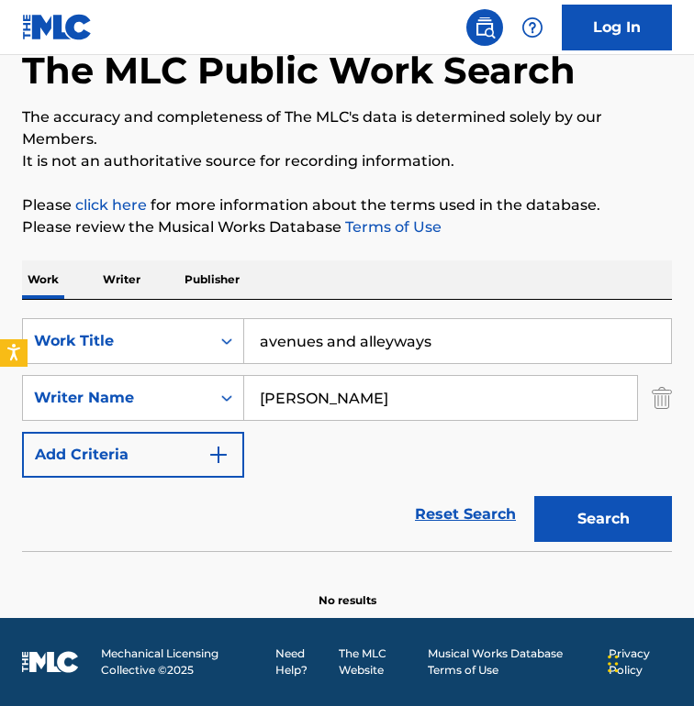
scroll to position [103, 0]
click at [380, 402] on input "[PERSON_NAME]" at bounding box center [440, 398] width 393 height 44
paste input "[PERSON_NAME]"
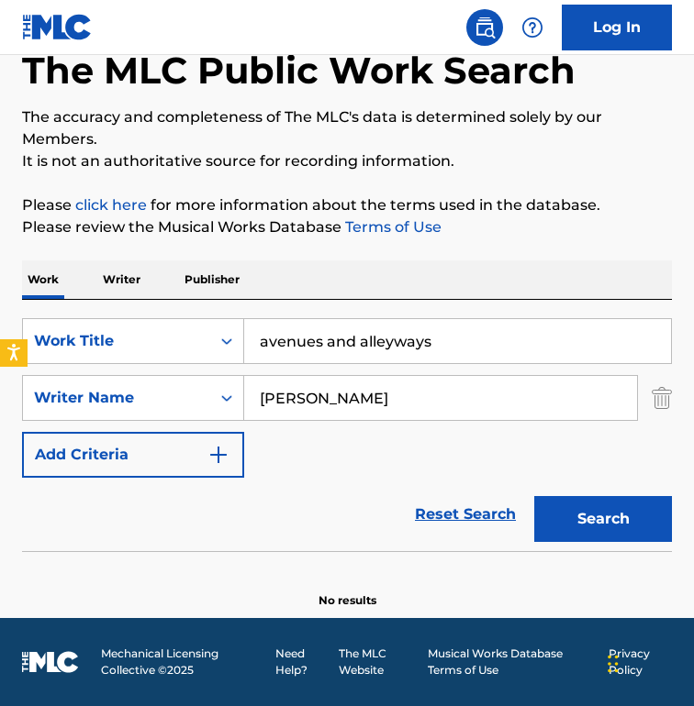
click at [534, 496] on button "Search" at bounding box center [603, 519] width 138 height 46
click at [364, 395] on input "[PERSON_NAME]" at bounding box center [440, 398] width 393 height 44
paste input "[PERSON_NAME]"
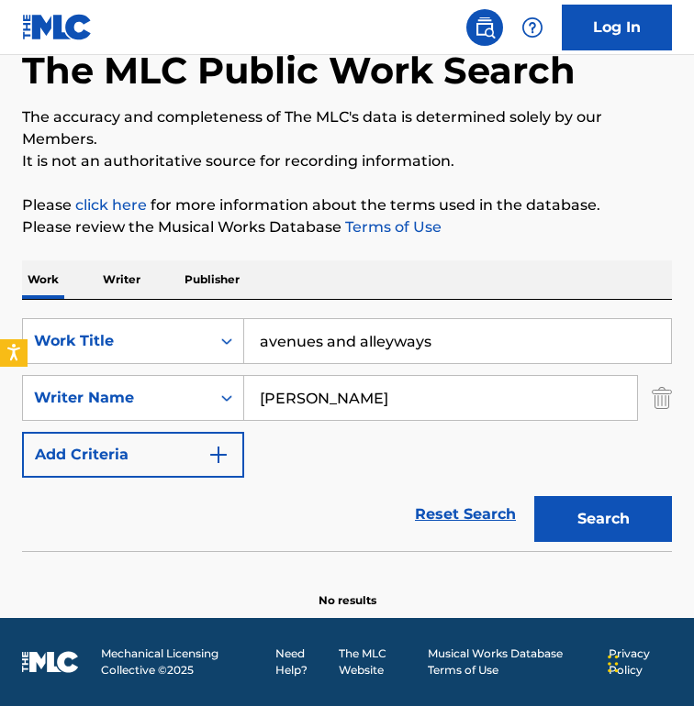
type input "[PERSON_NAME]"
click at [534, 496] on button "Search" at bounding box center [603, 519] width 138 height 46
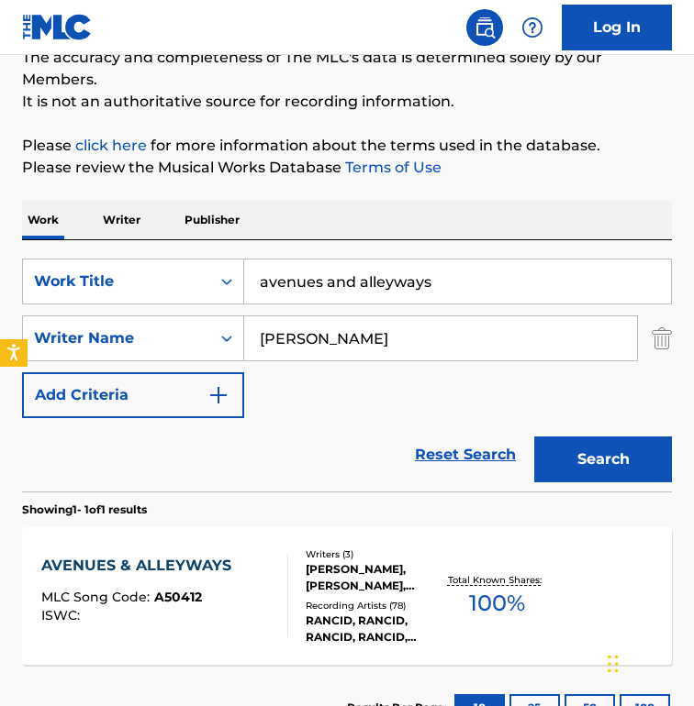
scroll to position [305, 0]
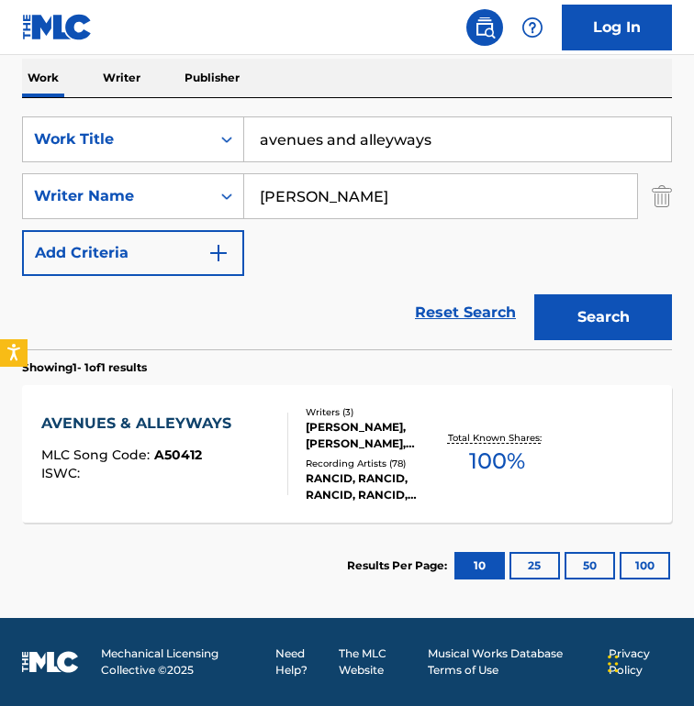
click at [341, 266] on div "SearchWithCriteriacd003c52-71ff-4130-b737-9b6f11f31932 Work Title avenues and a…" at bounding box center [347, 197] width 650 height 160
click at [268, 449] on div "AVENUES & ALLEYWAYS MLC Song Code : A50412 ISWC :" at bounding box center [164, 454] width 247 height 83
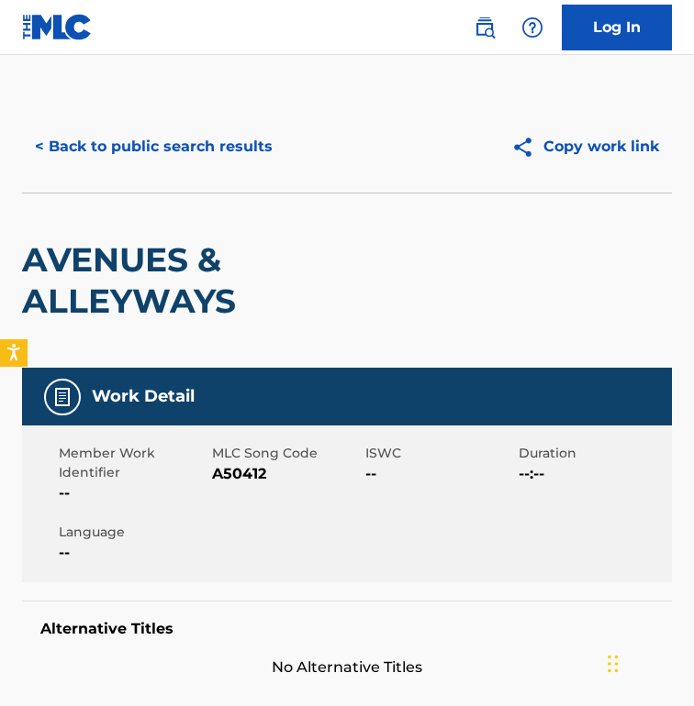
click at [235, 469] on span "A50412" at bounding box center [286, 474] width 149 height 22
click at [235, 470] on span "A50412" at bounding box center [286, 474] width 149 height 22
click at [216, 157] on button "< Back to public search results" at bounding box center [153, 147] width 263 height 46
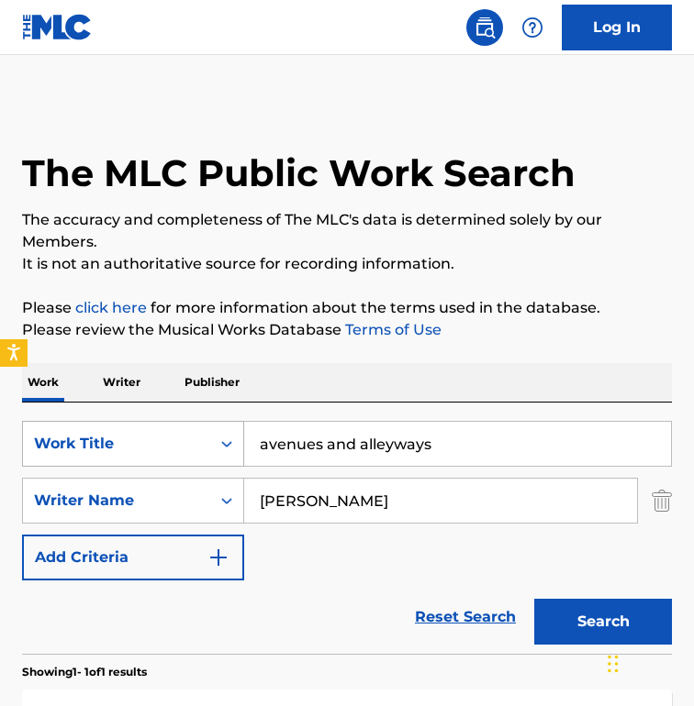
drag, startPoint x: 471, startPoint y: 449, endPoint x: 65, endPoint y: 448, distance: 405.5
click at [65, 448] on div "SearchWithCriteriacd003c52-71ff-4130-b737-9b6f11f31932 Work Title avenues and a…" at bounding box center [347, 444] width 650 height 46
paste input "AWOL"
type input "AWOL"
drag, startPoint x: 442, startPoint y: 499, endPoint x: 49, endPoint y: 485, distance: 393.8
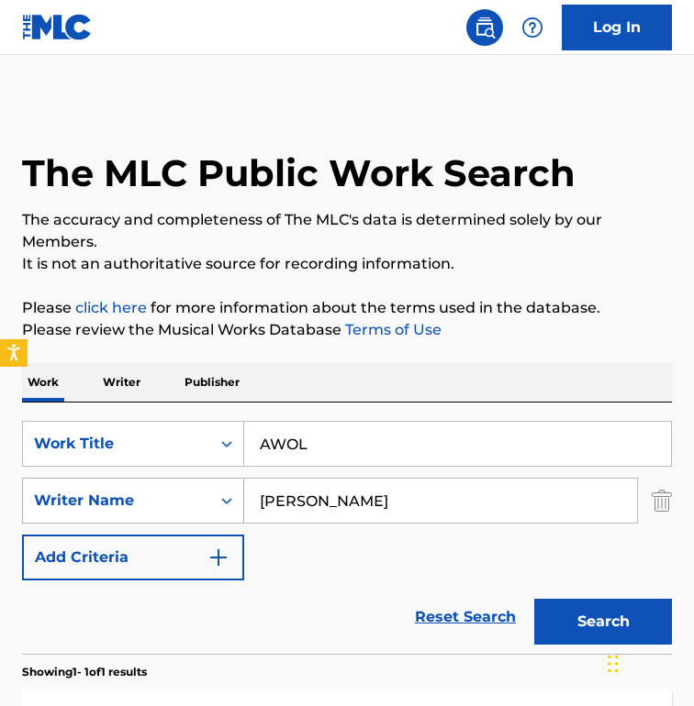
click at [49, 485] on div "SearchWithCriteriaf224a8d1-585e-42ca-9a61-974bafe265c4 Writer Name [PERSON_NAME]" at bounding box center [347, 501] width 650 height 46
paste input "[PERSON_NAME] [PERSON_NAME]"
type input "[PERSON_NAME] [PERSON_NAME]"
click at [534, 599] on button "Search" at bounding box center [603, 622] width 138 height 46
